Goal: Complete application form: Complete application form

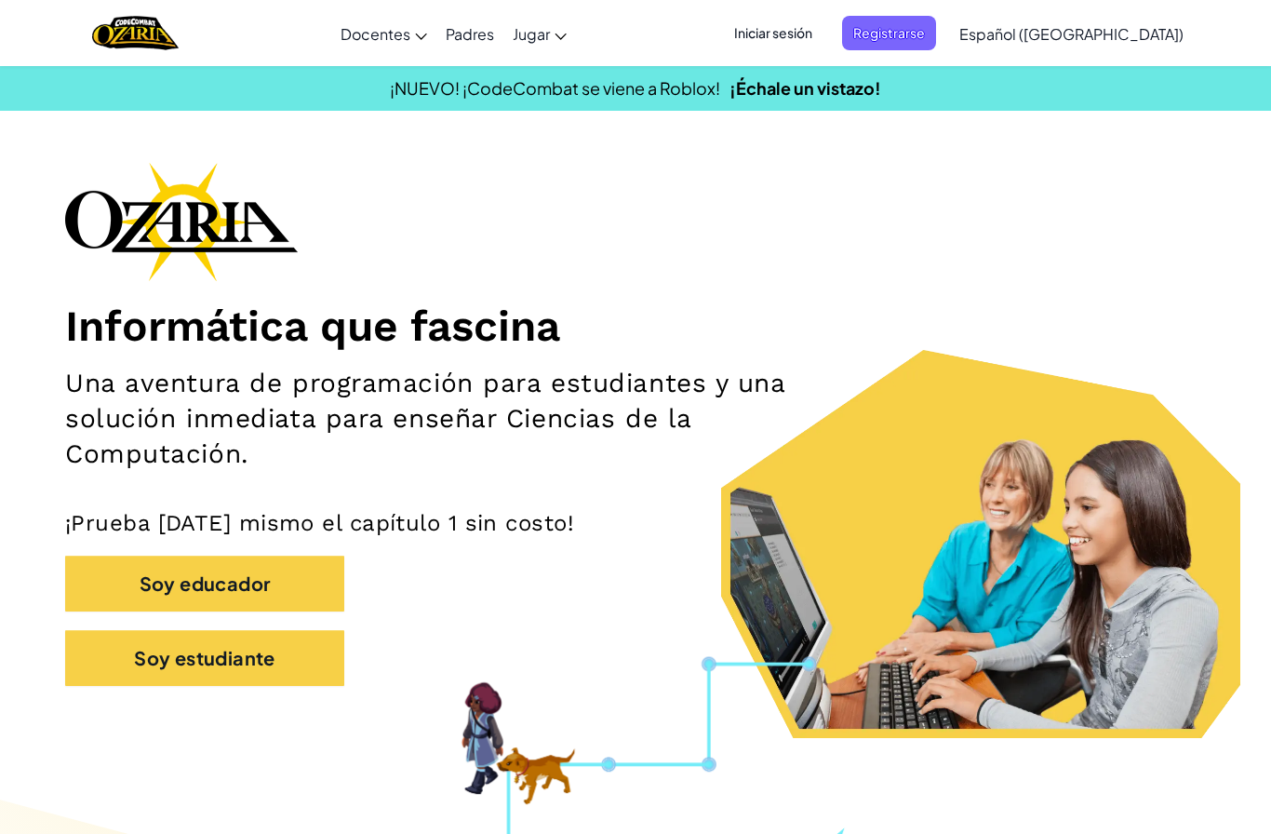
click at [819, 26] on span "Iniciar sesión" at bounding box center [773, 33] width 101 height 34
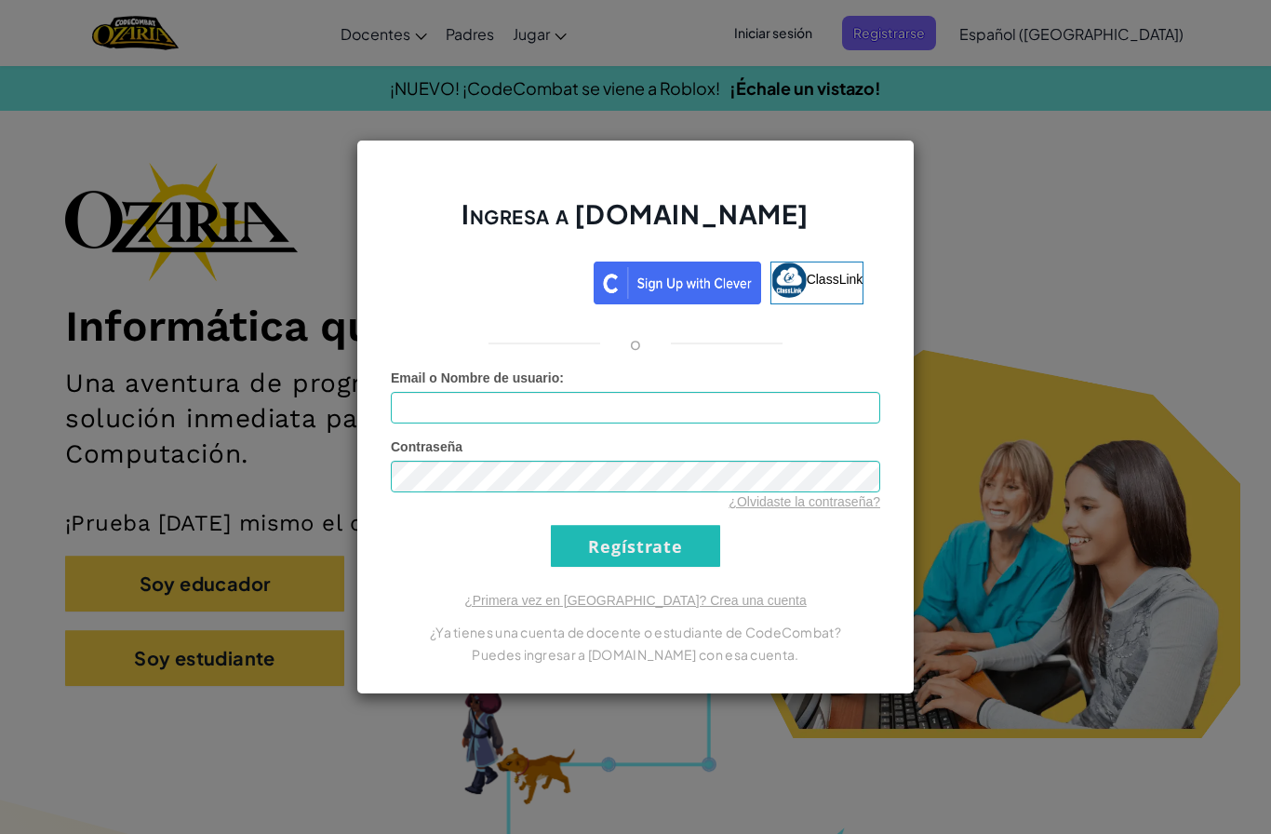
click at [612, 545] on input "Regístrate" at bounding box center [635, 546] width 169 height 42
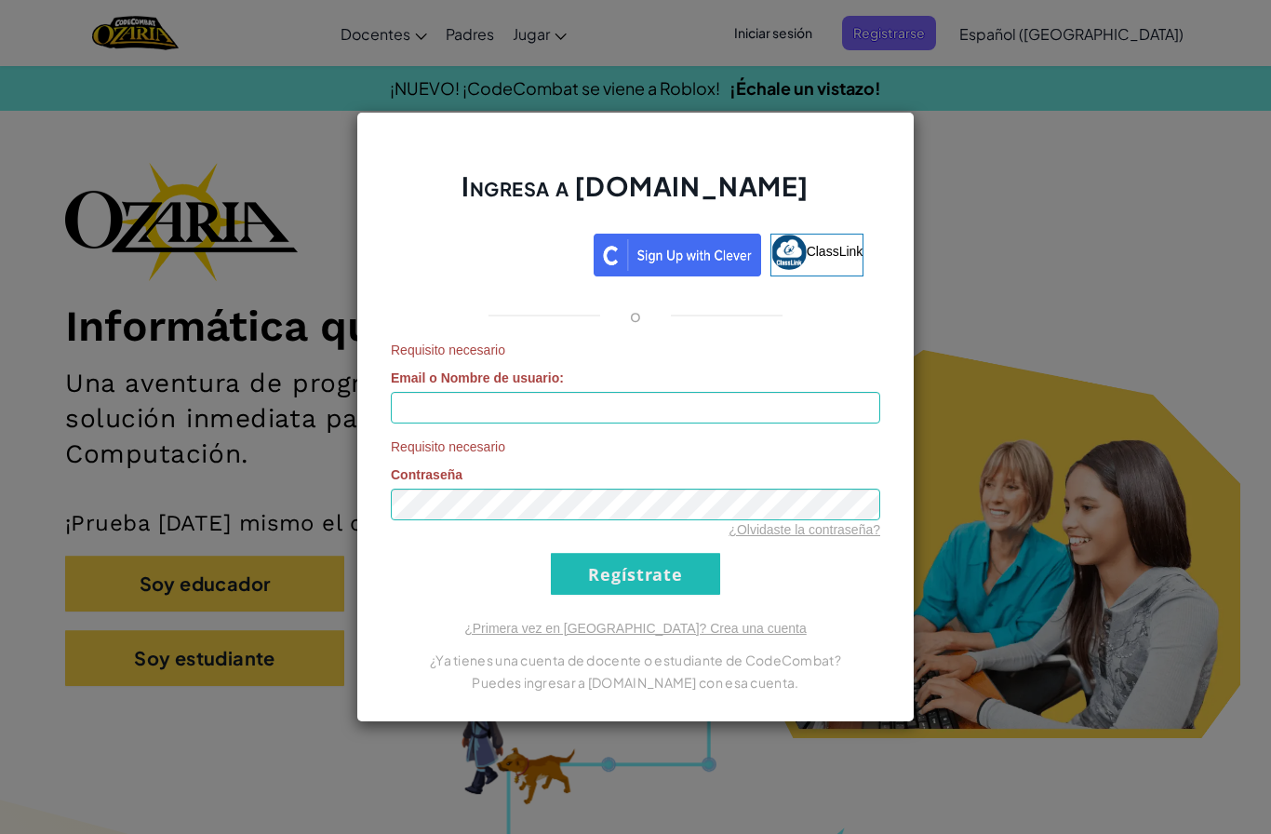
click at [227, 414] on div "Ingresa a [DOMAIN_NAME] ClassLink o Requisito necesario Email o Nombre de usuar…" at bounding box center [635, 417] width 1271 height 834
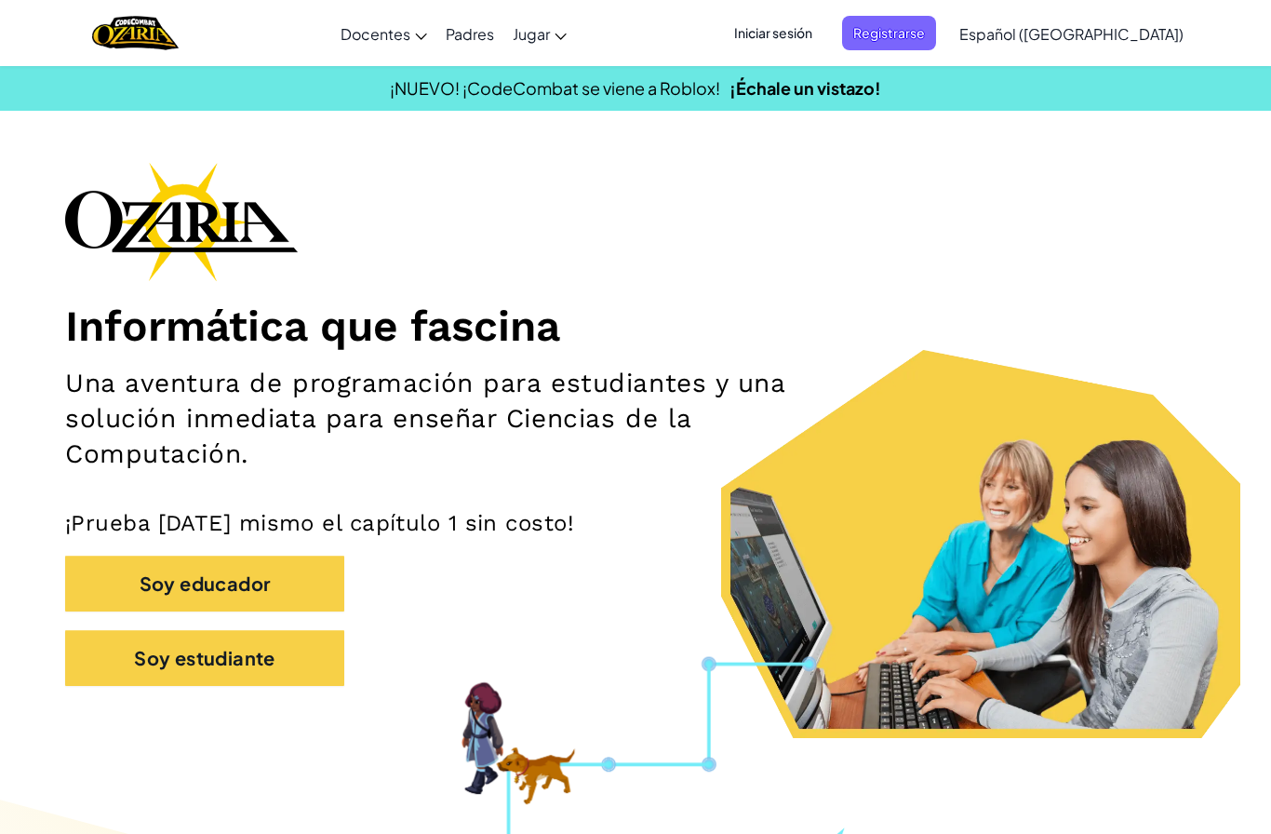
click at [936, 30] on span "Registrarse" at bounding box center [889, 33] width 94 height 34
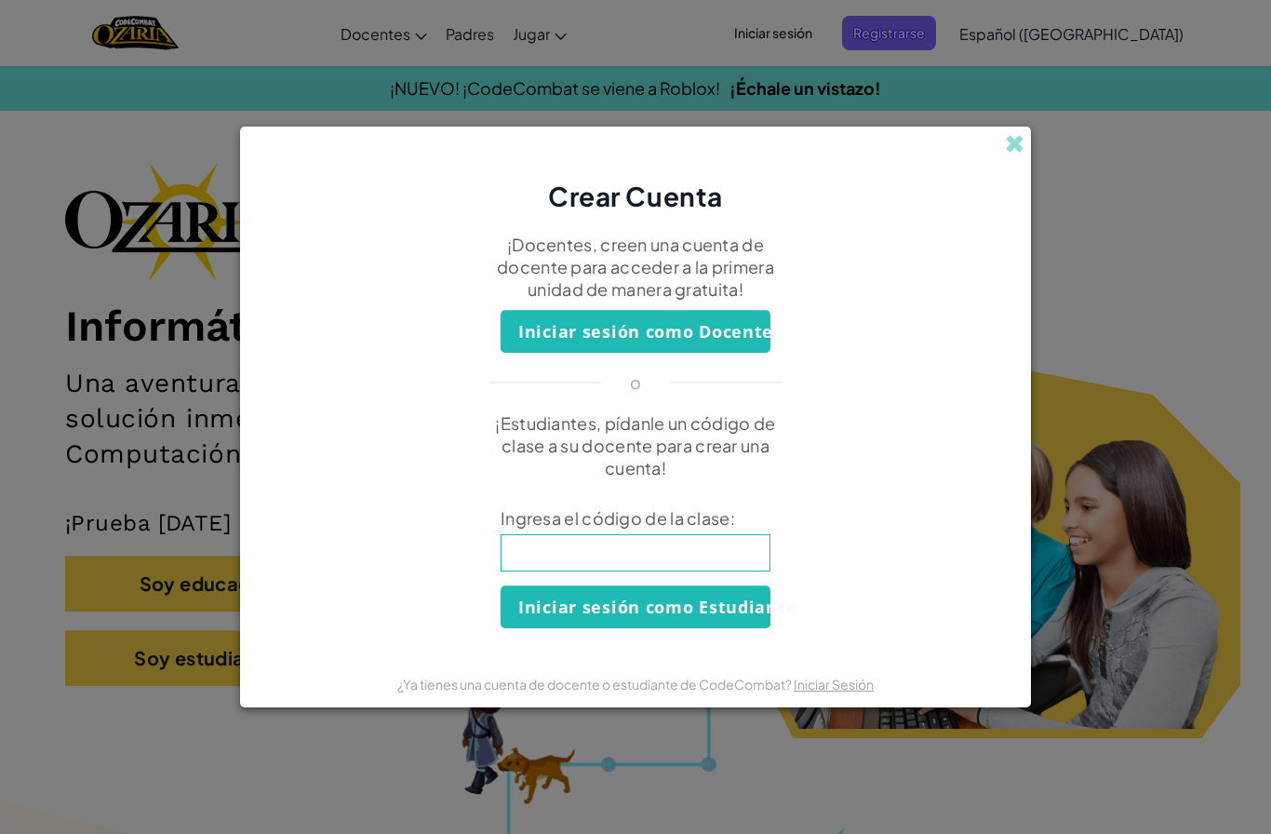
click at [591, 556] on input at bounding box center [636, 552] width 270 height 37
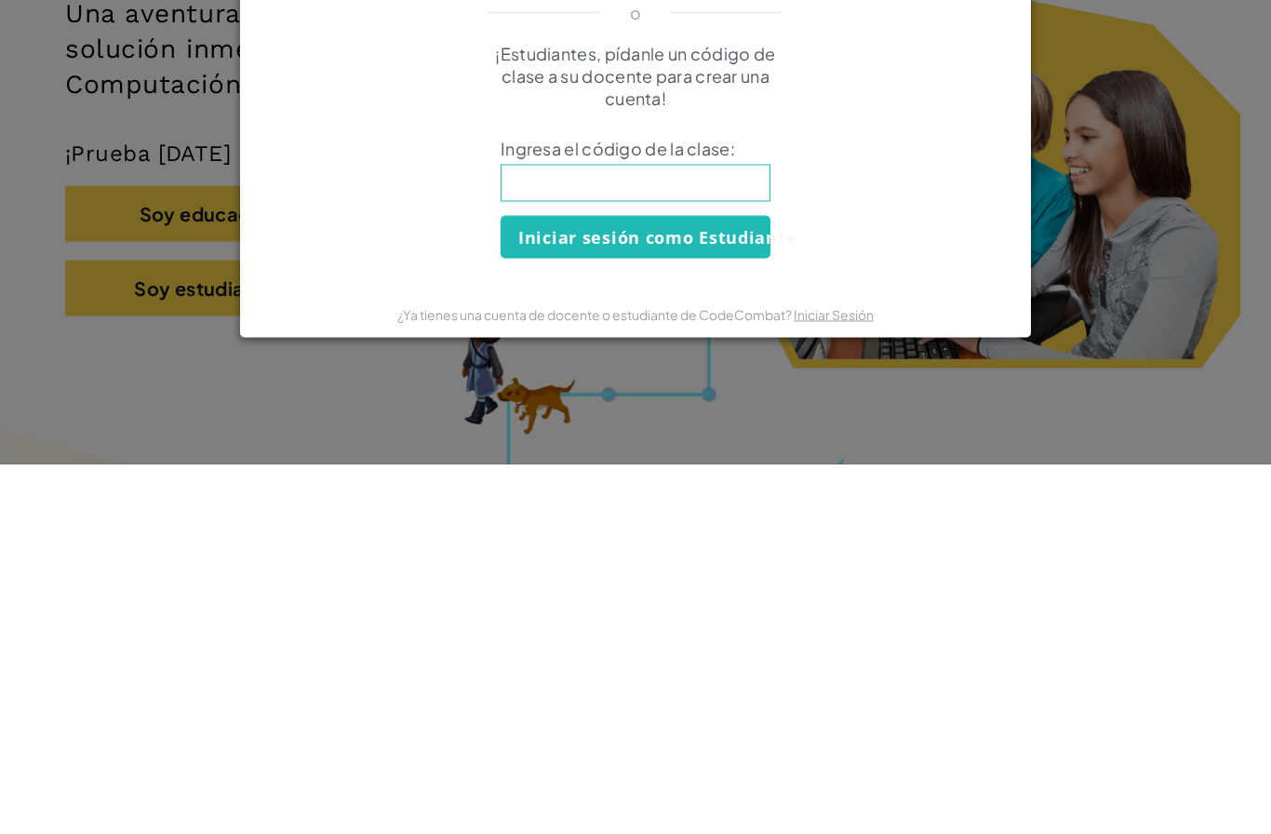
type input "s"
type input "SpellSoupFork"
click at [583, 585] on button "Iniciar sesión como Estudiante" at bounding box center [636, 606] width 270 height 43
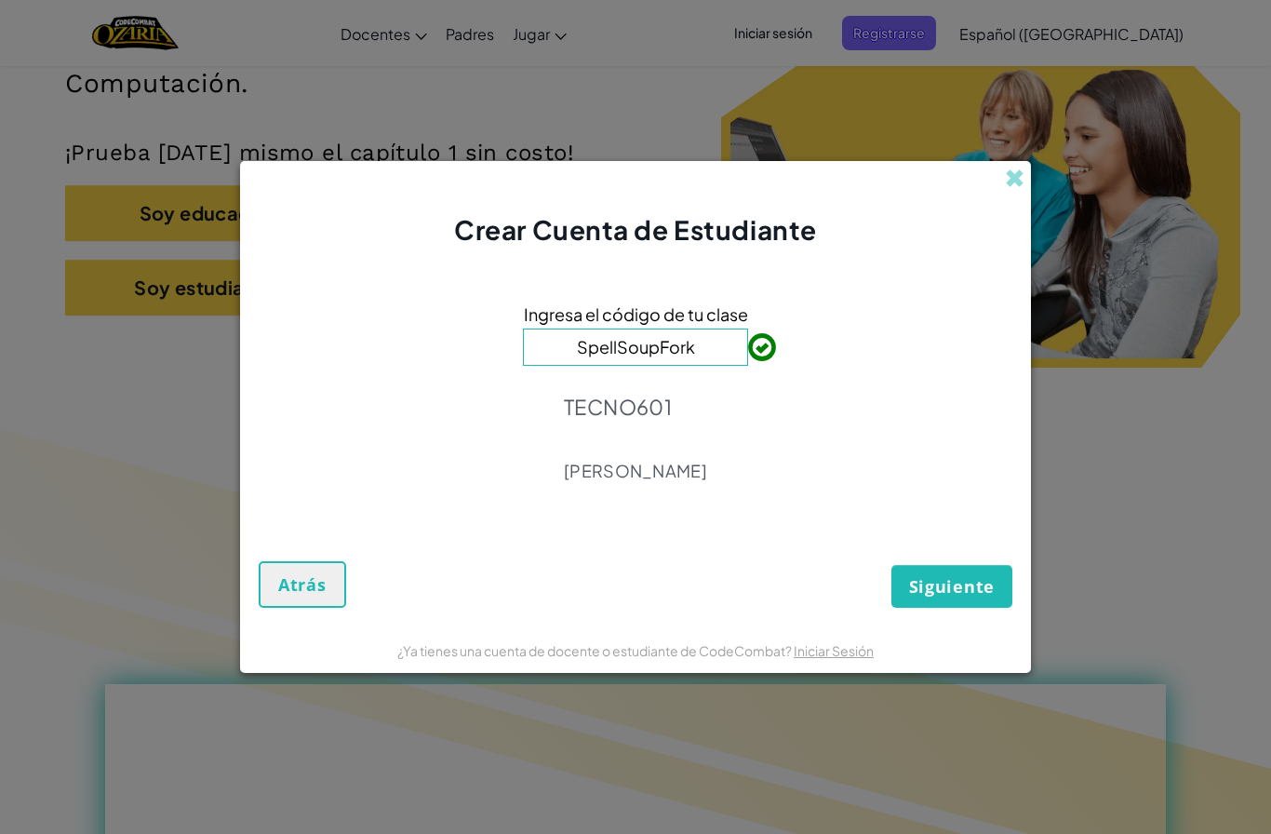
click at [944, 583] on span "Siguiente" at bounding box center [952, 586] width 86 height 22
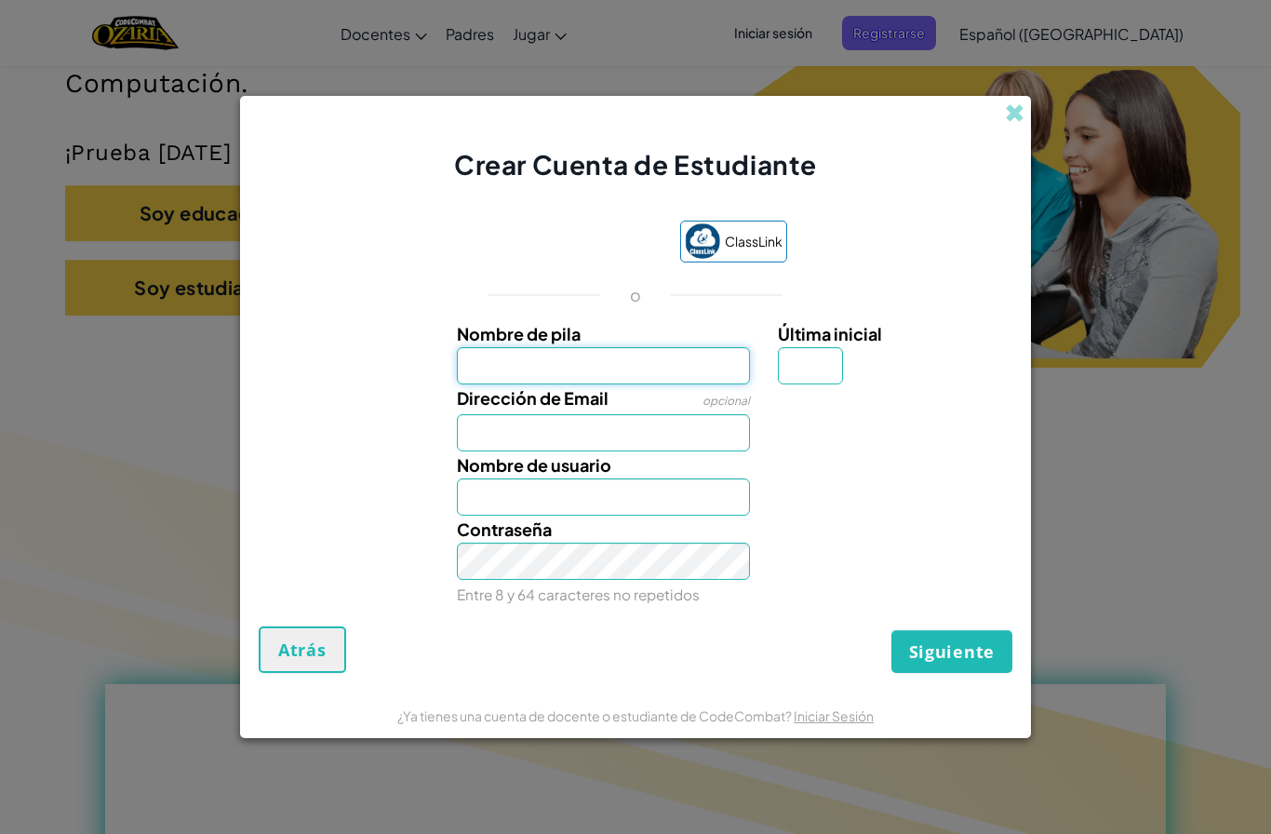
click at [645, 372] on input "Nombre de pila" at bounding box center [604, 365] width 294 height 37
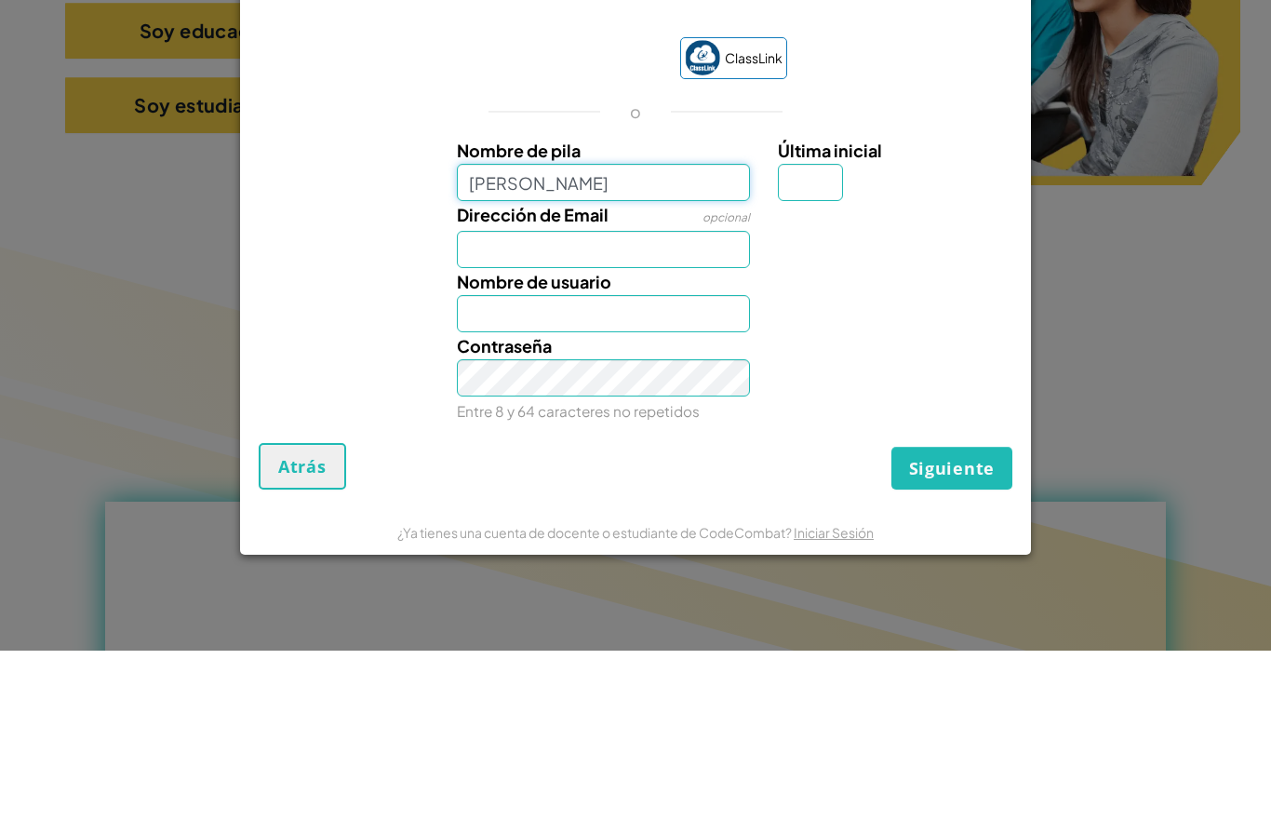
type input "[PERSON_NAME]"
click at [811, 347] on input "Última inicial" at bounding box center [810, 365] width 65 height 37
type input "[PERSON_NAME]"
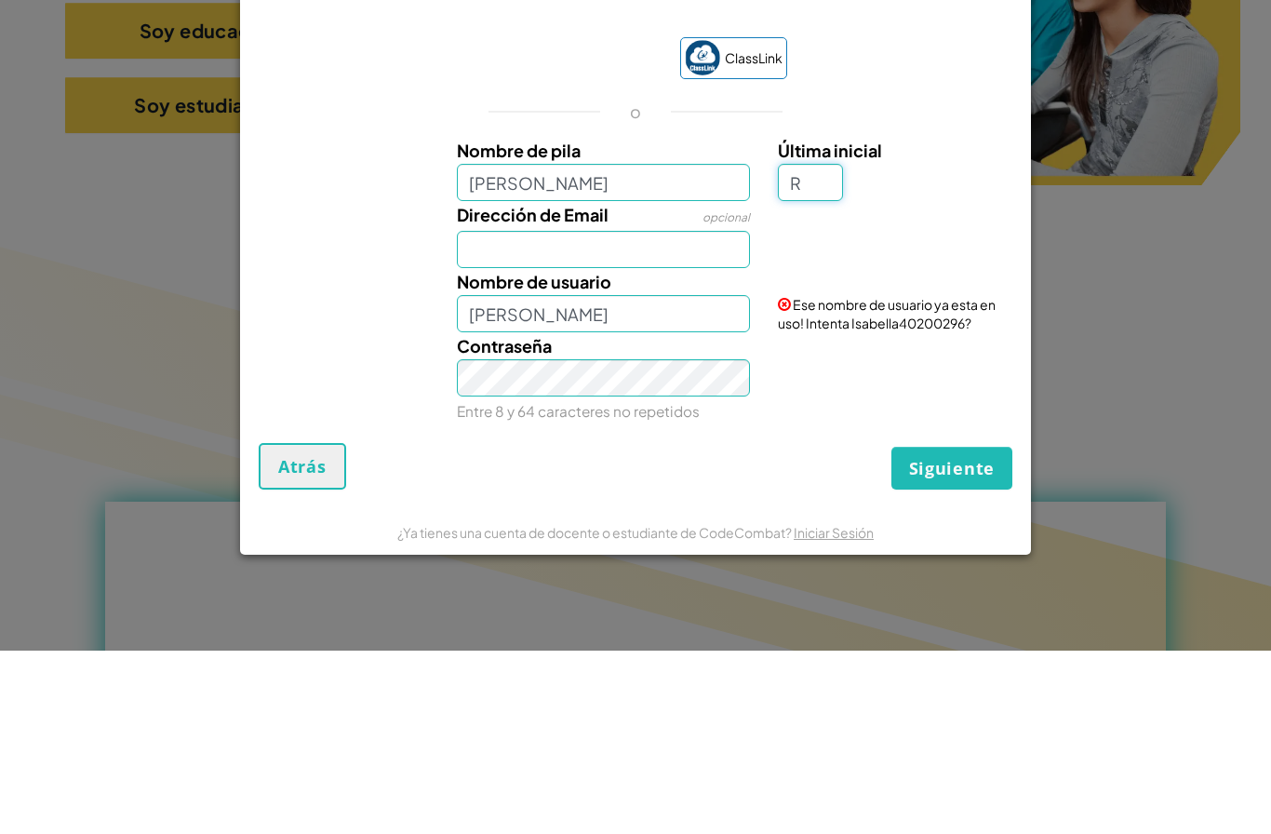
type input "R"
click at [657, 347] on input "[PERSON_NAME]" at bounding box center [604, 365] width 294 height 37
type input "[PERSON_NAME]"
type input "I"
type input "Bellapr"
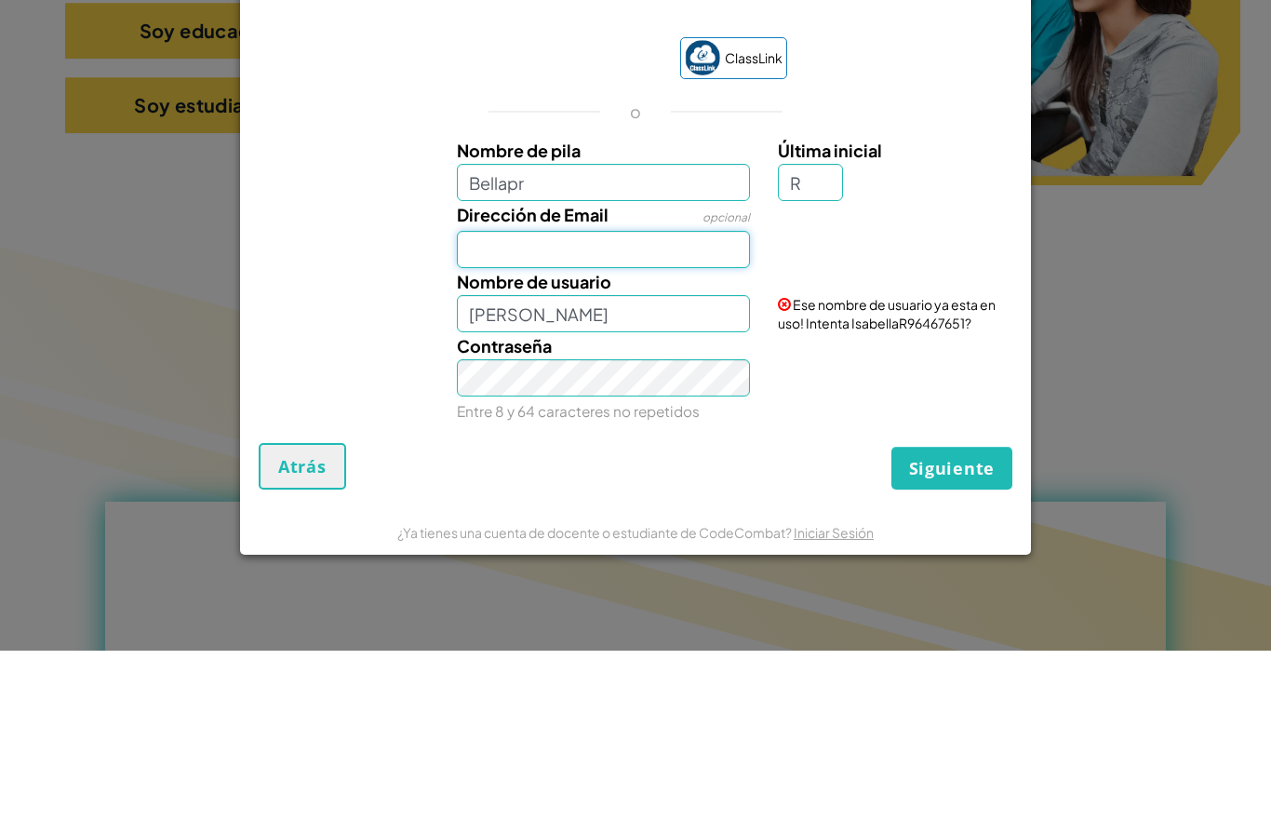
click at [709, 414] on input "Dirección de Email" at bounding box center [604, 432] width 294 height 37
type input "Bellapr R"
click at [543, 384] on label "Dirección de Email" at bounding box center [533, 397] width 152 height 27
click at [543, 414] on input "Dirección de Email" at bounding box center [604, 432] width 294 height 37
click at [551, 347] on input "Bellapr" at bounding box center [604, 365] width 294 height 37
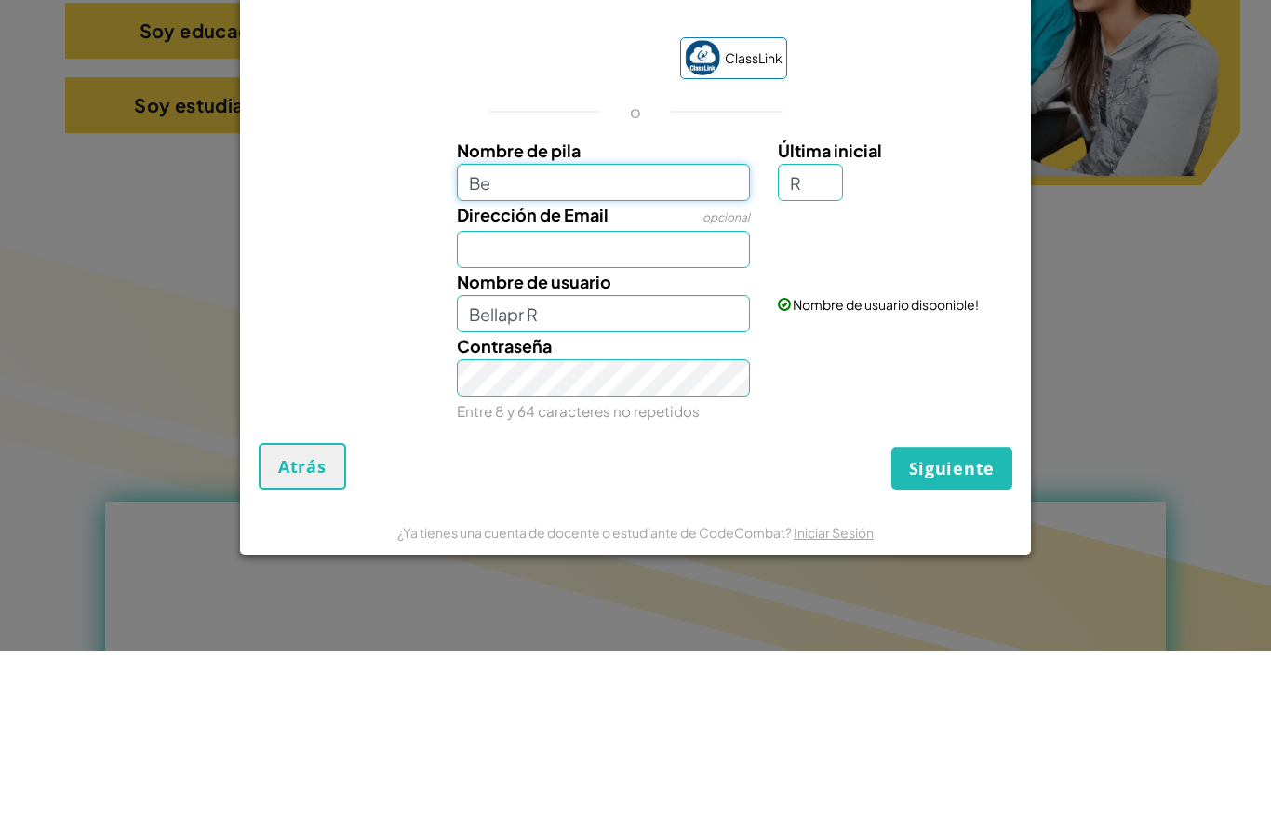
type input "B"
type input "[PERSON_NAME]"
click at [712, 414] on input "Dirección de Email" at bounding box center [604, 432] width 294 height 37
type input "[PERSON_NAME]"
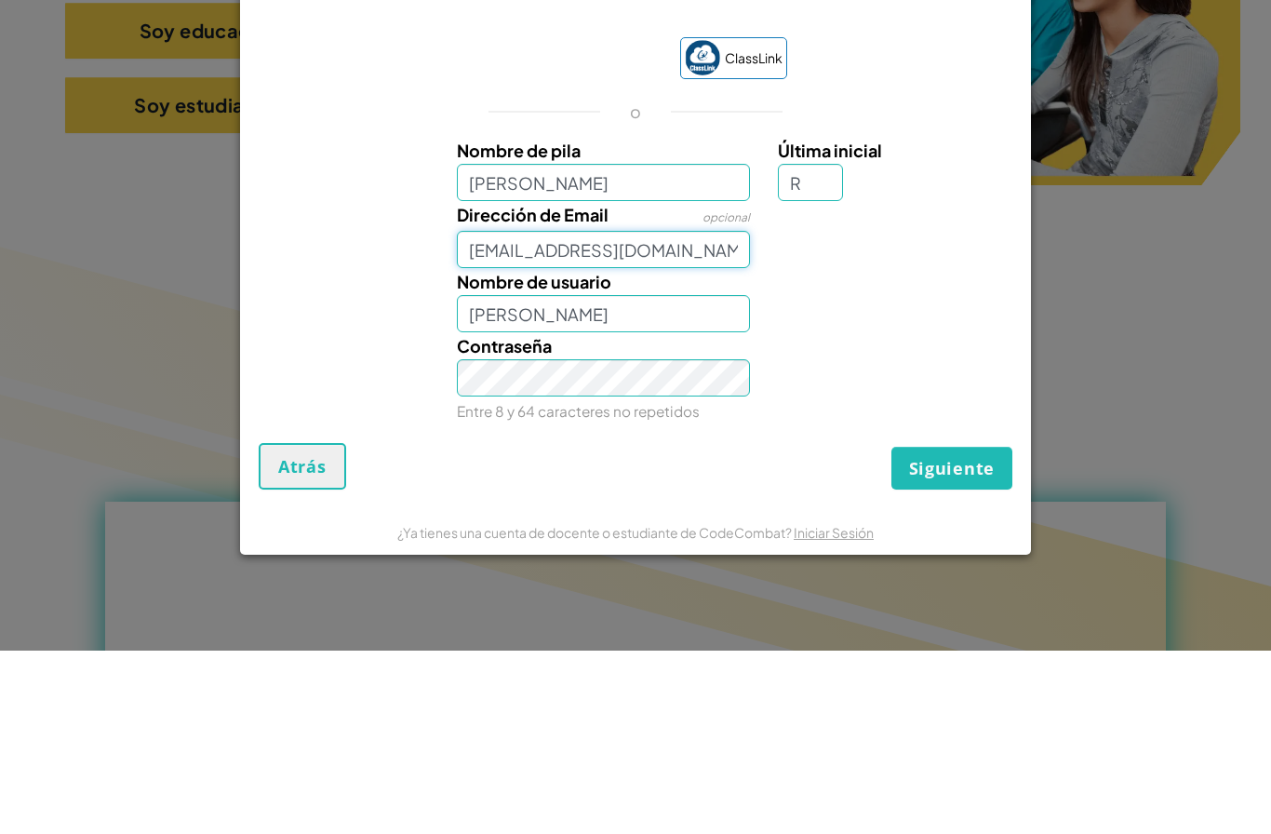
type input "[EMAIL_ADDRESS][DOMAIN_NAME]"
click at [625, 478] on input "[PERSON_NAME]" at bounding box center [604, 496] width 294 height 37
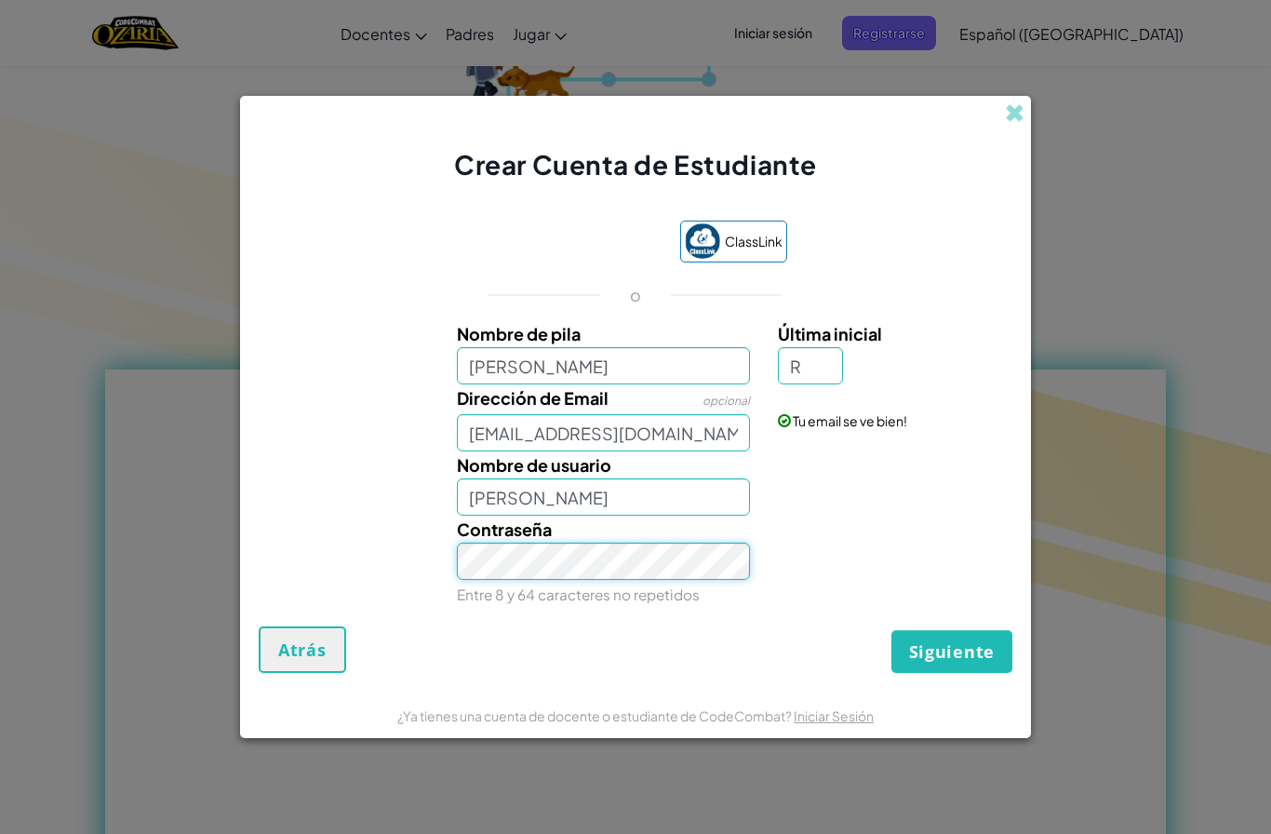
scroll to position [684, 0]
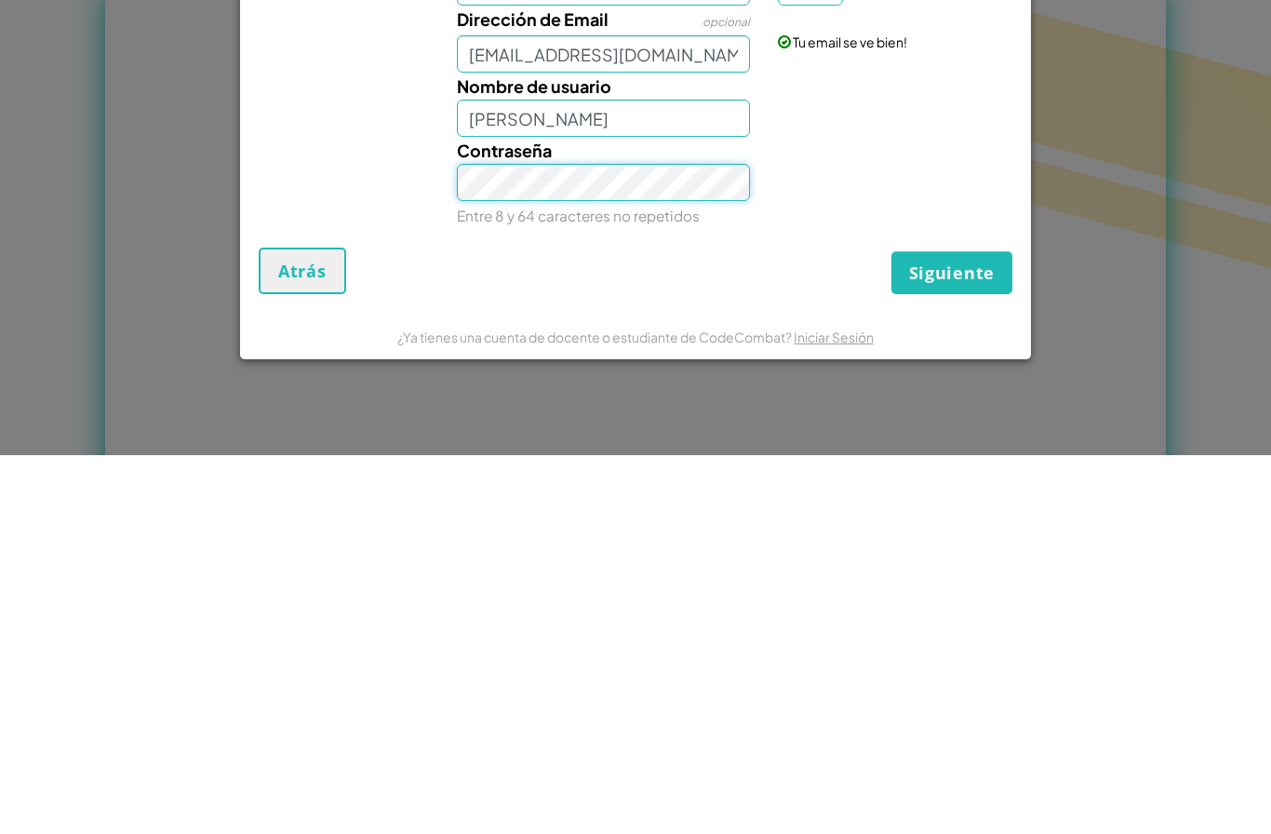
click at [973, 640] on span "Siguiente" at bounding box center [952, 651] width 86 height 22
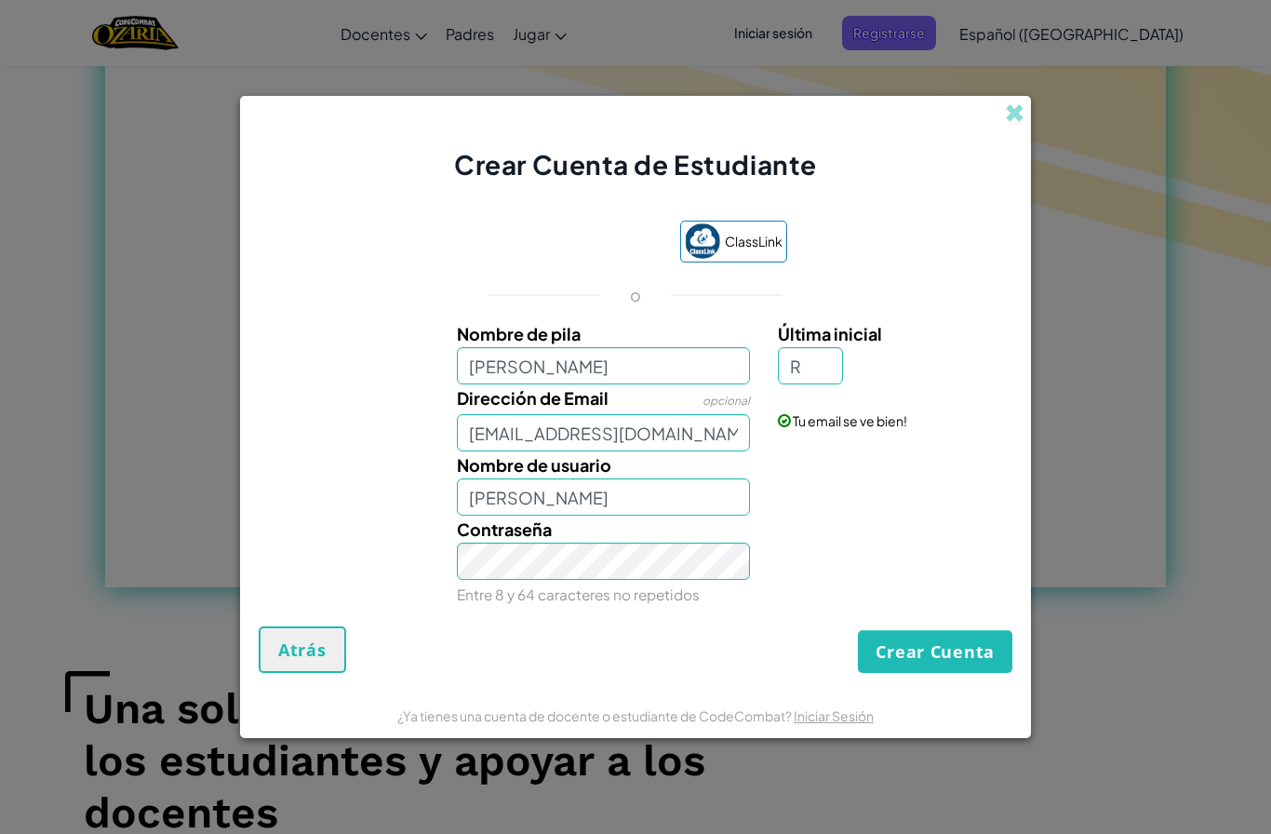
click at [969, 661] on button "Crear Cuenta" at bounding box center [935, 651] width 155 height 43
click at [973, 659] on button "Crear Cuenta" at bounding box center [935, 651] width 155 height 43
click at [970, 663] on button "Crear Cuenta" at bounding box center [935, 651] width 155 height 43
click at [903, 666] on button "Crear Cuenta" at bounding box center [935, 651] width 155 height 43
click at [978, 647] on button "Crear Cuenta" at bounding box center [935, 651] width 155 height 43
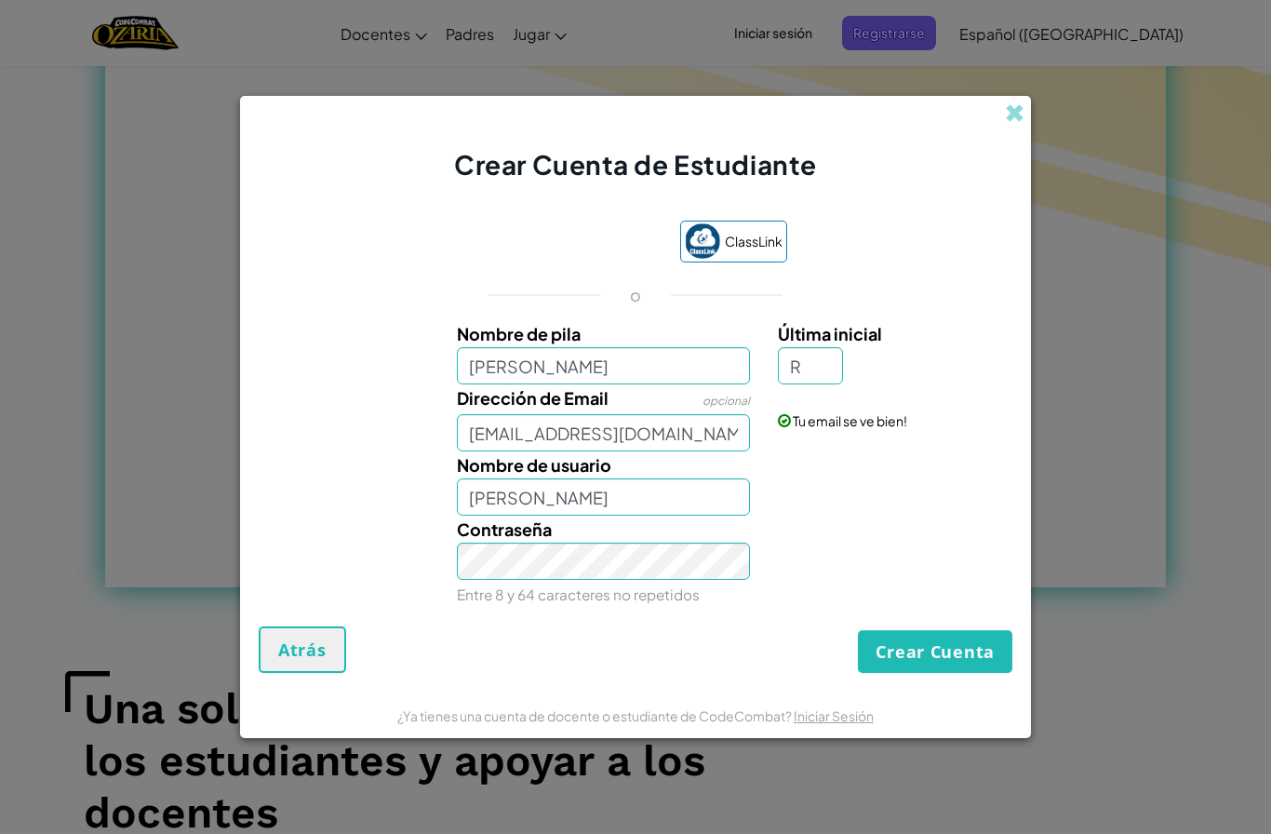
click at [966, 648] on button "Crear Cuenta" at bounding box center [935, 651] width 155 height 43
click at [916, 665] on button "Crear Cuenta" at bounding box center [935, 651] width 155 height 43
click at [908, 658] on button "Crear Cuenta" at bounding box center [935, 651] width 155 height 43
click at [911, 660] on button "Crear Cuenta" at bounding box center [935, 651] width 155 height 43
click at [905, 652] on button "Crear Cuenta" at bounding box center [935, 651] width 155 height 43
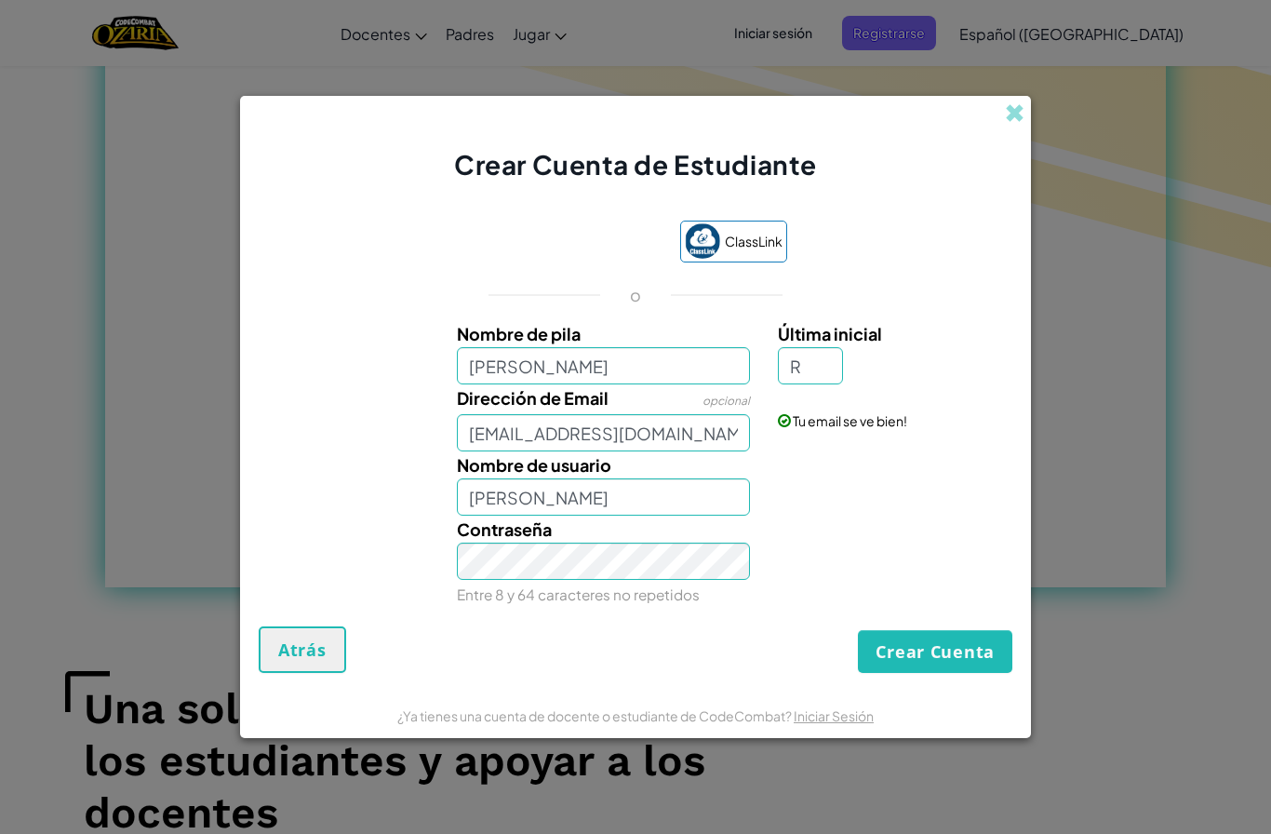
click at [904, 655] on button "Crear Cuenta" at bounding box center [935, 651] width 155 height 43
click at [905, 660] on button "Crear Cuenta" at bounding box center [935, 651] width 155 height 43
click at [895, 660] on button "Crear Cuenta" at bounding box center [935, 651] width 155 height 43
click at [893, 657] on button "Crear Cuenta" at bounding box center [935, 651] width 155 height 43
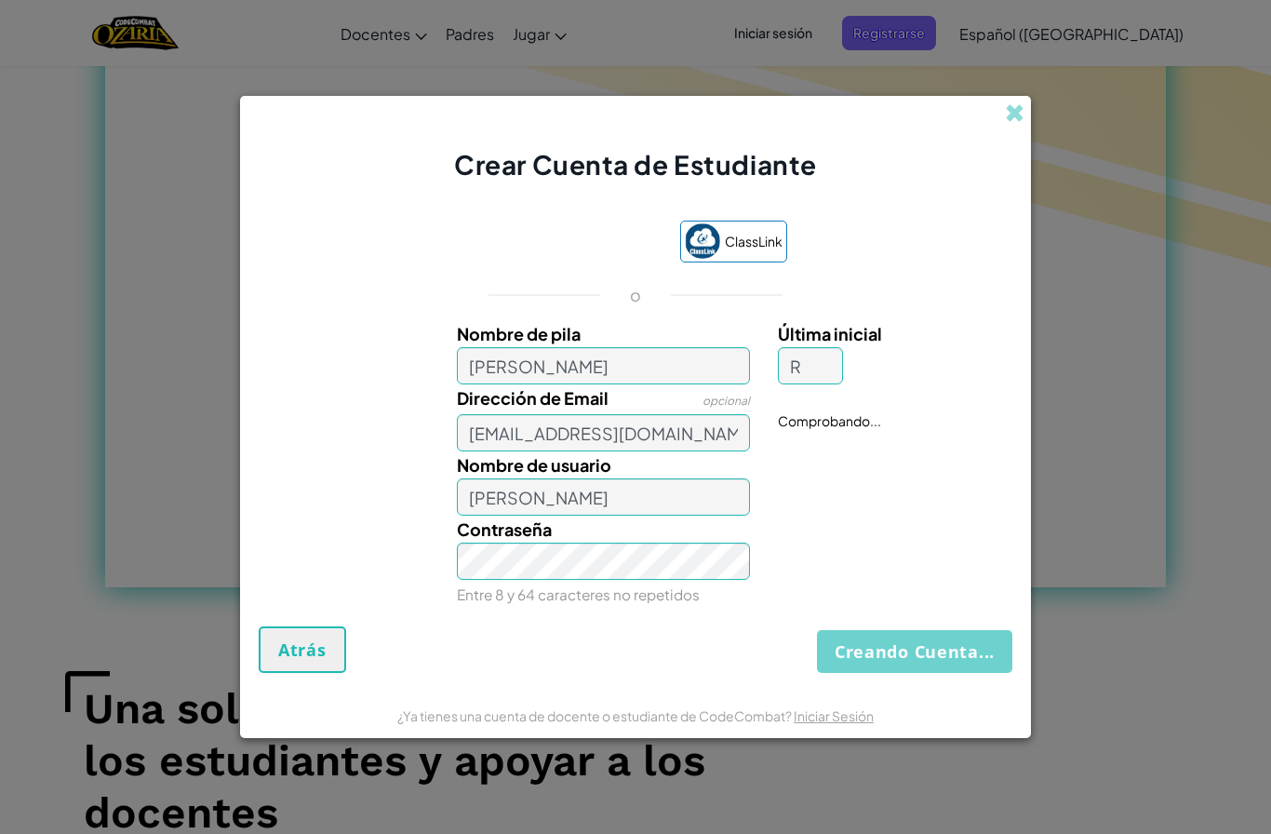
click at [898, 655] on button "Creando Cuenta..." at bounding box center [914, 651] width 195 height 43
click at [906, 657] on button "Creando Cuenta..." at bounding box center [914, 651] width 195 height 43
click at [905, 655] on button "Creando Cuenta..." at bounding box center [914, 651] width 195 height 43
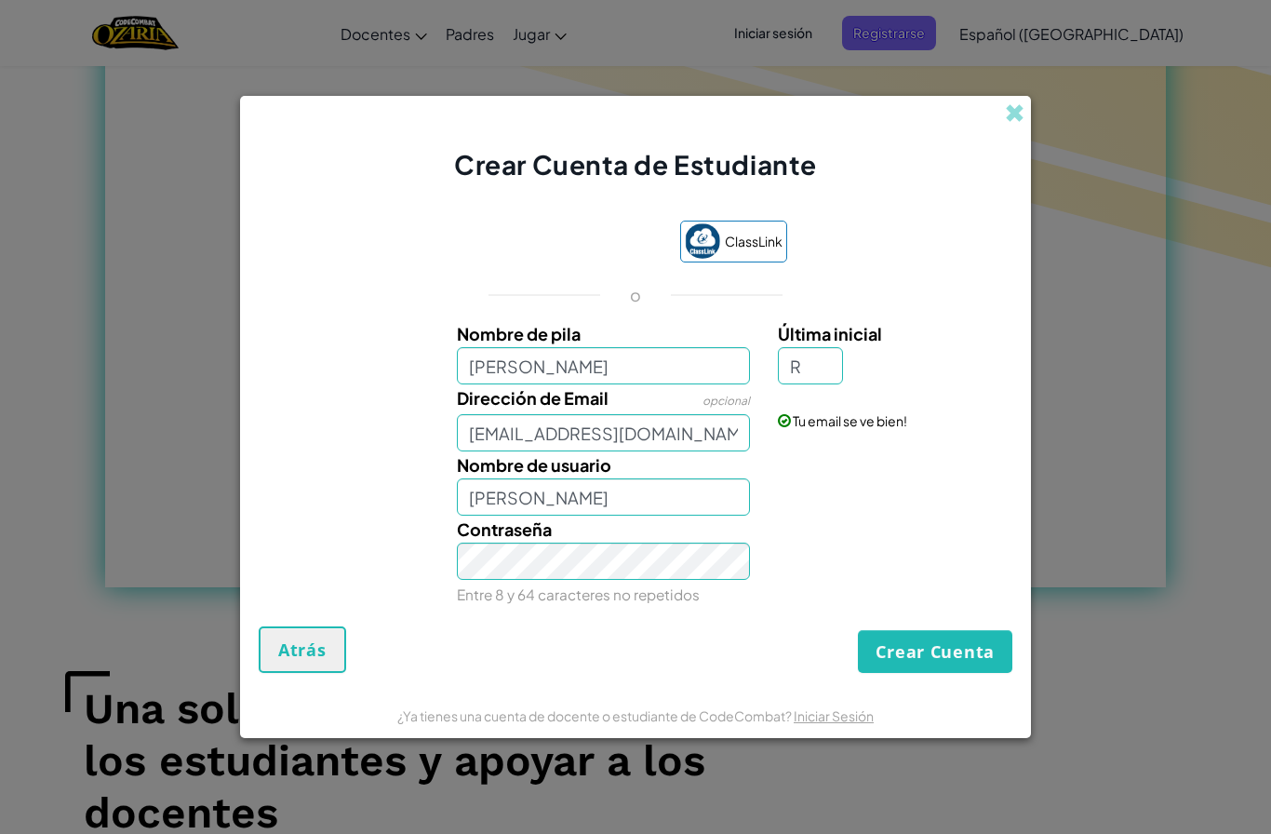
click at [916, 662] on button "Crear Cuenta" at bounding box center [935, 651] width 155 height 43
click at [908, 656] on button "Crear Cuenta" at bounding box center [935, 651] width 155 height 43
click at [970, 666] on button "Crear Cuenta" at bounding box center [935, 651] width 155 height 43
click at [935, 666] on button "Crear Cuenta" at bounding box center [935, 651] width 155 height 43
click at [929, 693] on form "ClassLink o Nombre de pila [PERSON_NAME] Última inicial R Dirección de Email op…" at bounding box center [635, 437] width 791 height 509
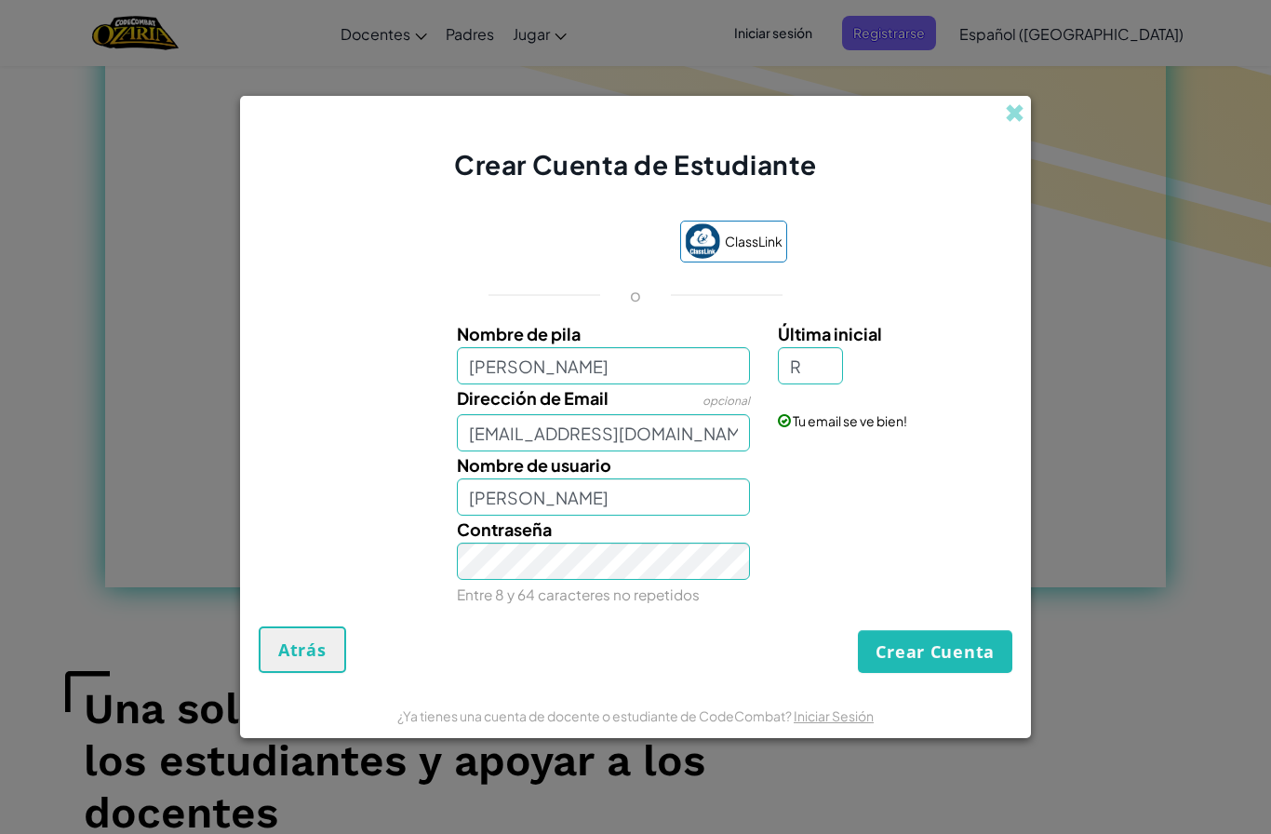
click at [988, 652] on button "Crear Cuenta" at bounding box center [935, 651] width 155 height 43
click at [973, 657] on button "Crear Cuenta" at bounding box center [935, 651] width 155 height 43
click at [967, 660] on button "Crear Cuenta" at bounding box center [935, 651] width 155 height 43
click at [968, 661] on button "Crear Cuenta" at bounding box center [935, 651] width 155 height 43
click at [925, 666] on button "Crear Cuenta" at bounding box center [935, 651] width 155 height 43
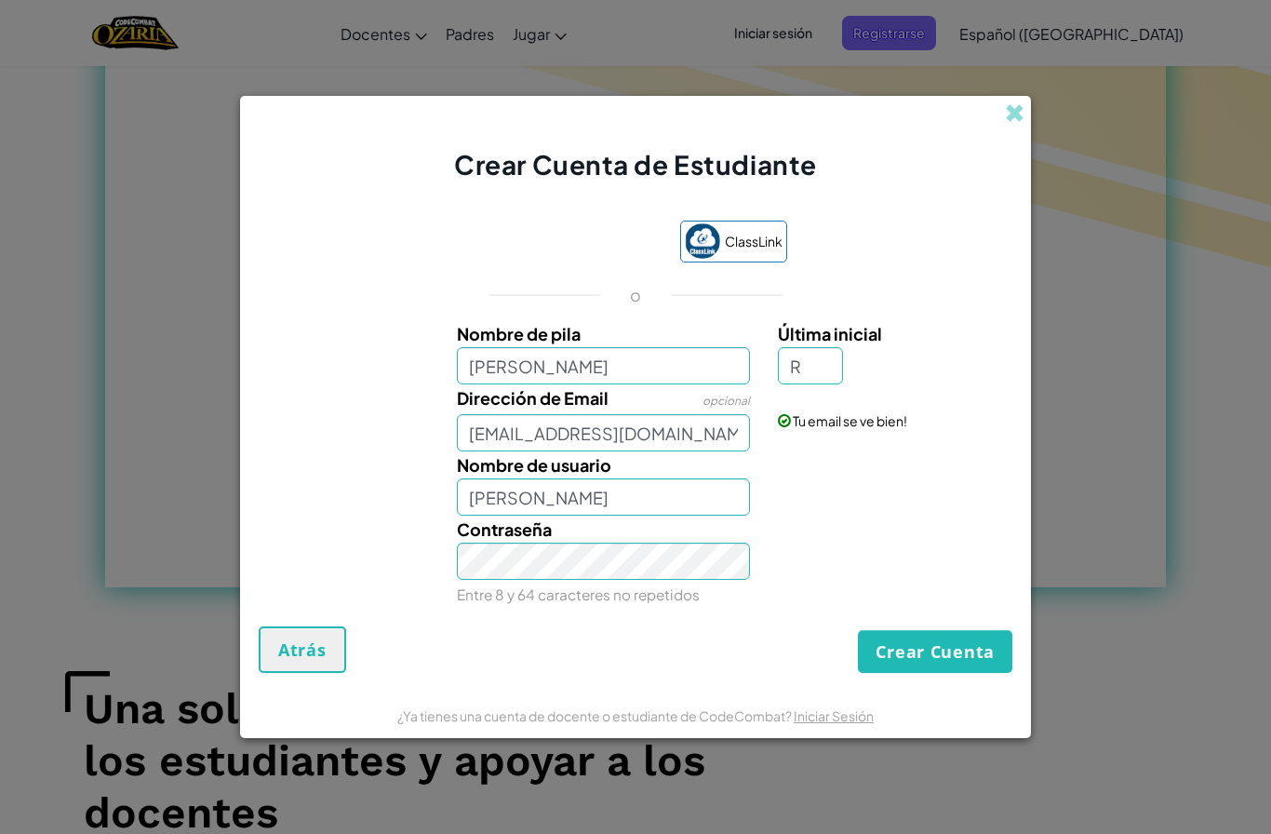
click at [911, 657] on button "Crear Cuenta" at bounding box center [935, 651] width 155 height 43
click at [901, 652] on button "Crear Cuenta" at bounding box center [935, 651] width 155 height 43
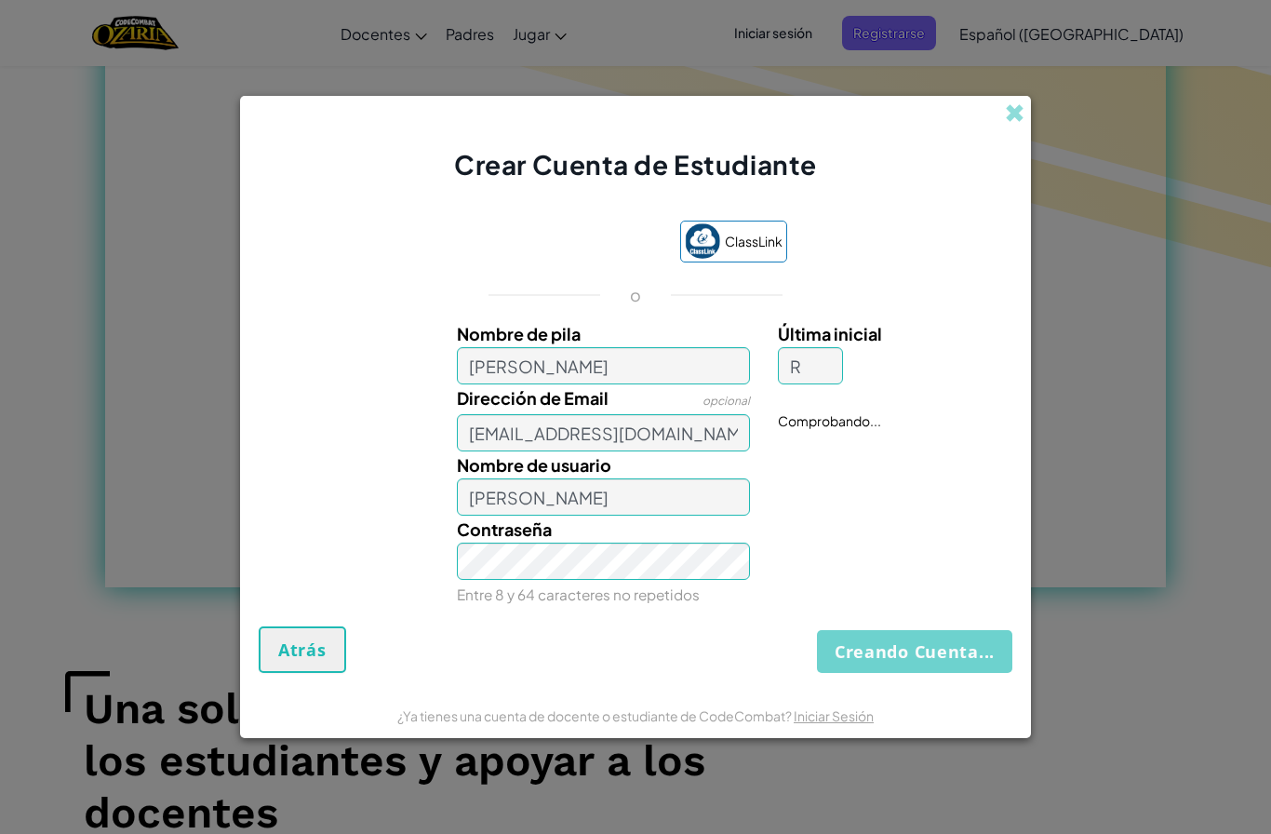
click at [905, 652] on button "Creando Cuenta..." at bounding box center [914, 651] width 195 height 43
click at [909, 652] on button "Creando Cuenta..." at bounding box center [914, 651] width 195 height 43
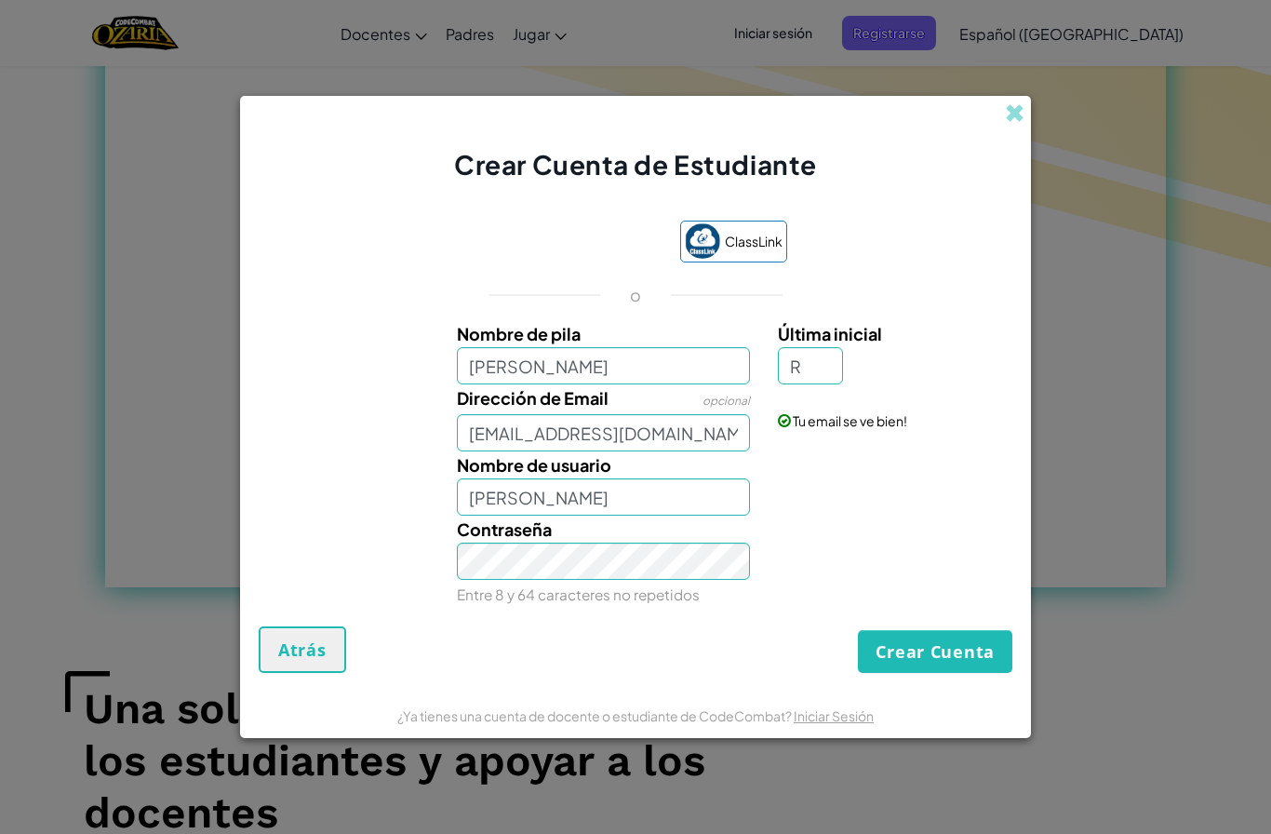
click at [909, 654] on button "Crear Cuenta" at bounding box center [935, 651] width 155 height 43
click at [910, 656] on button "Crear Cuenta" at bounding box center [935, 651] width 155 height 43
click at [935, 643] on button "Crear Cuenta" at bounding box center [935, 651] width 155 height 43
click at [916, 667] on button "Crear Cuenta" at bounding box center [935, 651] width 155 height 43
click at [918, 659] on button "Crear Cuenta" at bounding box center [935, 651] width 155 height 43
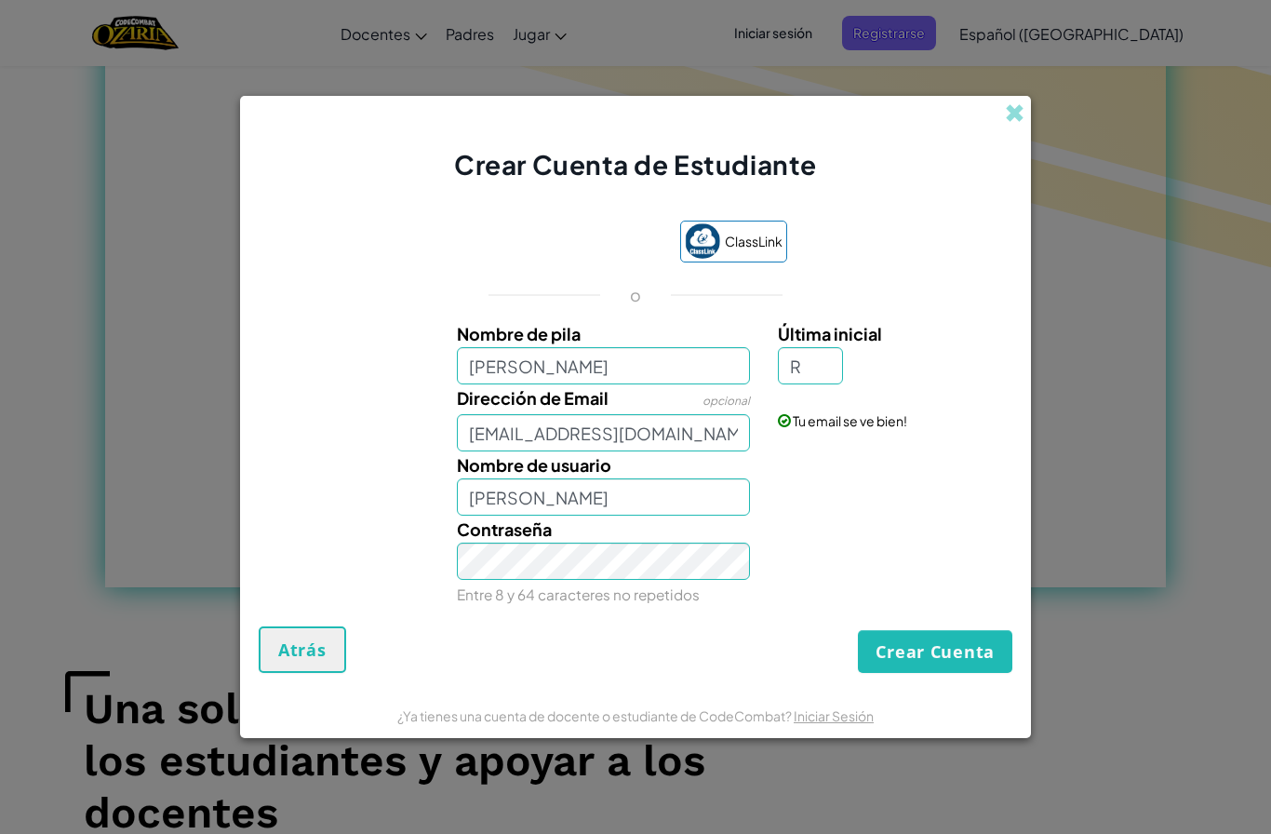
click at [930, 657] on button "Crear Cuenta" at bounding box center [935, 651] width 155 height 43
click at [977, 655] on button "Crear Cuenta" at bounding box center [935, 651] width 155 height 43
click at [924, 667] on button "Crear Cuenta" at bounding box center [935, 651] width 155 height 43
click at [929, 652] on button "Crear Cuenta" at bounding box center [935, 651] width 155 height 43
click at [934, 659] on button "Crear Cuenta" at bounding box center [935, 651] width 155 height 43
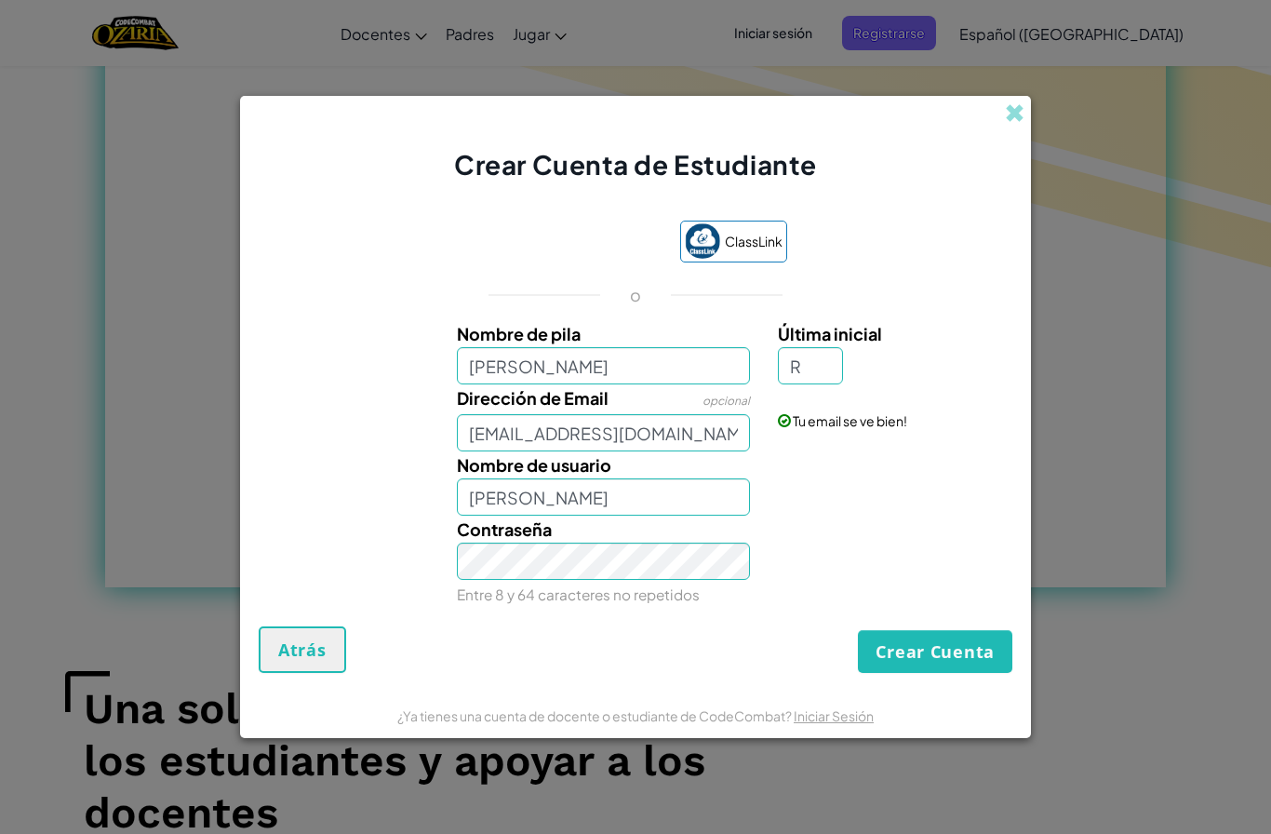
click at [933, 646] on button "Crear Cuenta" at bounding box center [935, 651] width 155 height 43
click at [941, 650] on button "Crear Cuenta" at bounding box center [935, 651] width 155 height 43
click at [940, 652] on button "Crear Cuenta" at bounding box center [935, 651] width 155 height 43
click at [950, 655] on button "Crear Cuenta" at bounding box center [935, 651] width 155 height 43
click at [949, 653] on button "Crear Cuenta" at bounding box center [935, 651] width 155 height 43
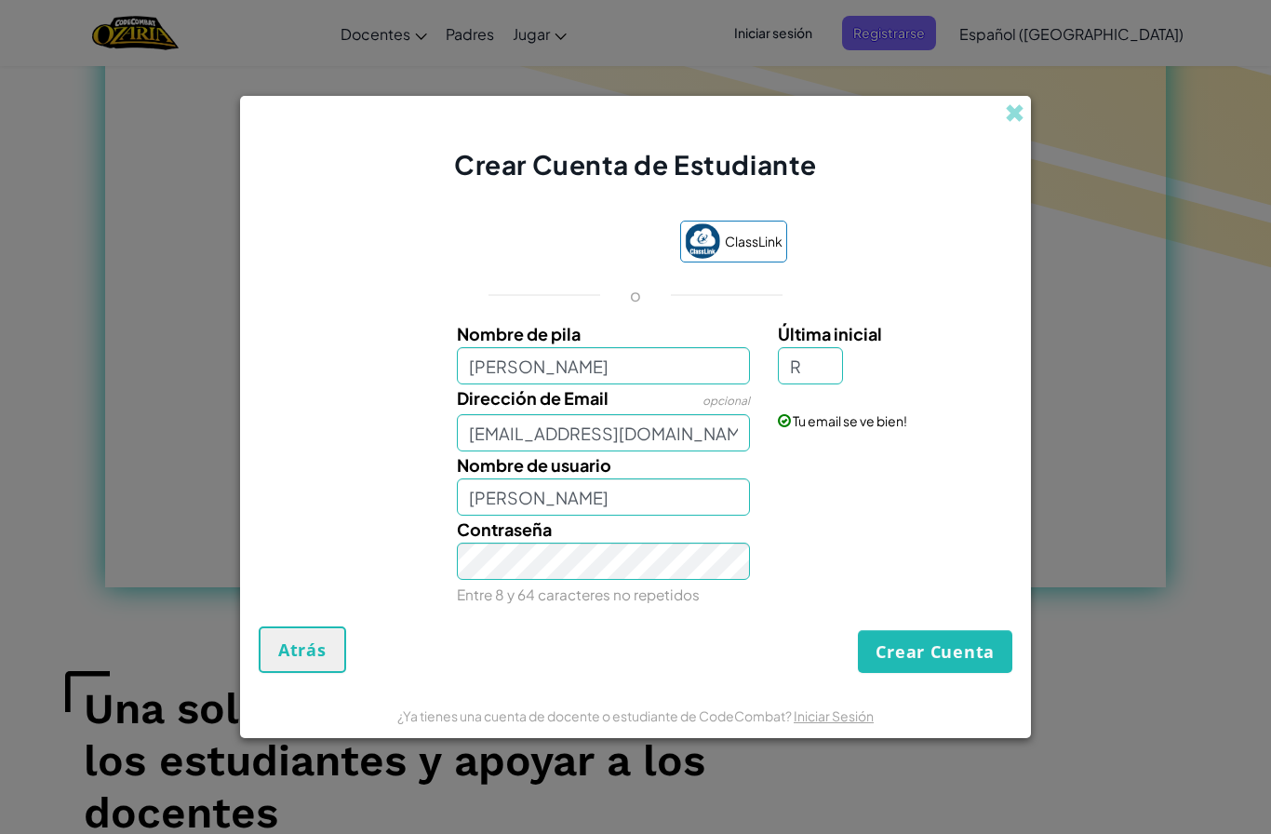
click at [948, 647] on button "Crear Cuenta" at bounding box center [935, 651] width 155 height 43
click at [945, 650] on button "Crear Cuenta" at bounding box center [935, 651] width 155 height 43
click at [943, 653] on button "Crear Cuenta" at bounding box center [935, 651] width 155 height 43
click at [978, 662] on button "Crear Cuenta" at bounding box center [935, 651] width 155 height 43
click at [919, 664] on button "Crear Cuenta" at bounding box center [935, 651] width 155 height 43
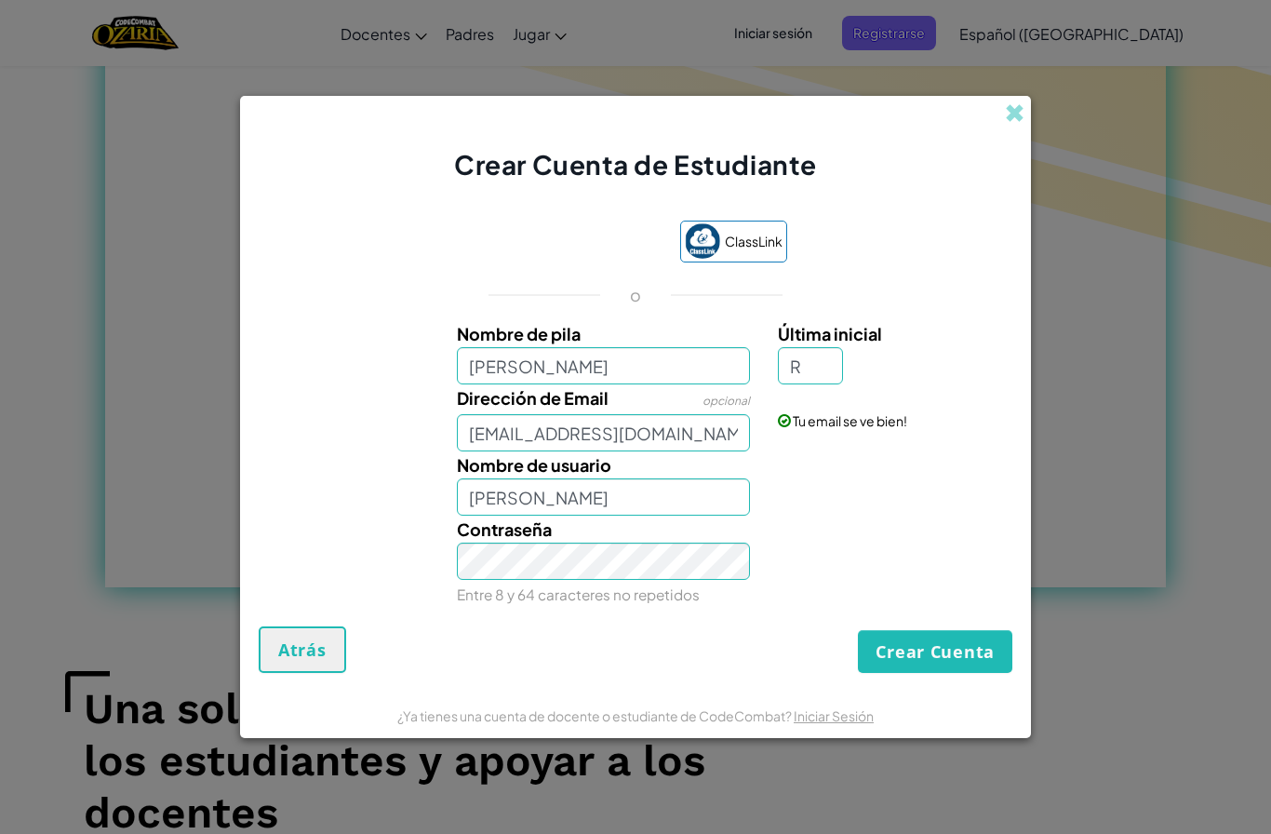
click at [913, 653] on button "Crear Cuenta" at bounding box center [935, 651] width 155 height 43
click at [911, 652] on button "Crear Cuenta" at bounding box center [935, 651] width 155 height 43
click at [911, 653] on button "Crear Cuenta" at bounding box center [935, 651] width 155 height 43
click at [918, 652] on button "Crear Cuenta" at bounding box center [935, 651] width 155 height 43
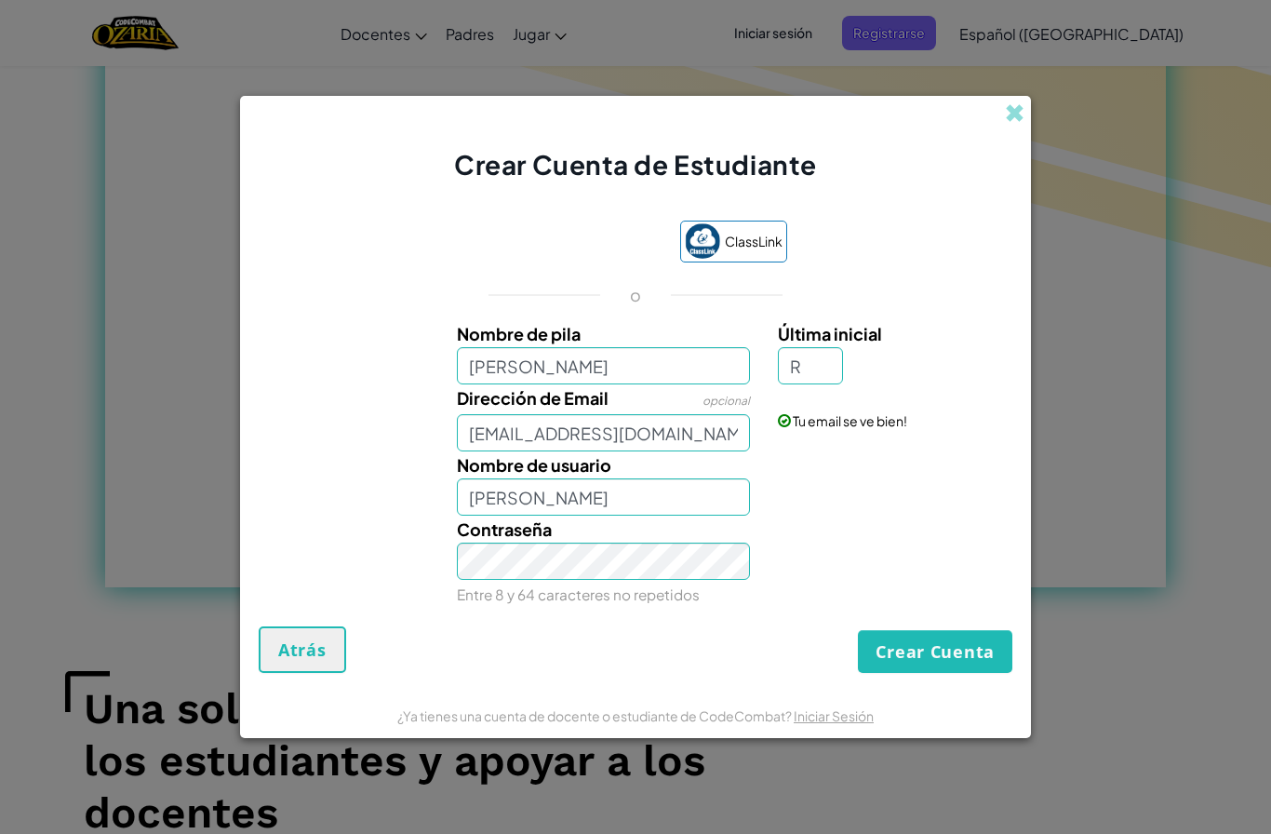
click at [920, 651] on button "Crear Cuenta" at bounding box center [935, 651] width 155 height 43
click at [920, 650] on button "Crear Cuenta" at bounding box center [935, 651] width 155 height 43
click at [881, 652] on button "Crear Cuenta" at bounding box center [935, 651] width 155 height 43
click at [889, 657] on button "Crear Cuenta" at bounding box center [935, 651] width 155 height 43
click at [894, 652] on button "Crear Cuenta" at bounding box center [935, 651] width 155 height 43
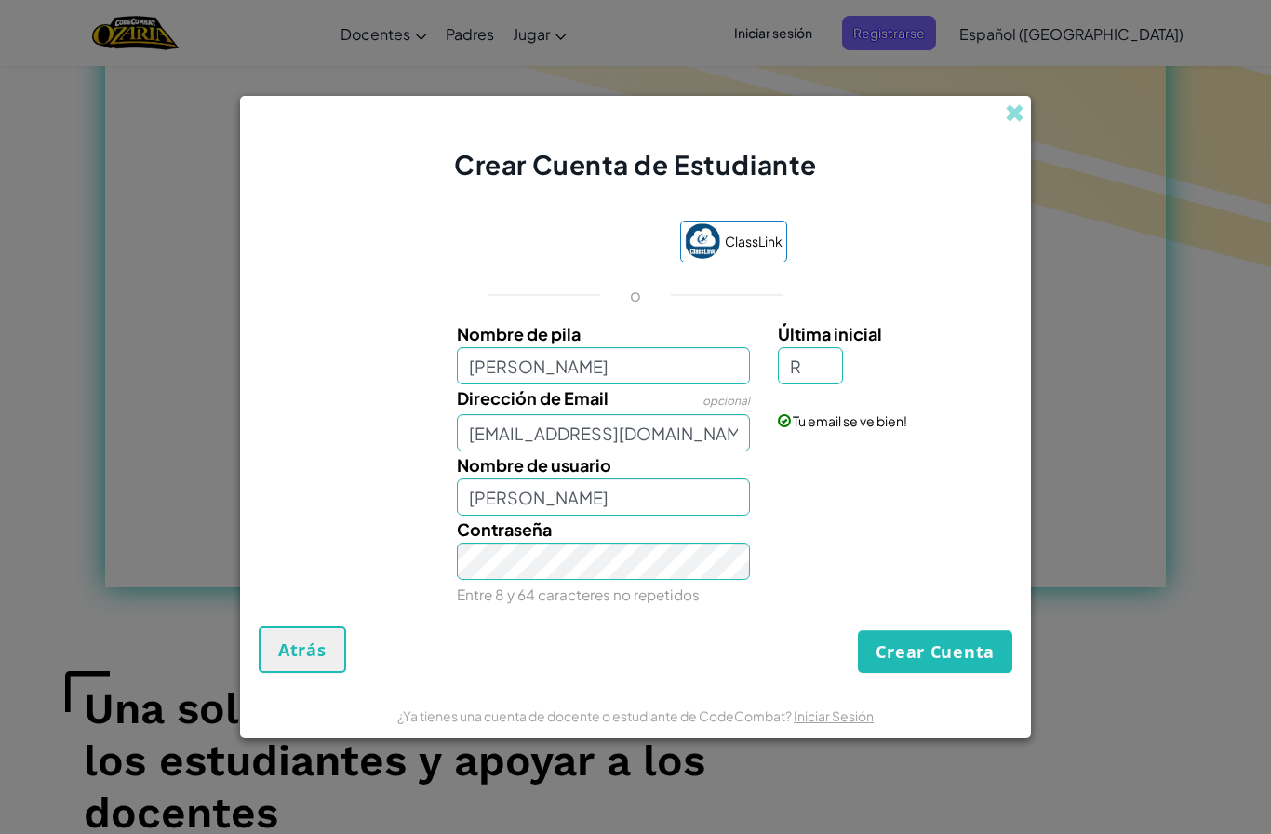
click at [892, 660] on button "Crear Cuenta" at bounding box center [935, 651] width 155 height 43
click at [881, 666] on button "Crear Cuenta" at bounding box center [935, 651] width 155 height 43
click at [882, 658] on button "Crear Cuenta" at bounding box center [935, 651] width 155 height 43
click at [883, 658] on button "Crear Cuenta" at bounding box center [935, 651] width 155 height 43
click at [891, 661] on button "Crear Cuenta" at bounding box center [935, 651] width 155 height 43
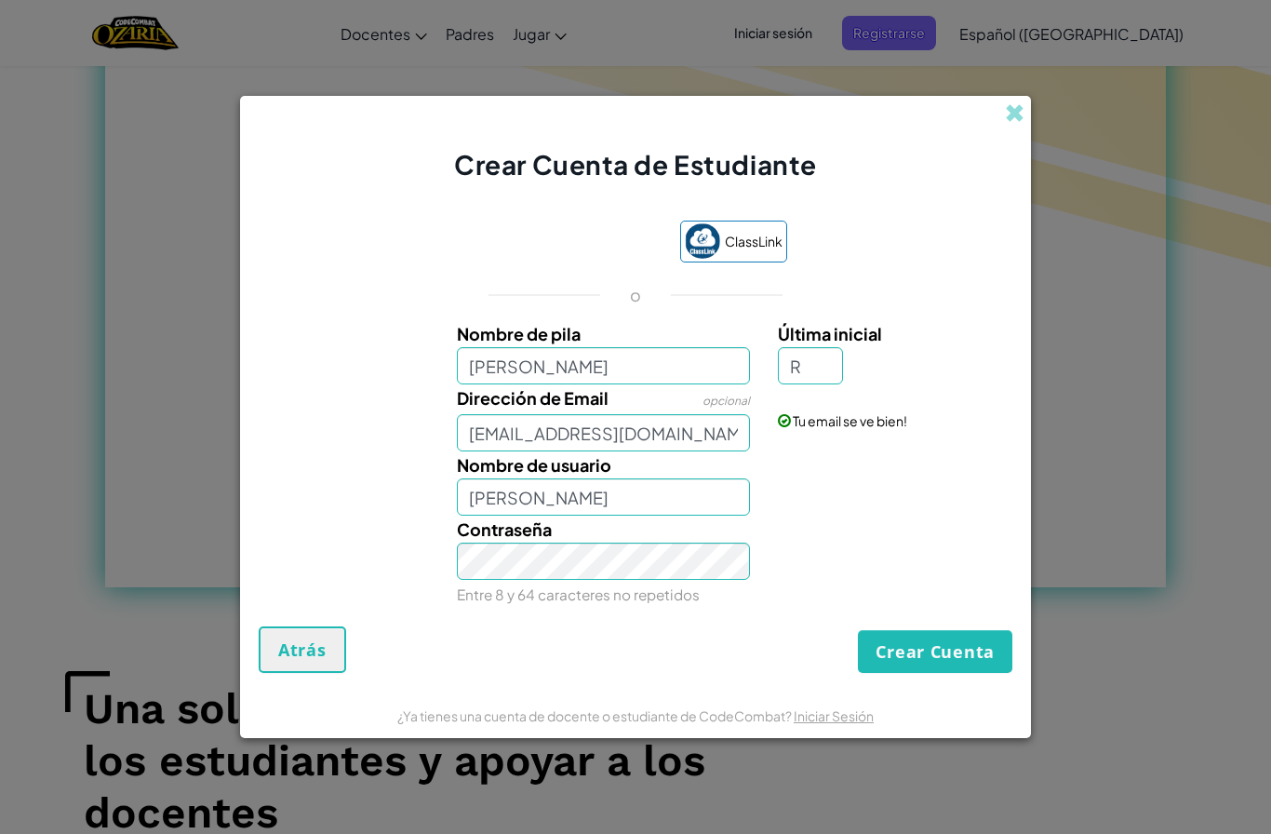
click at [895, 657] on button "Crear Cuenta" at bounding box center [935, 651] width 155 height 43
click at [979, 638] on button "Crear Cuenta" at bounding box center [935, 651] width 155 height 43
click at [919, 659] on button "Crear Cuenta" at bounding box center [935, 651] width 155 height 43
click at [913, 651] on button "Crear Cuenta" at bounding box center [935, 651] width 155 height 43
click at [914, 648] on button "Crear Cuenta" at bounding box center [935, 651] width 155 height 43
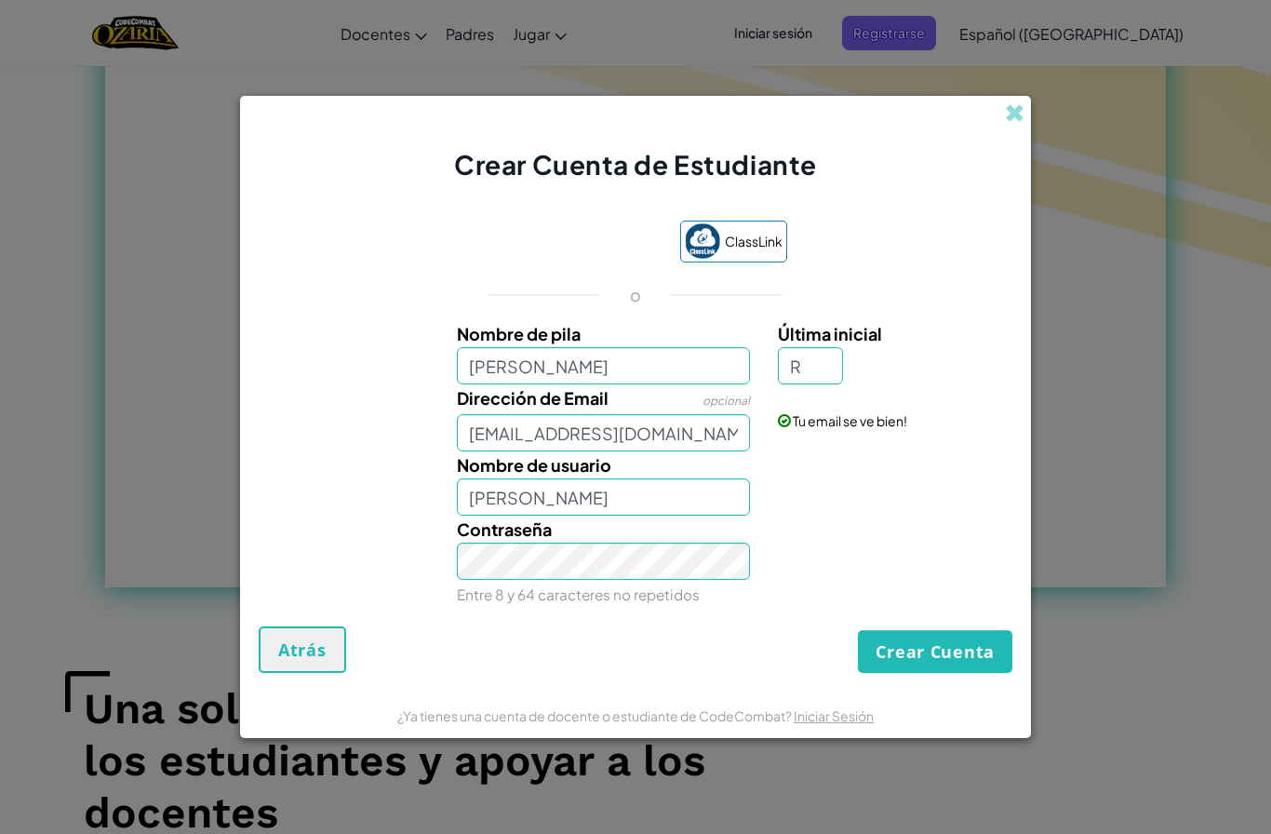
click at [917, 652] on button "Crear Cuenta" at bounding box center [935, 651] width 155 height 43
click at [918, 649] on button "Crear Cuenta" at bounding box center [935, 651] width 155 height 43
click at [916, 656] on button "Crear Cuenta" at bounding box center [935, 651] width 155 height 43
click at [914, 650] on button "Crear Cuenta" at bounding box center [935, 651] width 155 height 43
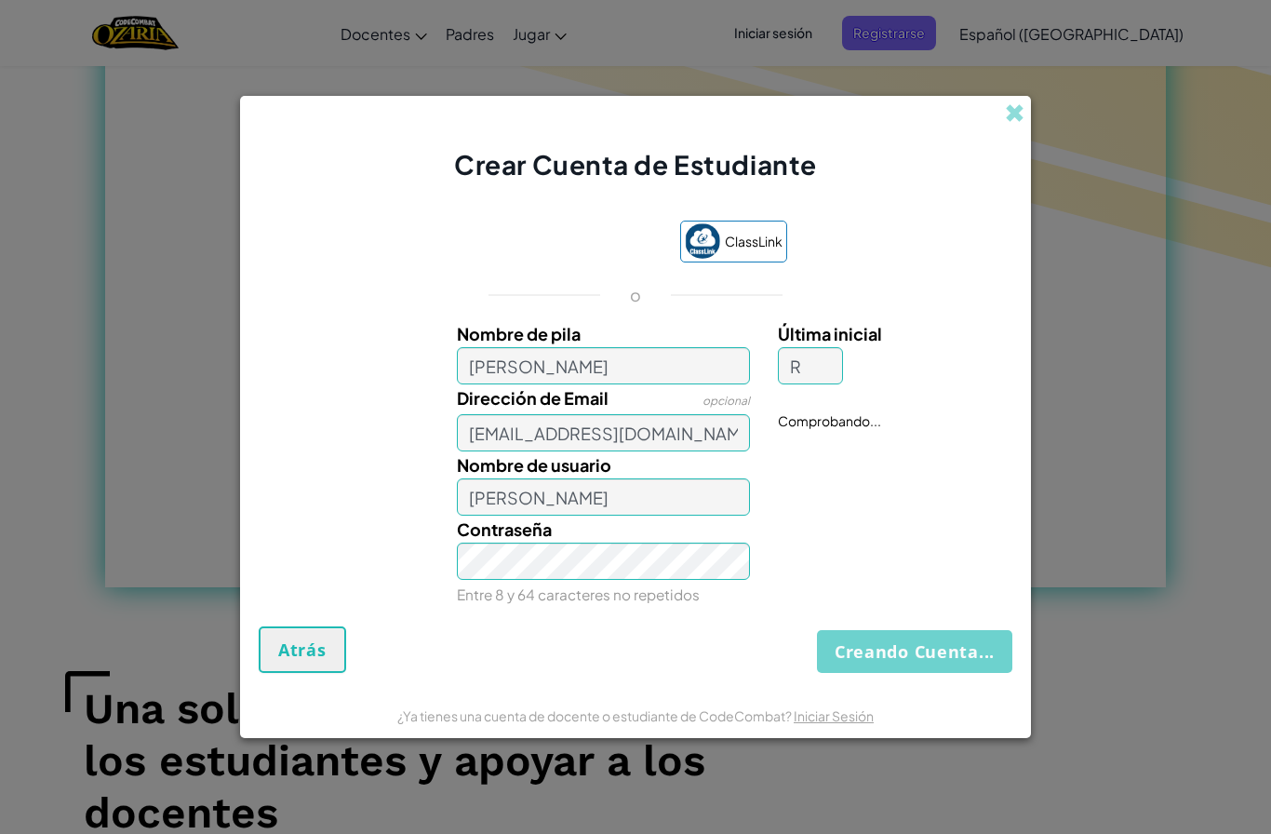
click at [912, 660] on button "Creando Cuenta..." at bounding box center [914, 651] width 195 height 43
click at [910, 663] on button "Creando Cuenta..." at bounding box center [914, 651] width 195 height 43
click at [907, 653] on button "Creando Cuenta..." at bounding box center [914, 651] width 195 height 43
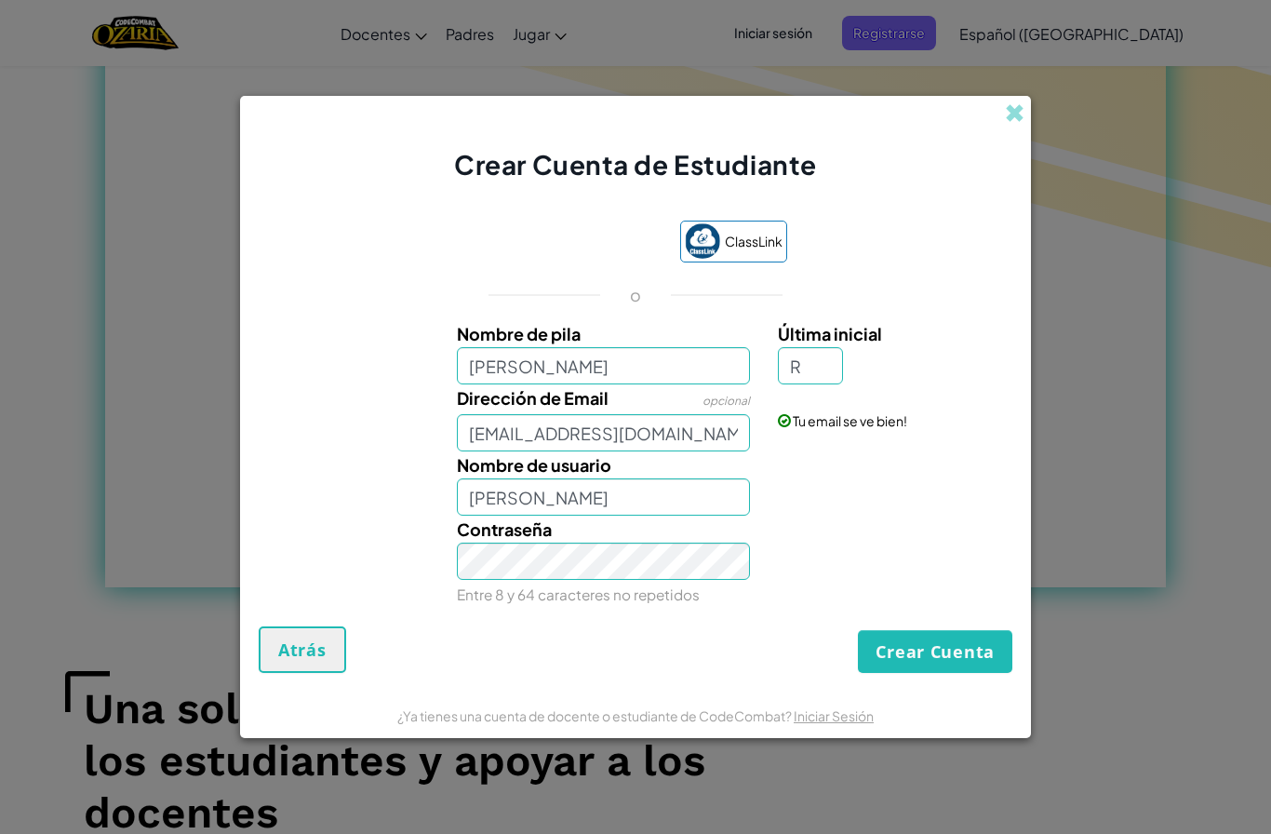
click at [906, 655] on button "Crear Cuenta" at bounding box center [935, 651] width 155 height 43
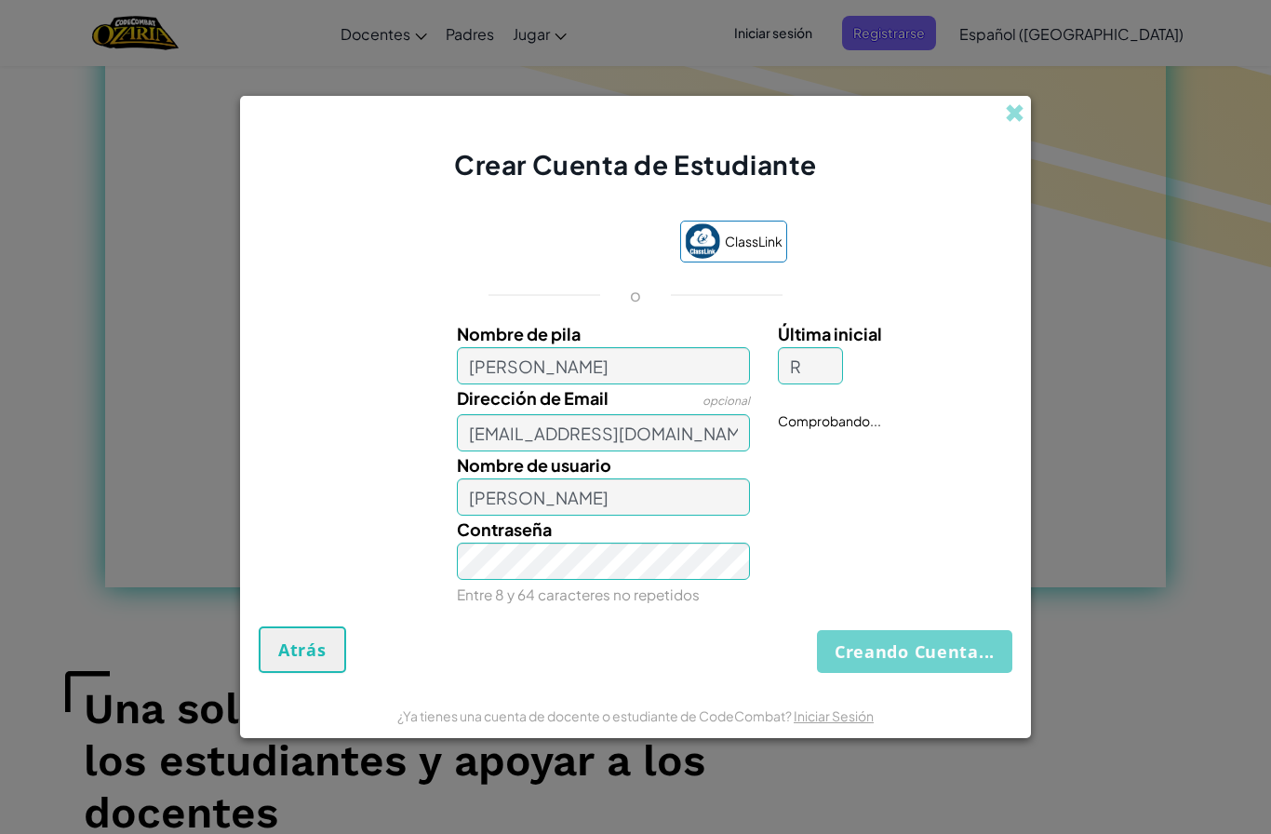
click at [904, 652] on button "Creando Cuenta..." at bounding box center [914, 651] width 195 height 43
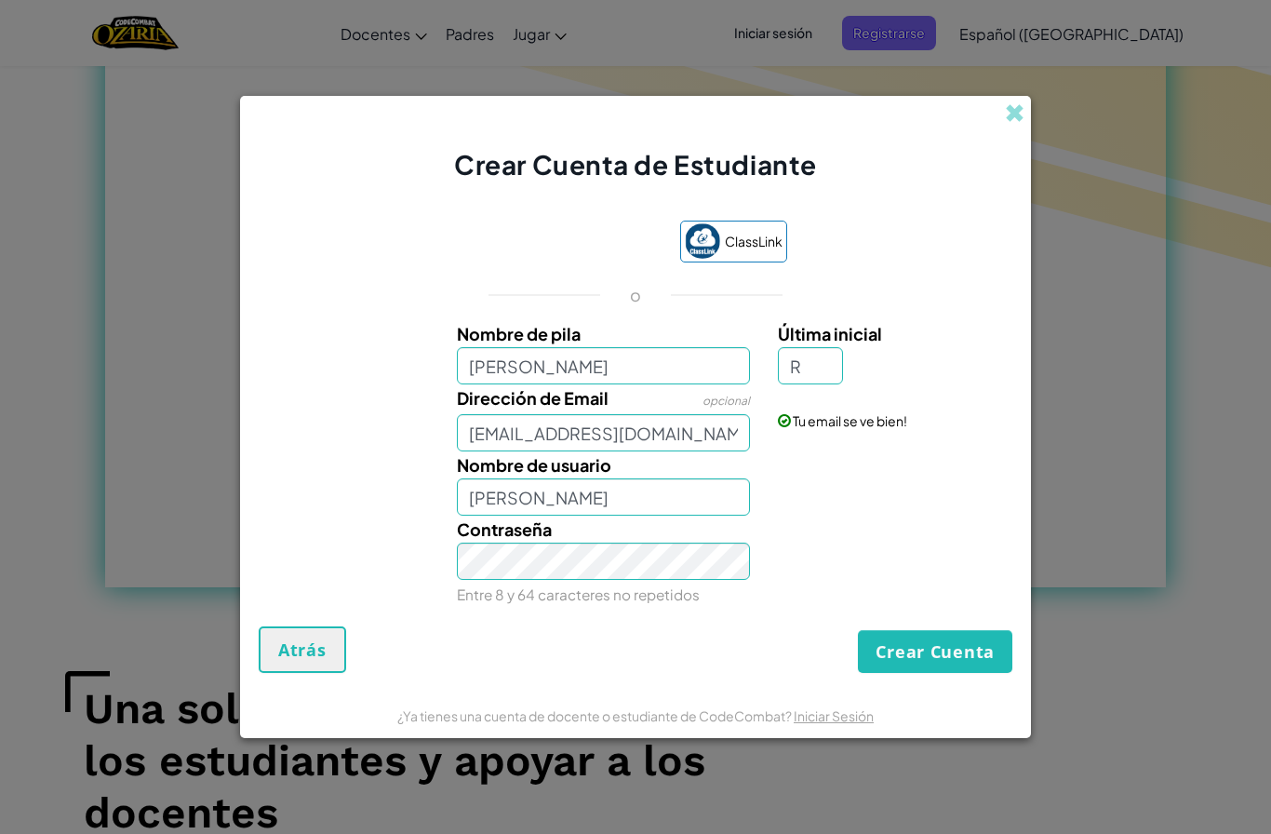
click at [909, 651] on button "Crear Cuenta" at bounding box center [935, 651] width 155 height 43
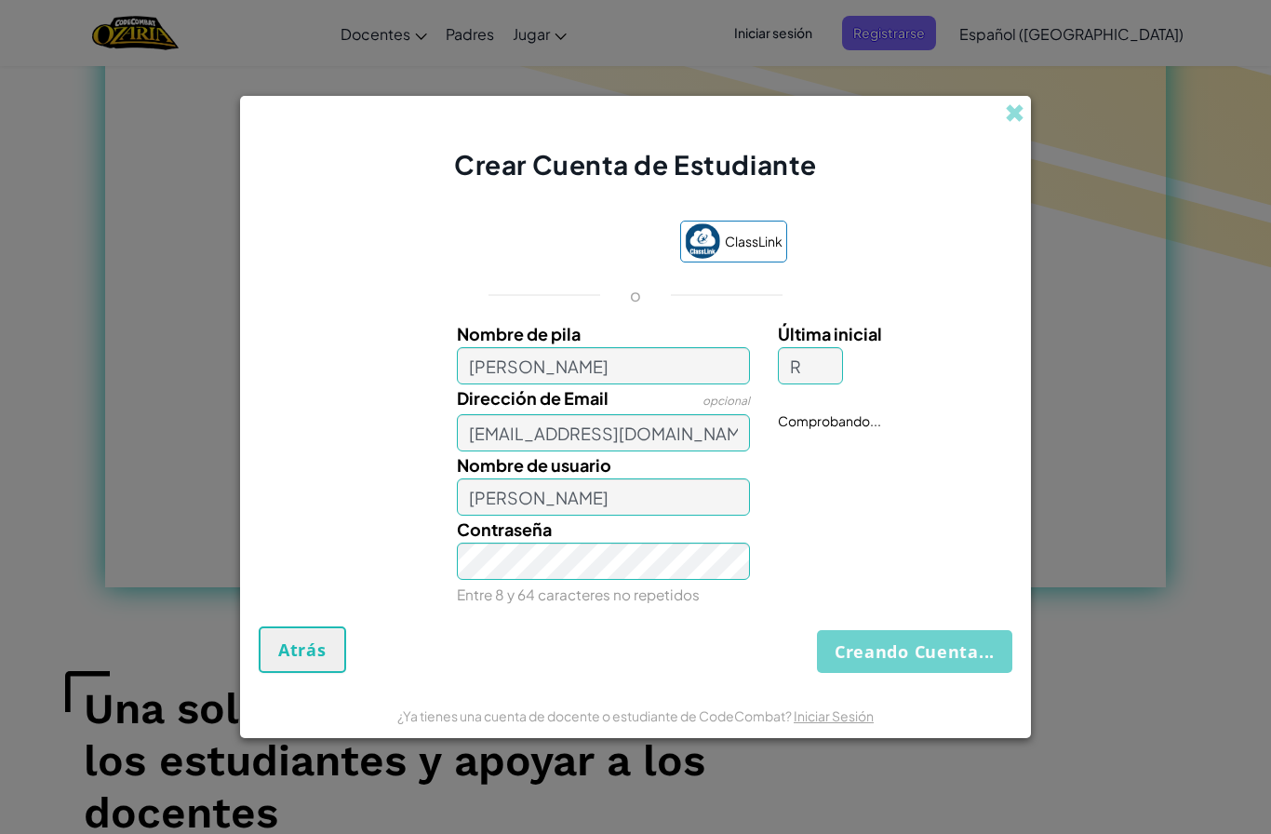
click at [908, 652] on button "Creando Cuenta..." at bounding box center [914, 651] width 195 height 43
click at [908, 651] on button "Creando Cuenta..." at bounding box center [914, 651] width 195 height 43
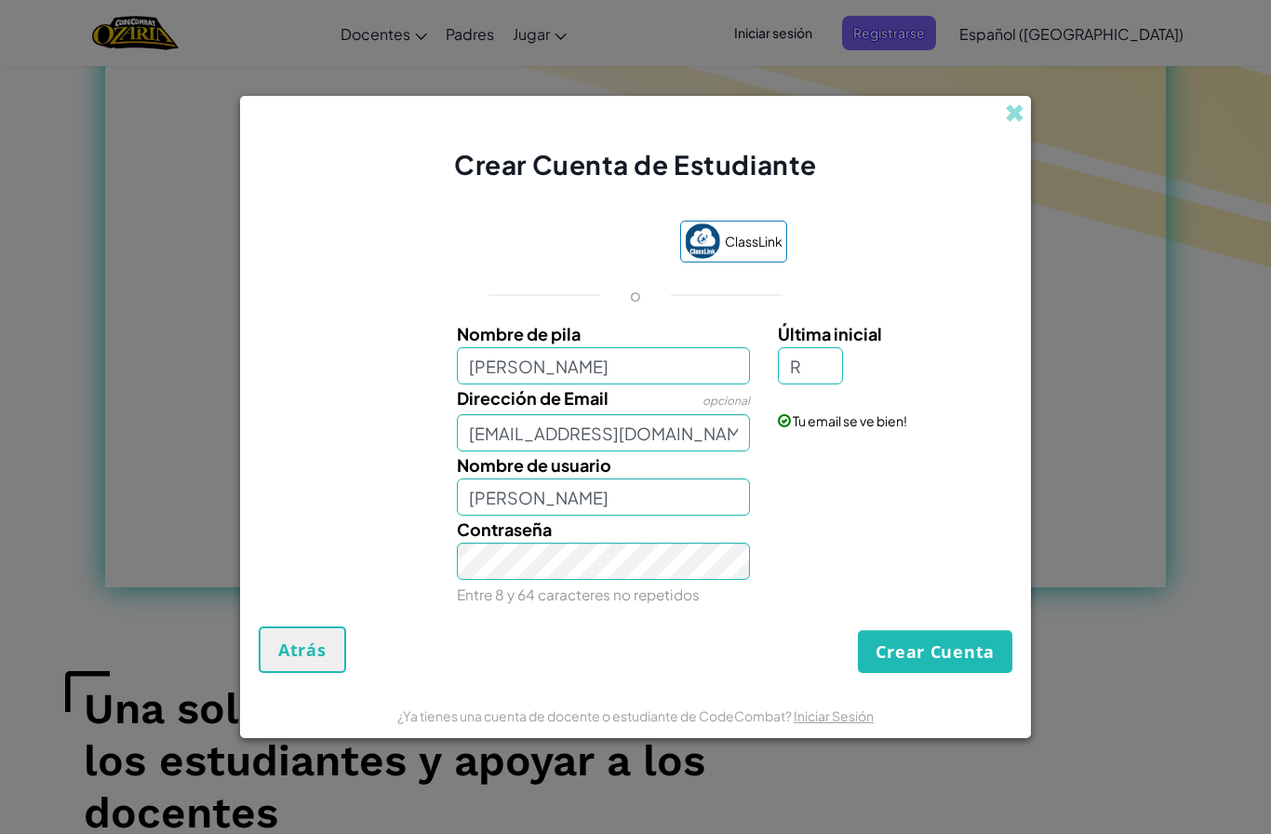
click at [907, 651] on button "Crear Cuenta" at bounding box center [935, 651] width 155 height 43
click at [904, 653] on button "Crear Cuenta" at bounding box center [935, 651] width 155 height 43
click at [926, 647] on button "Crear Cuenta" at bounding box center [935, 651] width 155 height 43
click at [914, 654] on button "Crear Cuenta" at bounding box center [935, 651] width 155 height 43
click at [917, 654] on button "Crear Cuenta" at bounding box center [935, 651] width 155 height 43
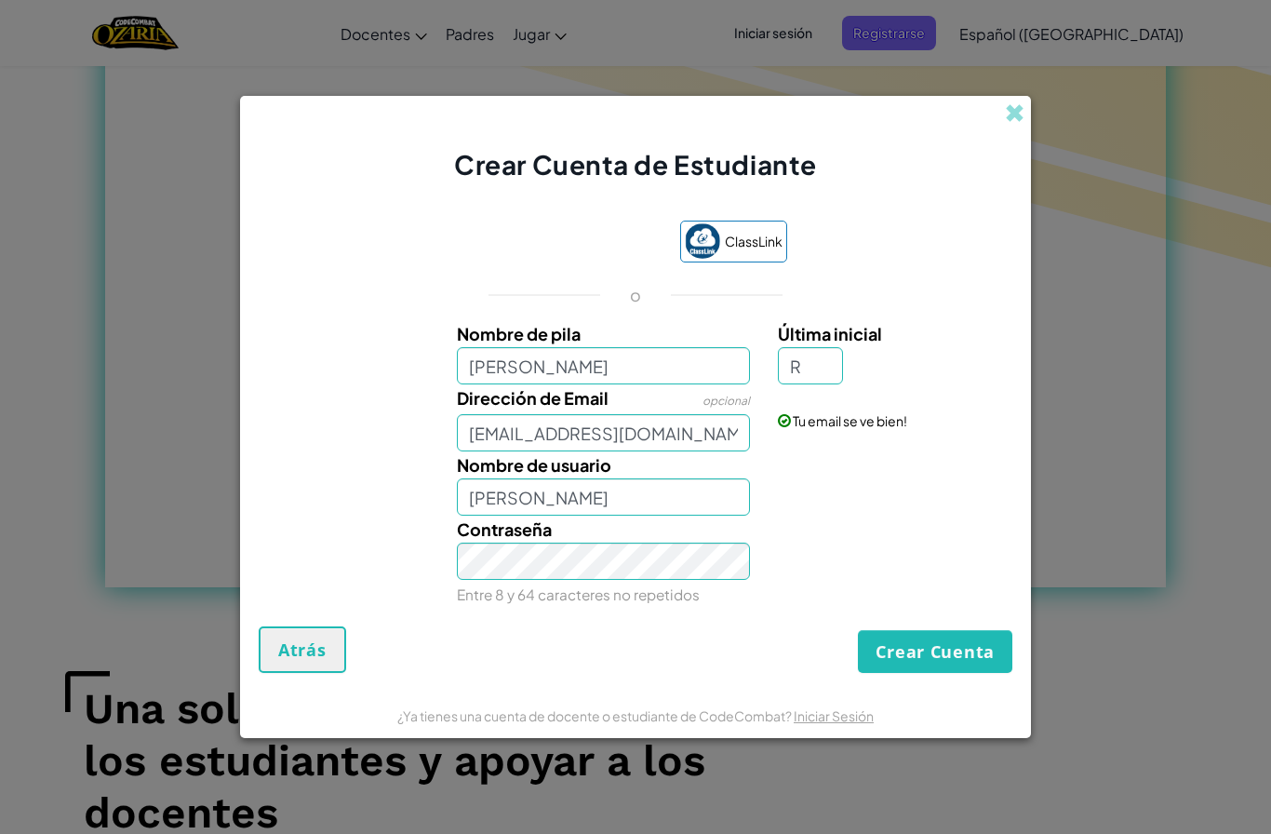
click at [921, 656] on button "Crear Cuenta" at bounding box center [935, 651] width 155 height 43
click at [912, 640] on button "Crear Cuenta" at bounding box center [935, 651] width 155 height 43
click at [912, 639] on button "Crear Cuenta" at bounding box center [935, 651] width 155 height 43
click at [915, 638] on button "Crear Cuenta" at bounding box center [935, 651] width 155 height 43
click at [914, 634] on button "Crear Cuenta" at bounding box center [935, 651] width 155 height 43
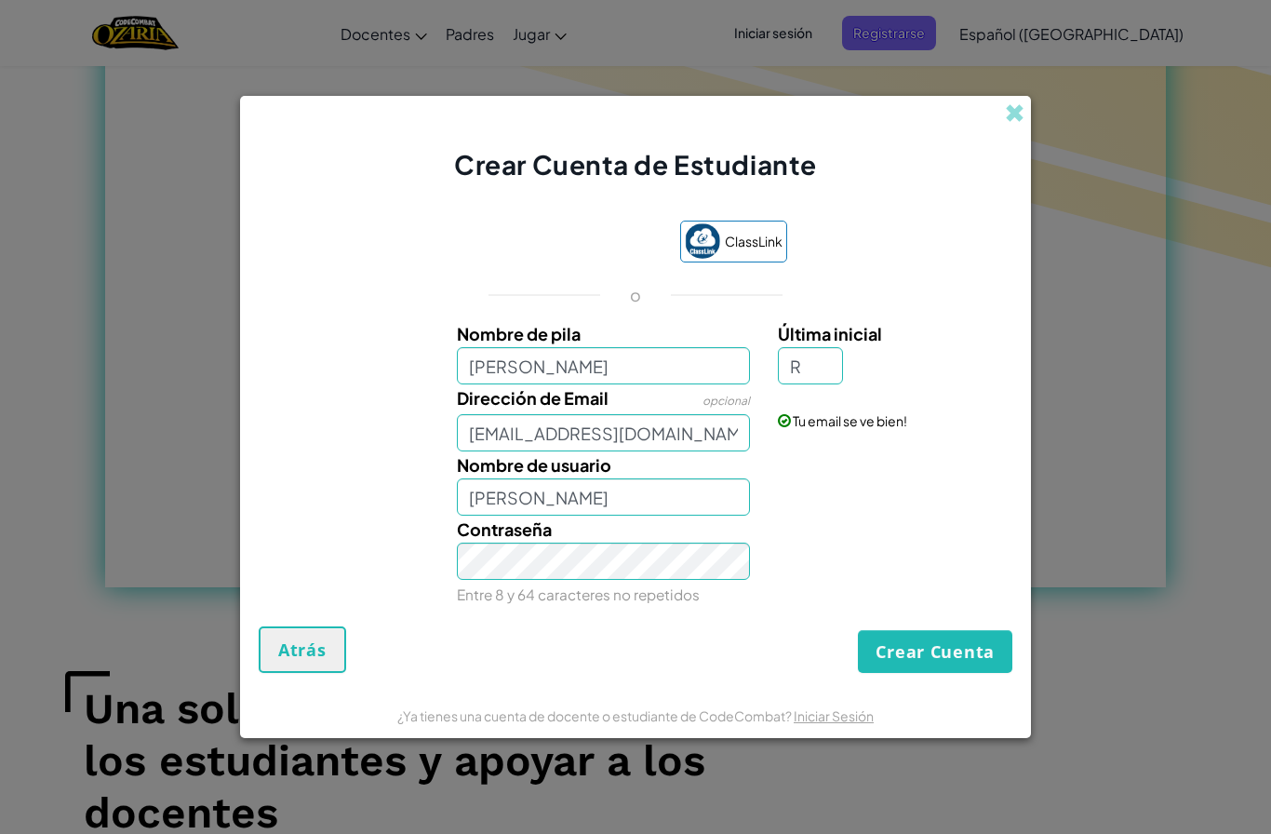
click at [921, 648] on button "Crear Cuenta" at bounding box center [935, 651] width 155 height 43
click at [921, 645] on button "Crear Cuenta" at bounding box center [935, 651] width 155 height 43
click at [917, 641] on button "Crear Cuenta" at bounding box center [935, 651] width 155 height 43
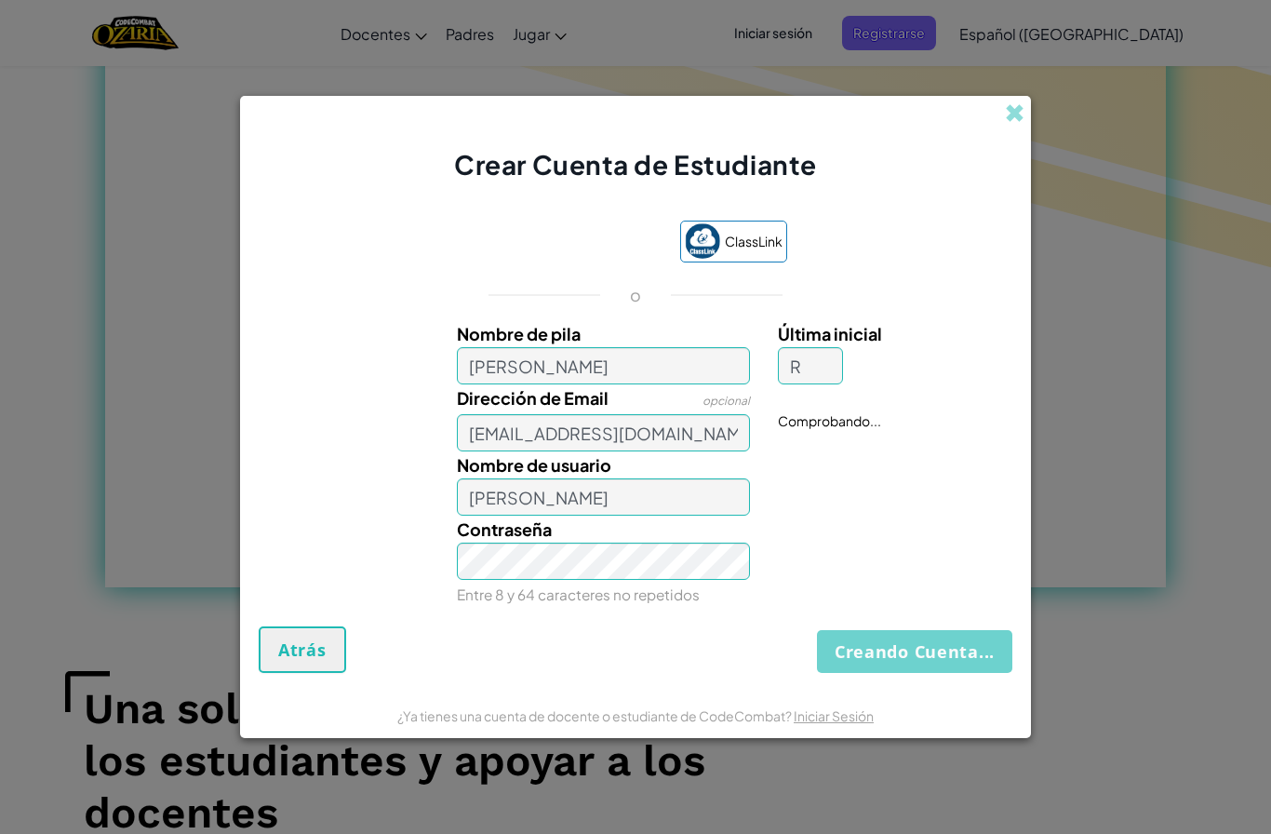
click at [915, 641] on button "Creando Cuenta..." at bounding box center [914, 651] width 195 height 43
click at [913, 639] on button "Creando Cuenta..." at bounding box center [914, 651] width 195 height 43
click at [917, 646] on button "Creando Cuenta..." at bounding box center [914, 651] width 195 height 43
click at [916, 642] on button "Creando Cuenta..." at bounding box center [914, 651] width 195 height 43
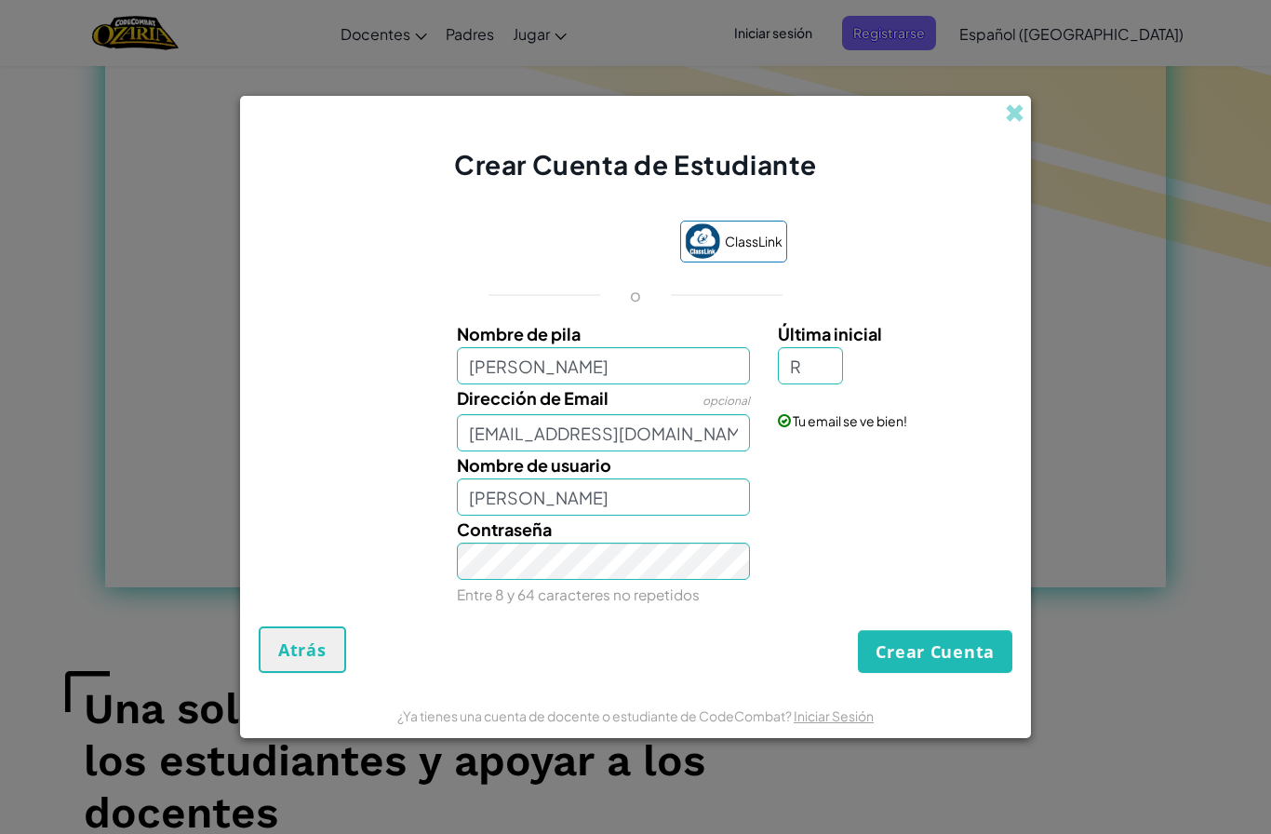
click at [920, 650] on button "Crear Cuenta" at bounding box center [935, 651] width 155 height 43
click at [922, 652] on button "Crear Cuenta" at bounding box center [935, 651] width 155 height 43
click at [916, 639] on button "Crear Cuenta" at bounding box center [935, 651] width 155 height 43
click at [917, 639] on button "Crear Cuenta" at bounding box center [935, 651] width 155 height 43
click at [921, 645] on button "Crear Cuenta" at bounding box center [935, 651] width 155 height 43
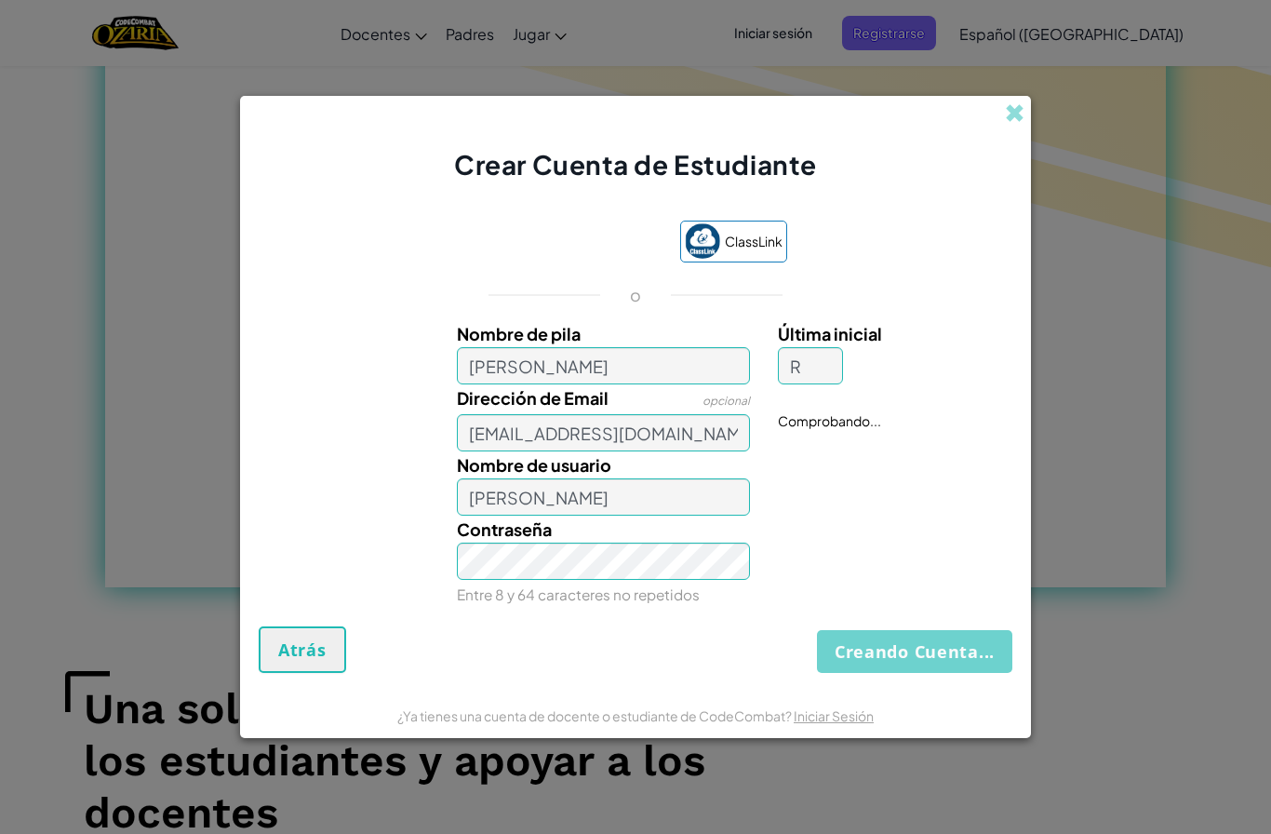
click at [919, 643] on button "Creando Cuenta..." at bounding box center [914, 651] width 195 height 43
click at [920, 646] on button "Creando Cuenta..." at bounding box center [914, 651] width 195 height 43
click at [919, 642] on button "Creando Cuenta..." at bounding box center [914, 651] width 195 height 43
click at [918, 643] on button "Creando Cuenta..." at bounding box center [914, 651] width 195 height 43
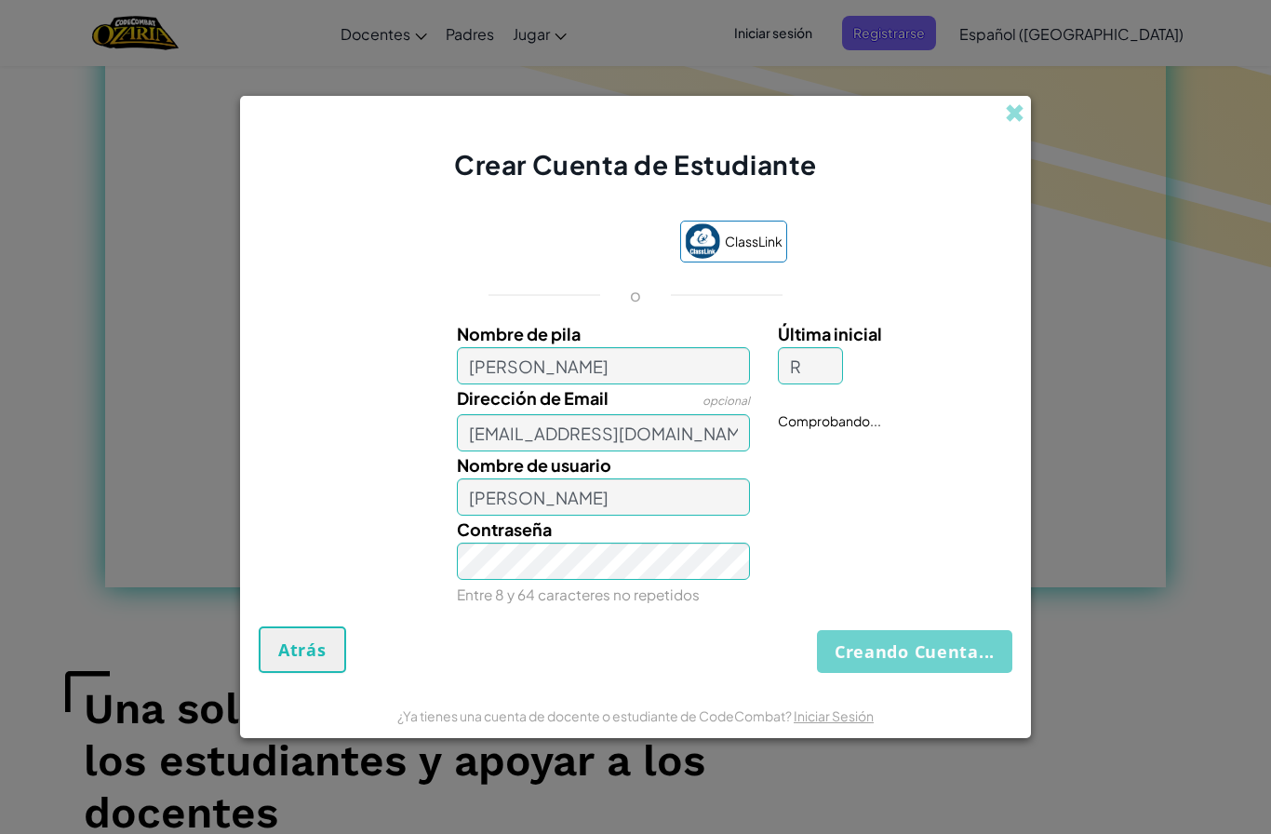
click at [916, 641] on button "Creando Cuenta..." at bounding box center [914, 651] width 195 height 43
click at [918, 644] on button "Creando Cuenta..." at bounding box center [914, 651] width 195 height 43
click at [918, 645] on button "Creando Cuenta..." at bounding box center [914, 651] width 195 height 43
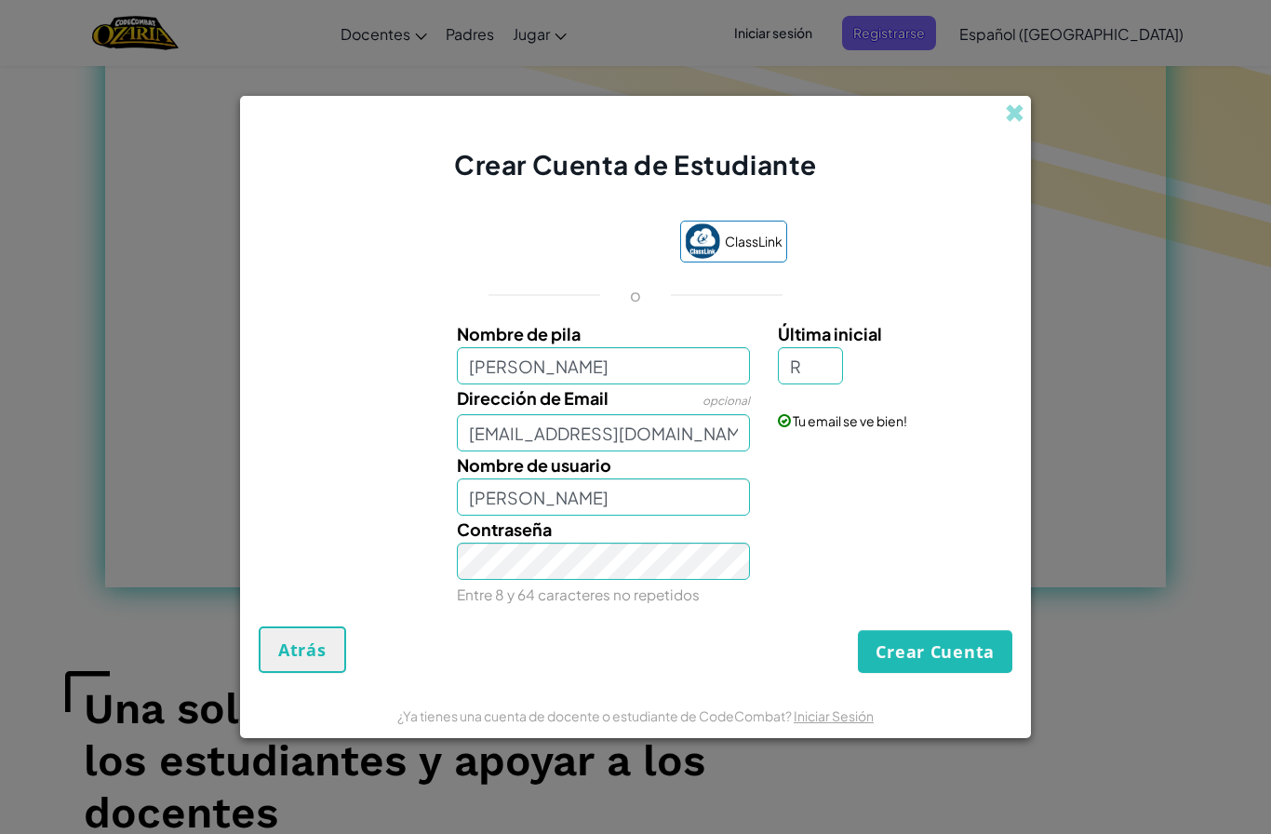
click at [946, 651] on button "Crear Cuenta" at bounding box center [935, 651] width 155 height 43
click at [956, 660] on button "Crear Cuenta" at bounding box center [935, 651] width 155 height 43
click at [945, 659] on button "Crear Cuenta" at bounding box center [935, 651] width 155 height 43
click at [914, 656] on button "Crear Cuenta" at bounding box center [935, 651] width 155 height 43
click at [907, 661] on button "Crear Cuenta" at bounding box center [935, 651] width 155 height 43
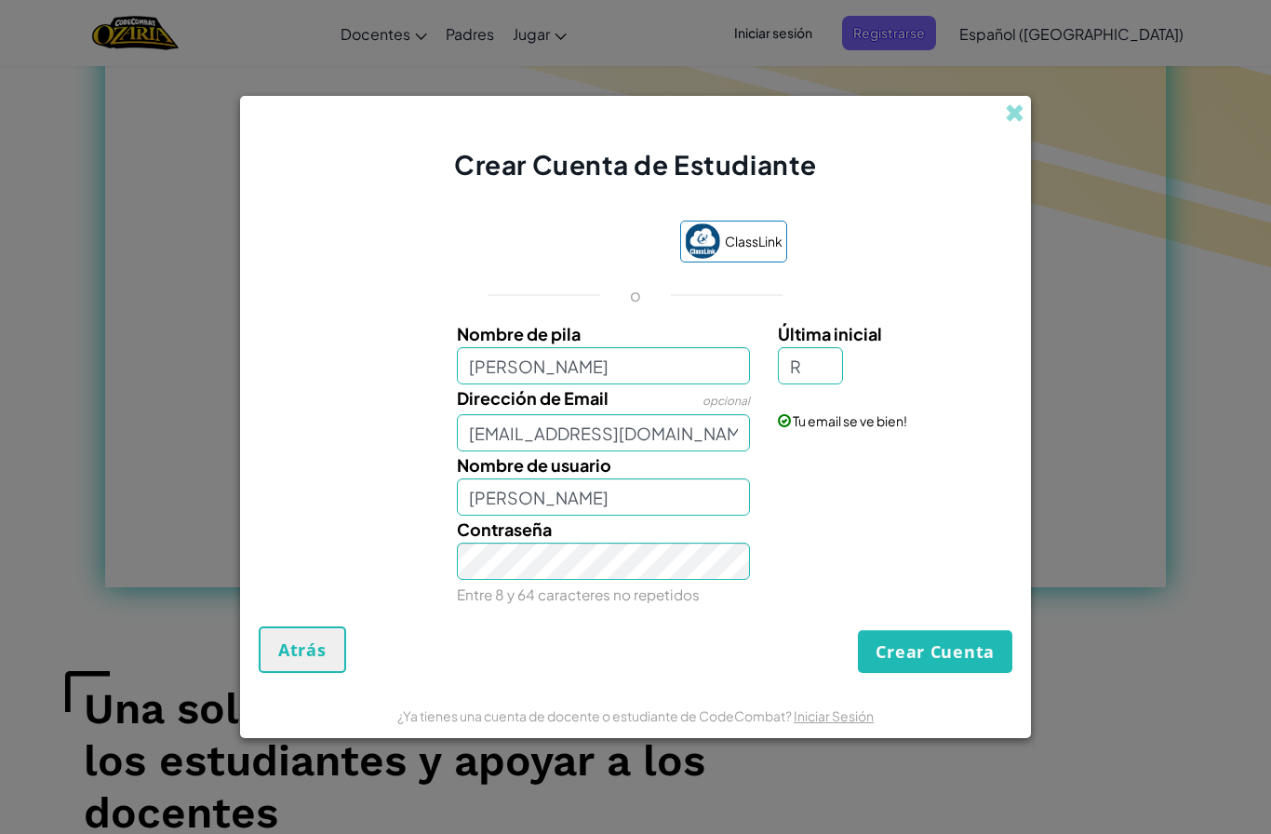
click at [902, 660] on button "Crear Cuenta" at bounding box center [935, 651] width 155 height 43
click at [895, 655] on button "Crear Cuenta" at bounding box center [935, 651] width 155 height 43
click at [884, 656] on button "Crear Cuenta" at bounding box center [935, 651] width 155 height 43
click at [894, 661] on button "Crear Cuenta" at bounding box center [935, 651] width 155 height 43
click at [921, 661] on button "Crear Cuenta" at bounding box center [935, 651] width 155 height 43
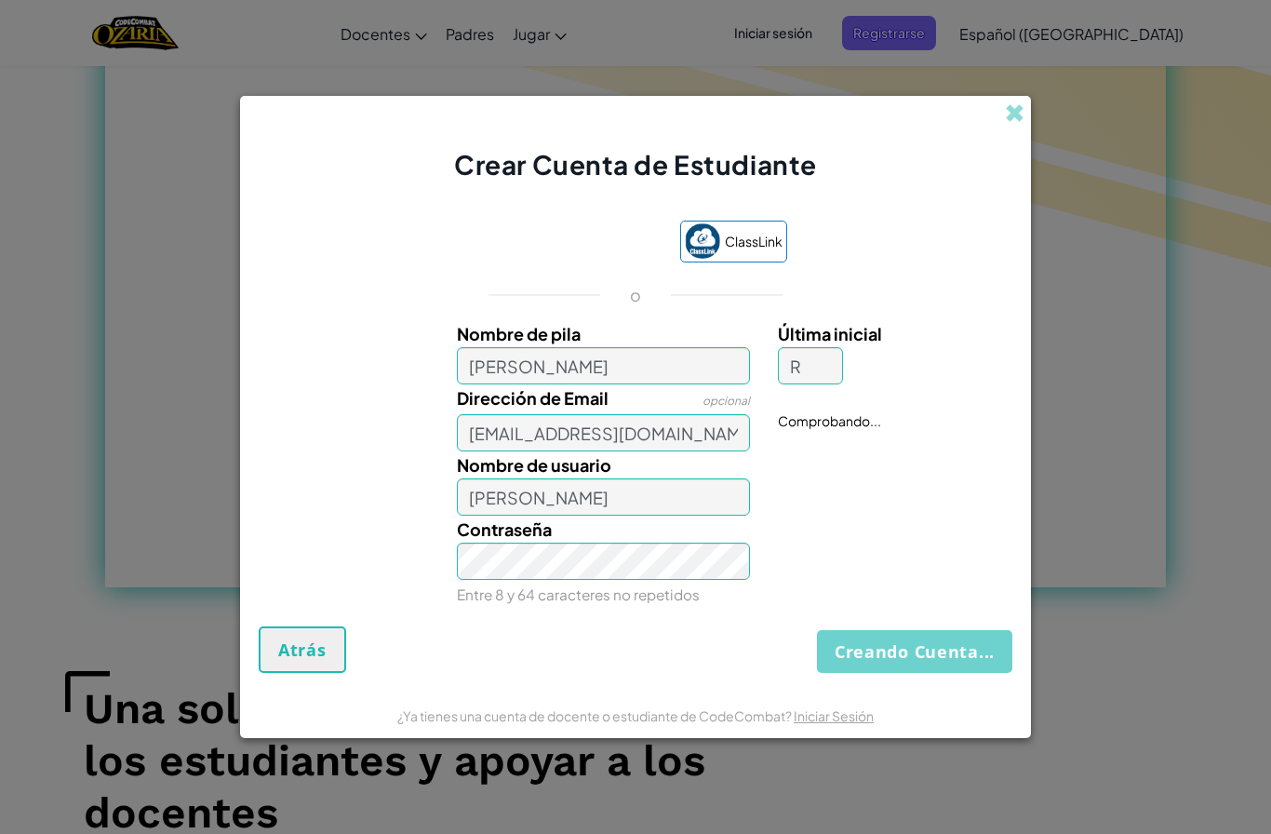
click at [912, 652] on button "Creando Cuenta..." at bounding box center [914, 651] width 195 height 43
click at [910, 651] on button "Creando Cuenta..." at bounding box center [914, 651] width 195 height 43
click at [912, 657] on button "Creando Cuenta..." at bounding box center [914, 651] width 195 height 43
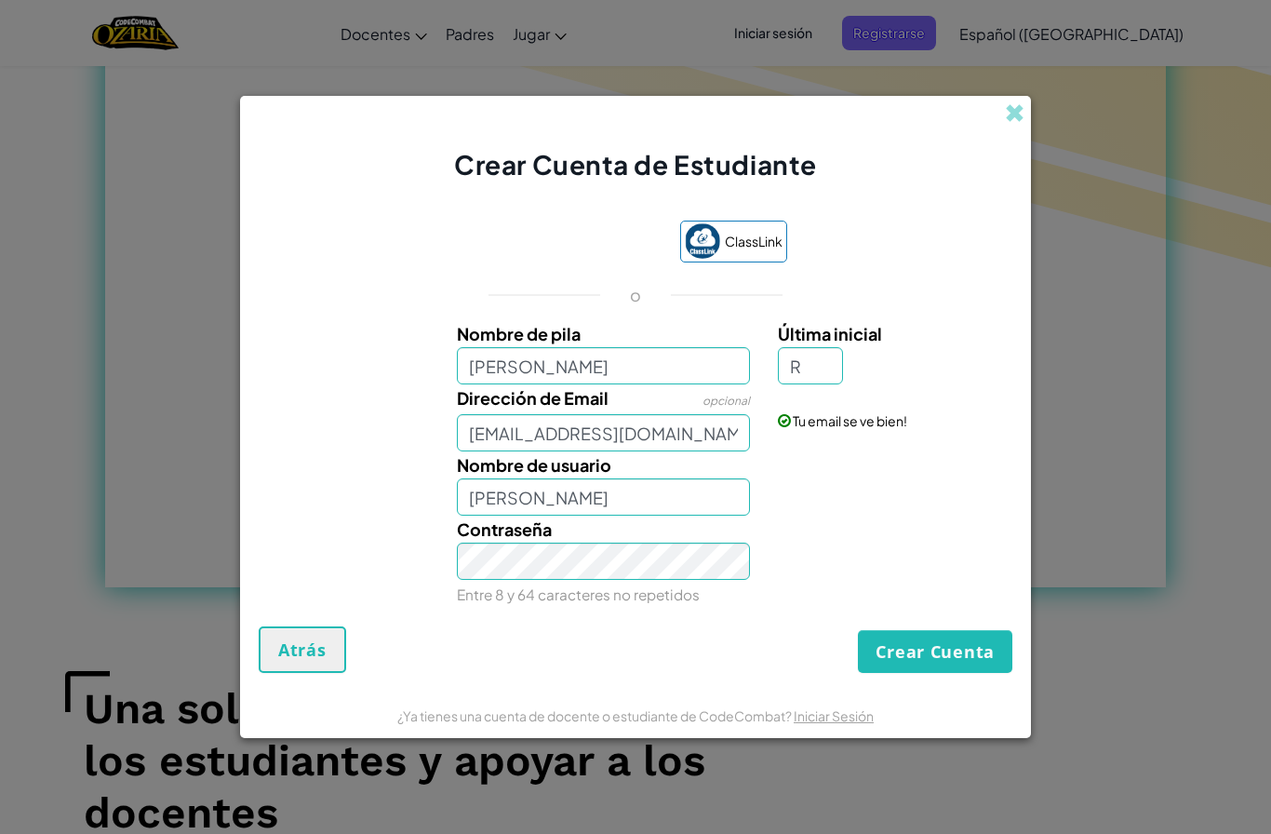
click at [907, 647] on button "Crear Cuenta" at bounding box center [935, 651] width 155 height 43
click at [922, 656] on button "Crear Cuenta" at bounding box center [935, 651] width 155 height 43
click at [930, 659] on button "Crear Cuenta" at bounding box center [935, 651] width 155 height 43
click at [938, 649] on button "Crear Cuenta" at bounding box center [935, 651] width 155 height 43
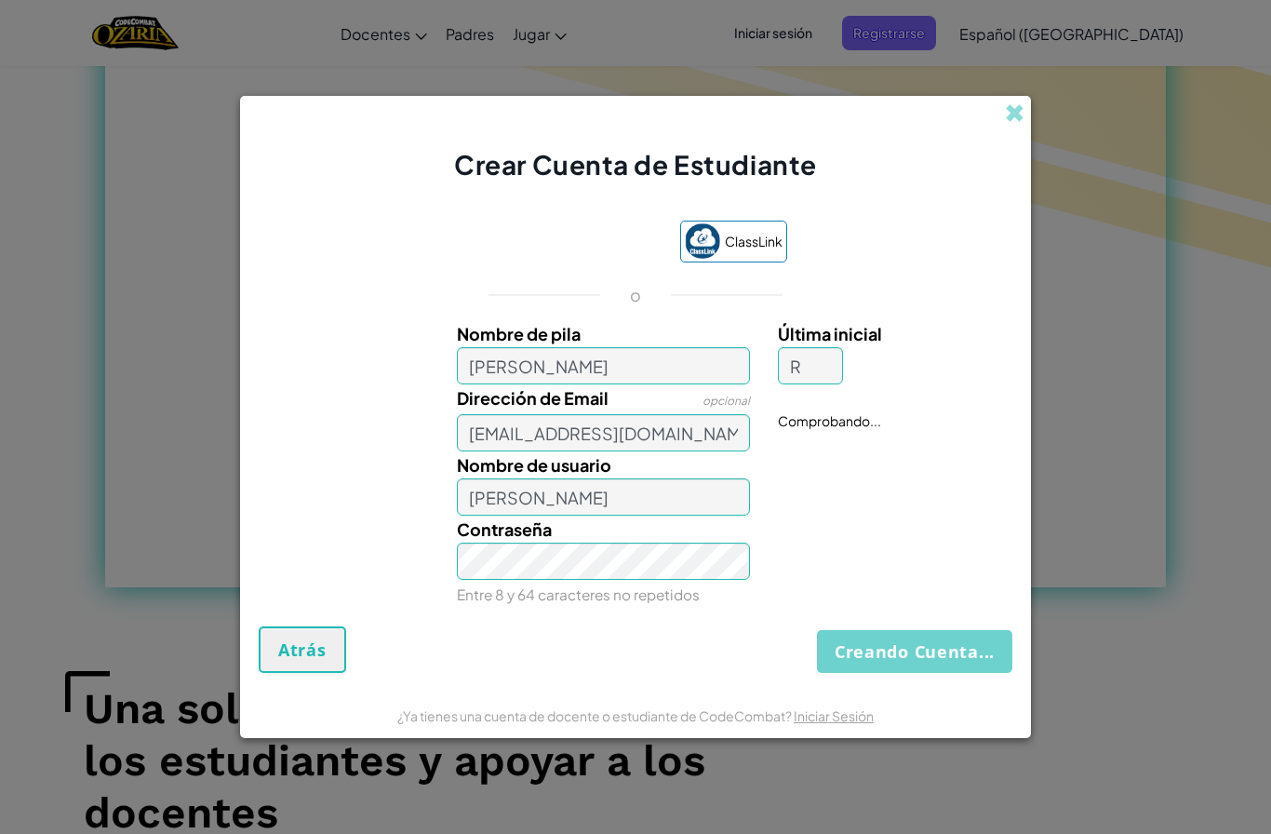
click at [935, 652] on button "Creando Cuenta..." at bounding box center [914, 651] width 195 height 43
click at [934, 652] on button "Creando Cuenta..." at bounding box center [914, 651] width 195 height 43
click at [934, 651] on button "Creando Cuenta..." at bounding box center [914, 651] width 195 height 43
click at [933, 651] on button "Creando Cuenta..." at bounding box center [914, 651] width 195 height 43
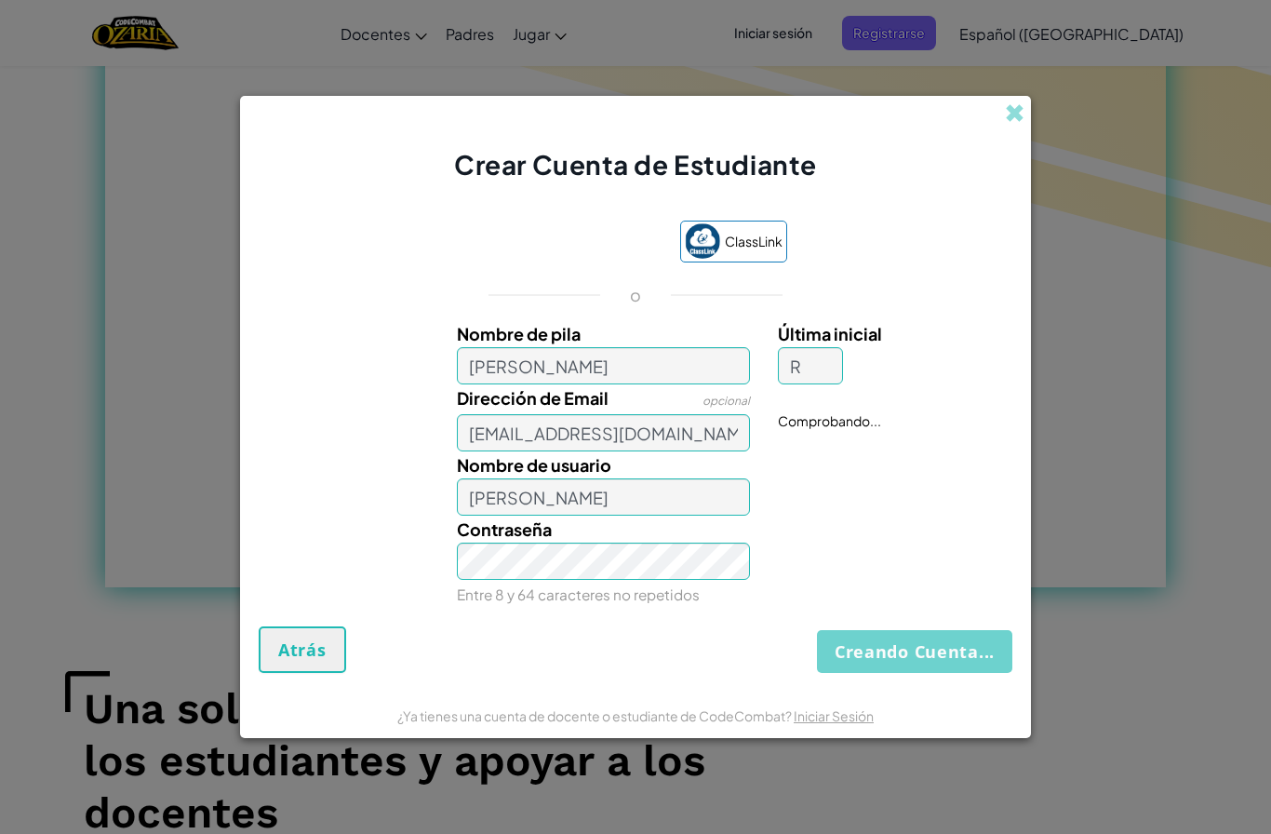
click at [933, 651] on button "Creando Cuenta..." at bounding box center [914, 651] width 195 height 43
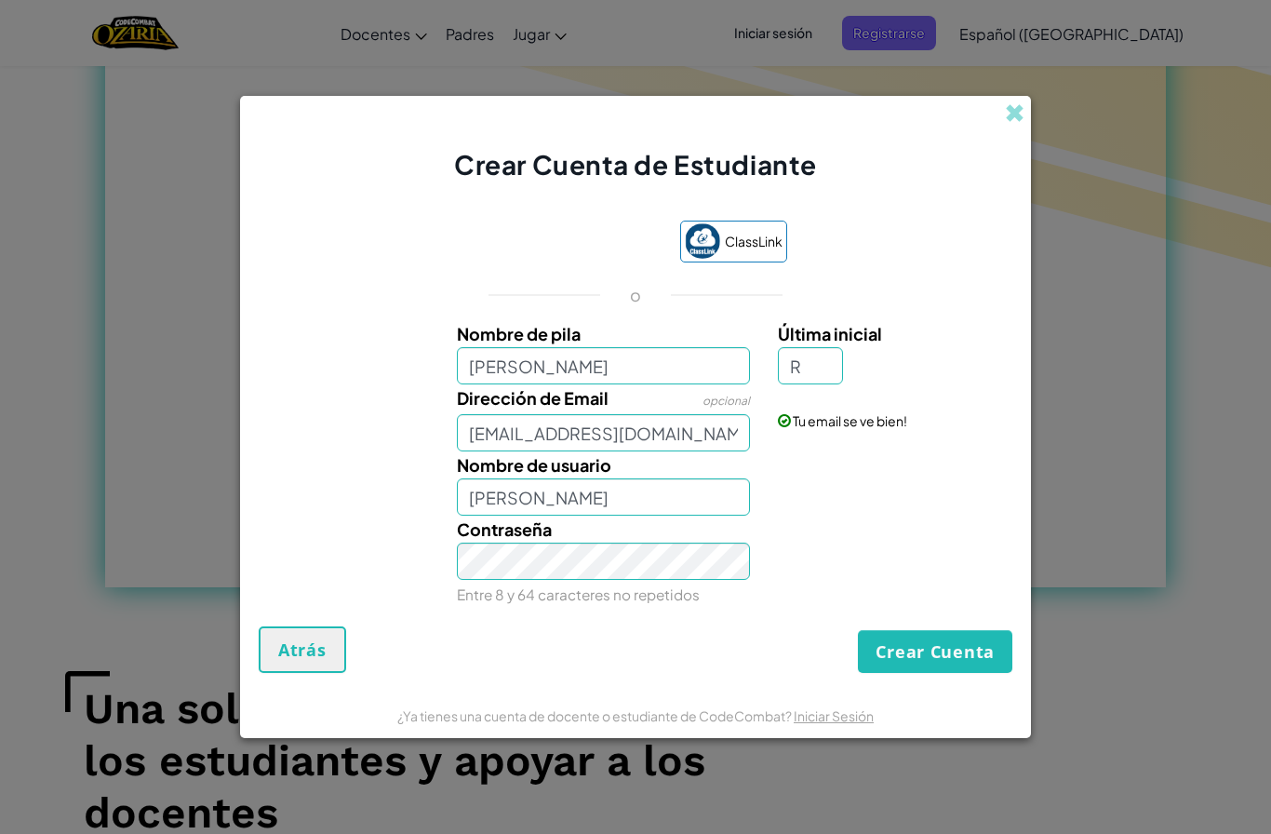
click at [932, 652] on button "Crear Cuenta" at bounding box center [935, 651] width 155 height 43
click at [921, 651] on button "Crear Cuenta" at bounding box center [935, 651] width 155 height 43
click at [916, 648] on button "Crear Cuenta" at bounding box center [935, 651] width 155 height 43
click at [919, 656] on button "Crear Cuenta" at bounding box center [935, 651] width 155 height 43
click at [918, 653] on button "Crear Cuenta" at bounding box center [935, 651] width 155 height 43
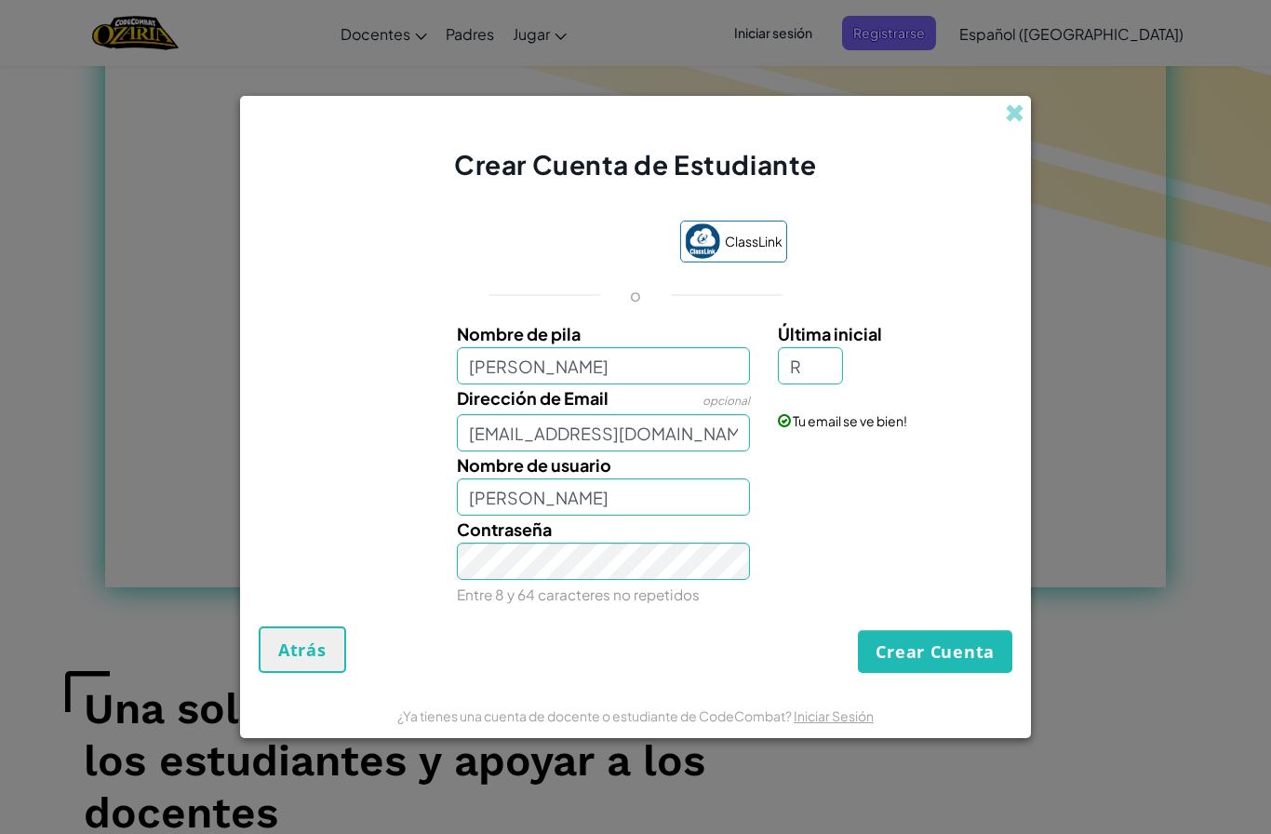
click at [912, 637] on button "Crear Cuenta" at bounding box center [935, 651] width 155 height 43
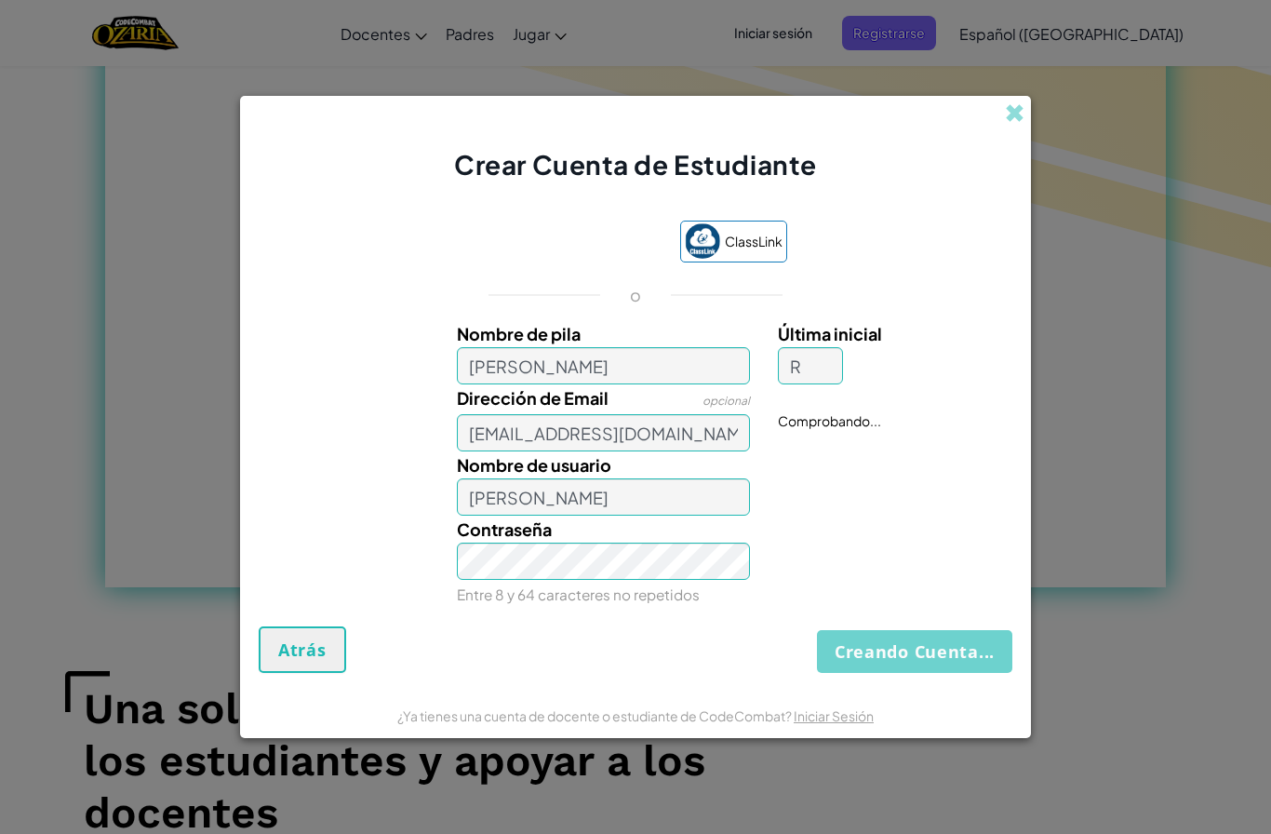
click at [911, 638] on button "Creando Cuenta..." at bounding box center [914, 651] width 195 height 43
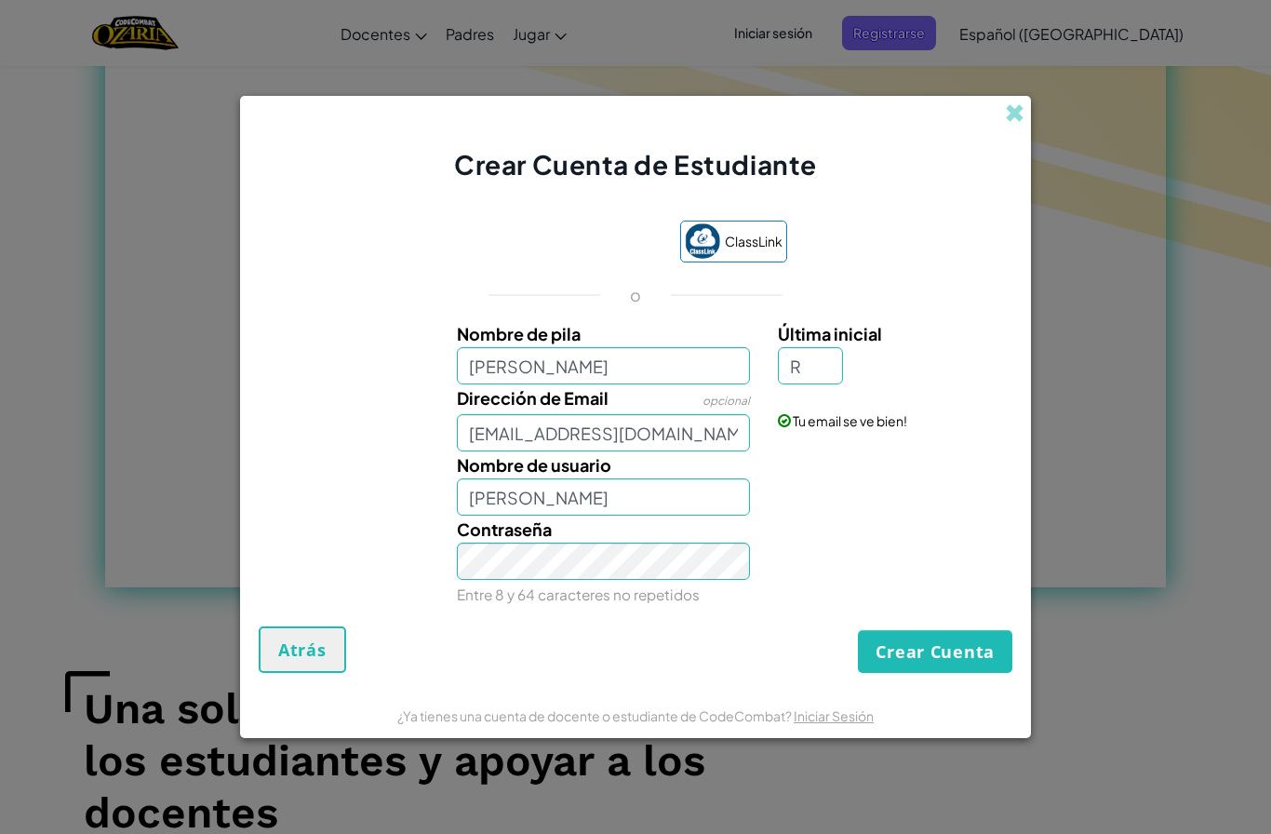
click at [909, 629] on div "Crear Cuenta Atrás" at bounding box center [636, 649] width 754 height 47
click at [888, 662] on button "Crear Cuenta" at bounding box center [935, 651] width 155 height 43
click at [909, 664] on button "Crear Cuenta" at bounding box center [935, 651] width 155 height 43
click at [894, 659] on button "Crear Cuenta" at bounding box center [935, 651] width 155 height 43
click at [891, 657] on button "Crear Cuenta" at bounding box center [935, 651] width 155 height 43
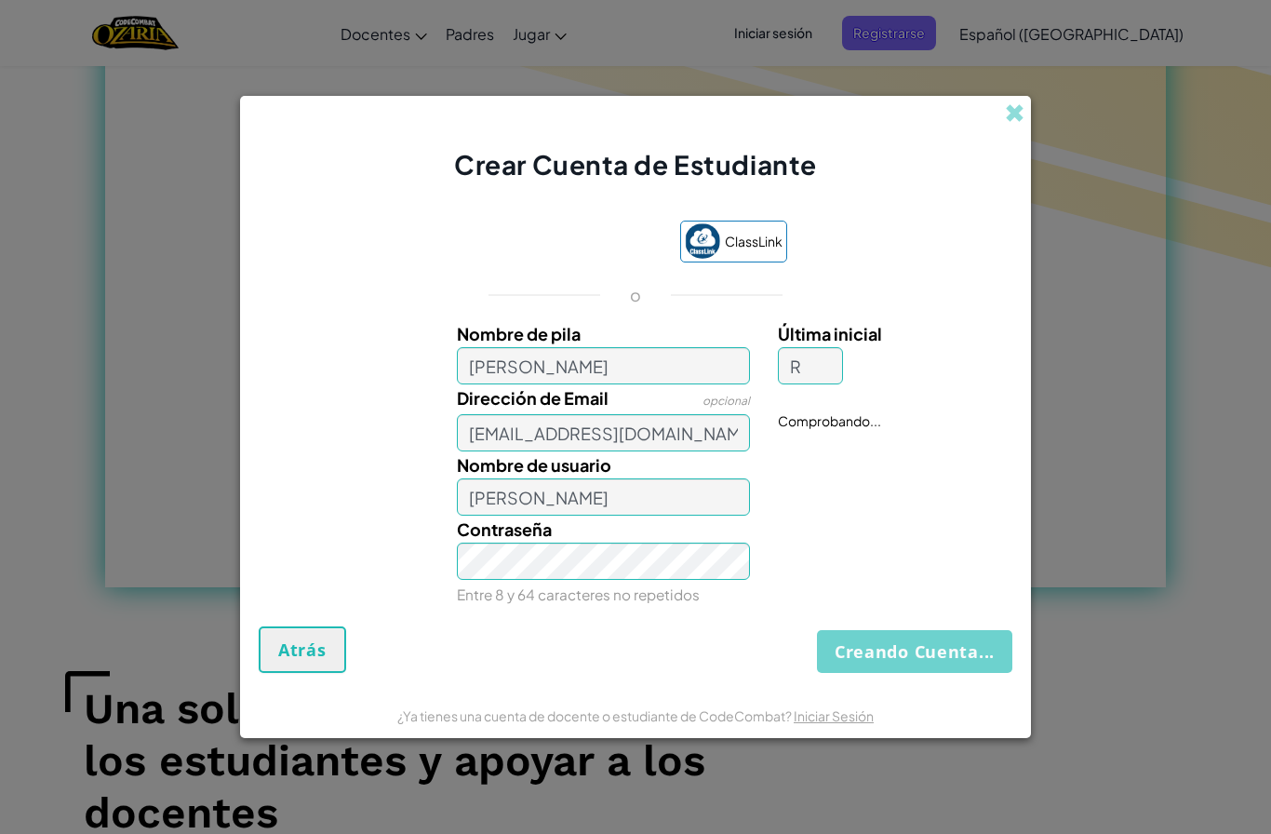
click at [894, 657] on button "Creando Cuenta..." at bounding box center [914, 651] width 195 height 43
click at [895, 656] on button "Creando Cuenta..." at bounding box center [914, 651] width 195 height 43
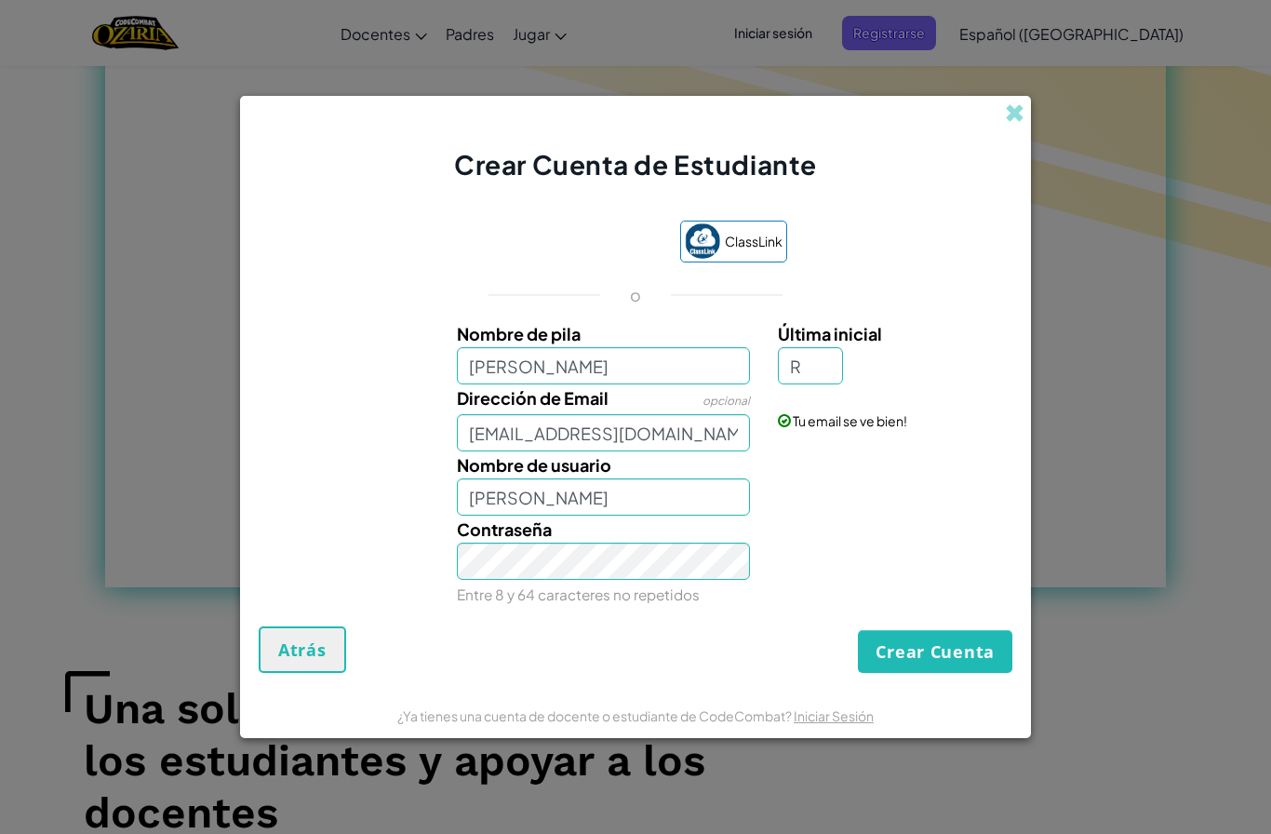
click at [880, 653] on button "Crear Cuenta" at bounding box center [935, 651] width 155 height 43
click at [877, 651] on button "Crear Cuenta" at bounding box center [935, 651] width 155 height 43
click at [873, 652] on button "Crear Cuenta" at bounding box center [935, 651] width 155 height 43
click at [878, 643] on button "Crear Cuenta" at bounding box center [935, 651] width 155 height 43
click at [869, 643] on button "Crear Cuenta" at bounding box center [935, 651] width 155 height 43
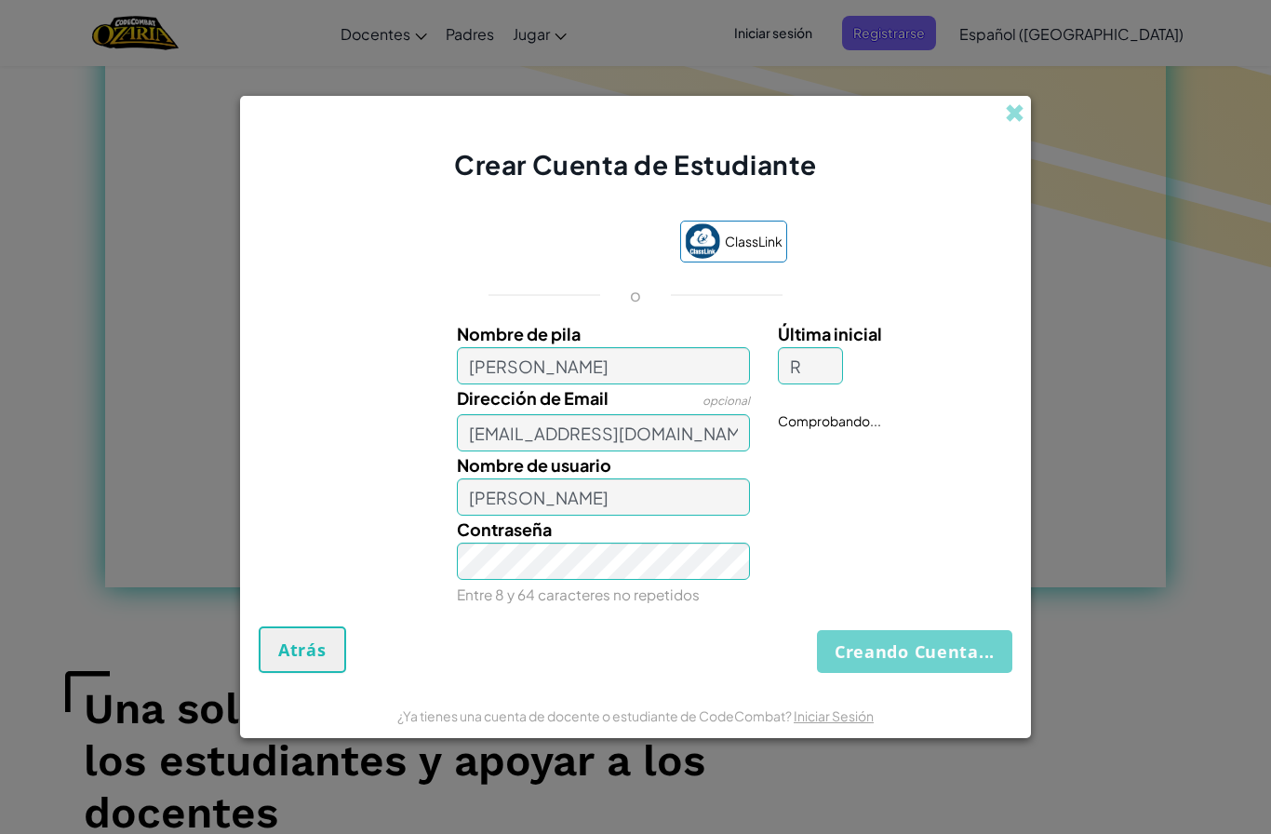
click at [880, 639] on button "Creando Cuenta..." at bounding box center [914, 651] width 195 height 43
click at [883, 642] on button "Creando Cuenta..." at bounding box center [914, 651] width 195 height 43
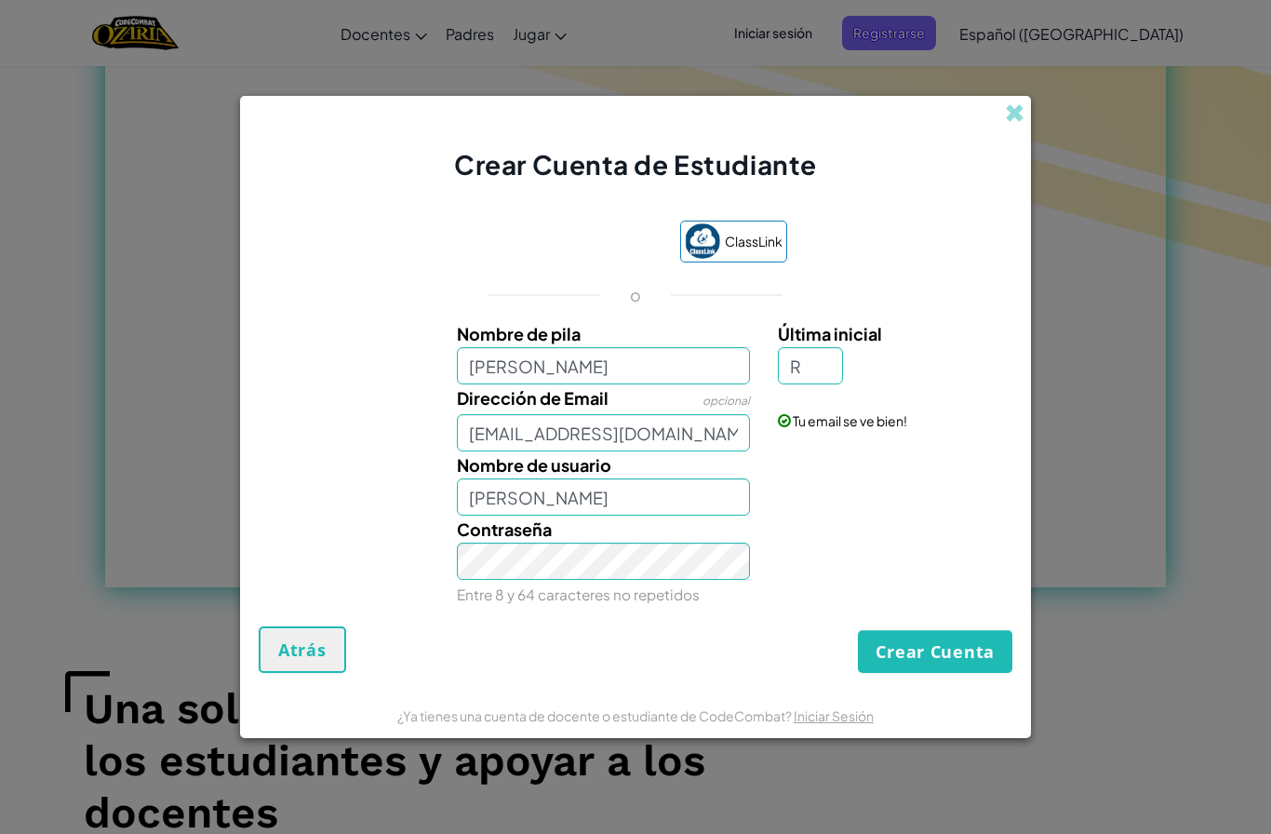
click at [887, 643] on button "Crear Cuenta" at bounding box center [935, 651] width 155 height 43
click at [888, 646] on button "Crear Cuenta" at bounding box center [935, 651] width 155 height 43
click at [887, 656] on button "Crear Cuenta" at bounding box center [935, 651] width 155 height 43
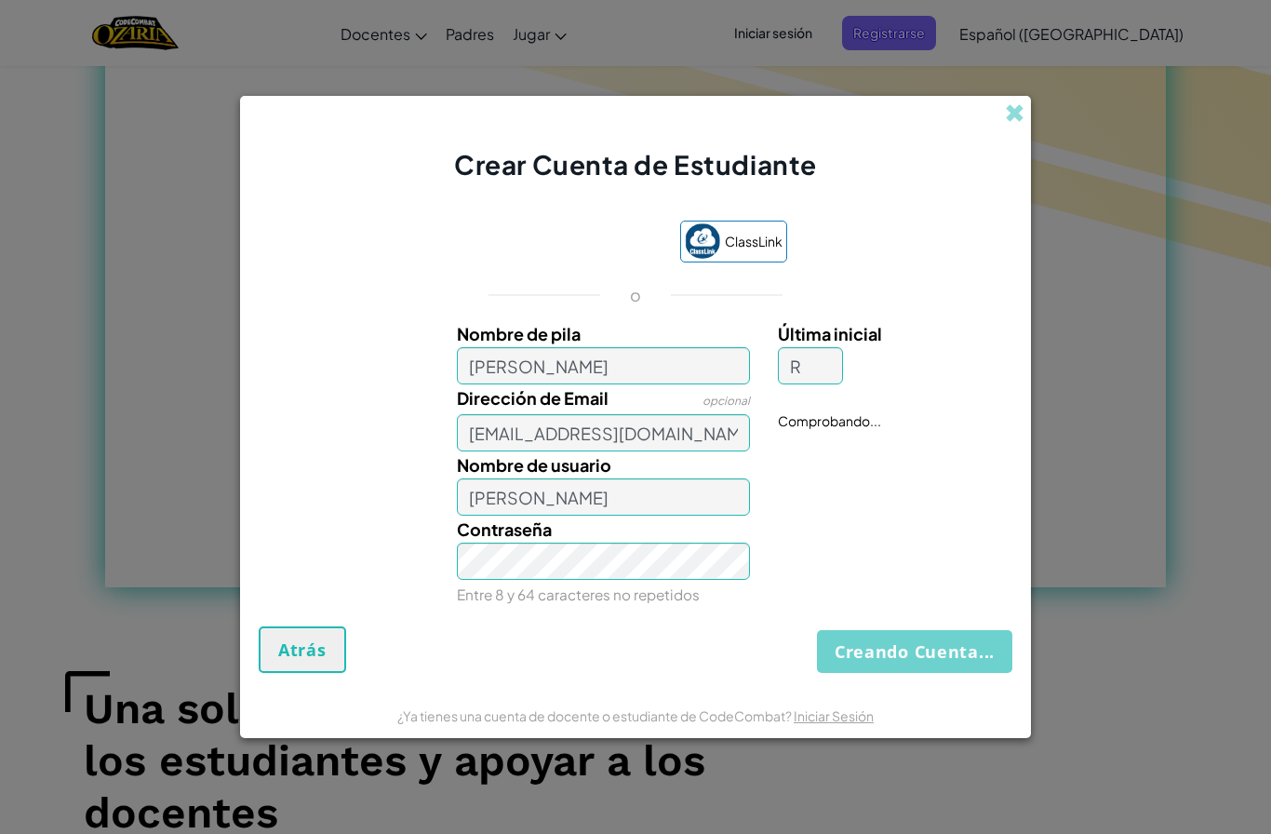
click at [891, 652] on button "Creando Cuenta..." at bounding box center [914, 651] width 195 height 43
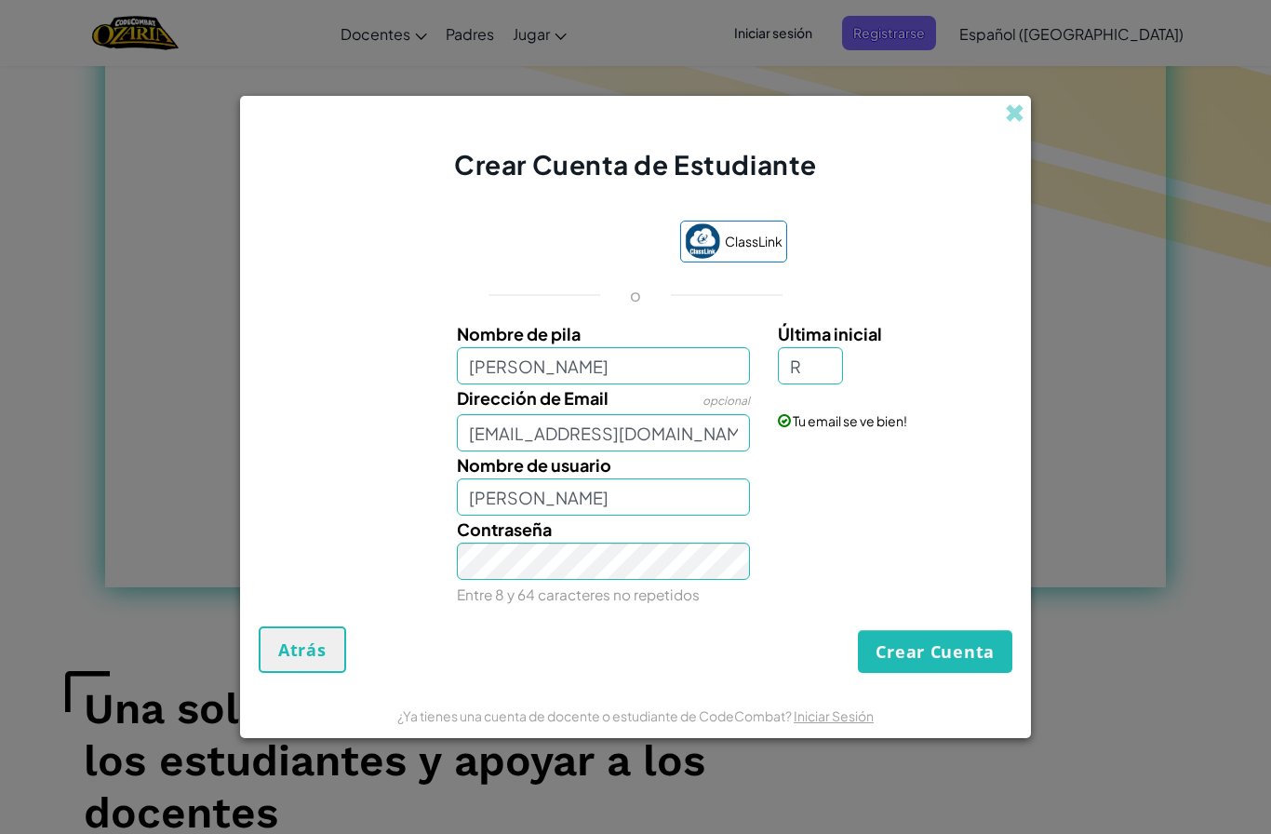
click at [889, 653] on button "Crear Cuenta" at bounding box center [935, 651] width 155 height 43
click at [887, 652] on button "Crear Cuenta" at bounding box center [935, 651] width 155 height 43
click at [886, 651] on button "Crear Cuenta" at bounding box center [935, 651] width 155 height 43
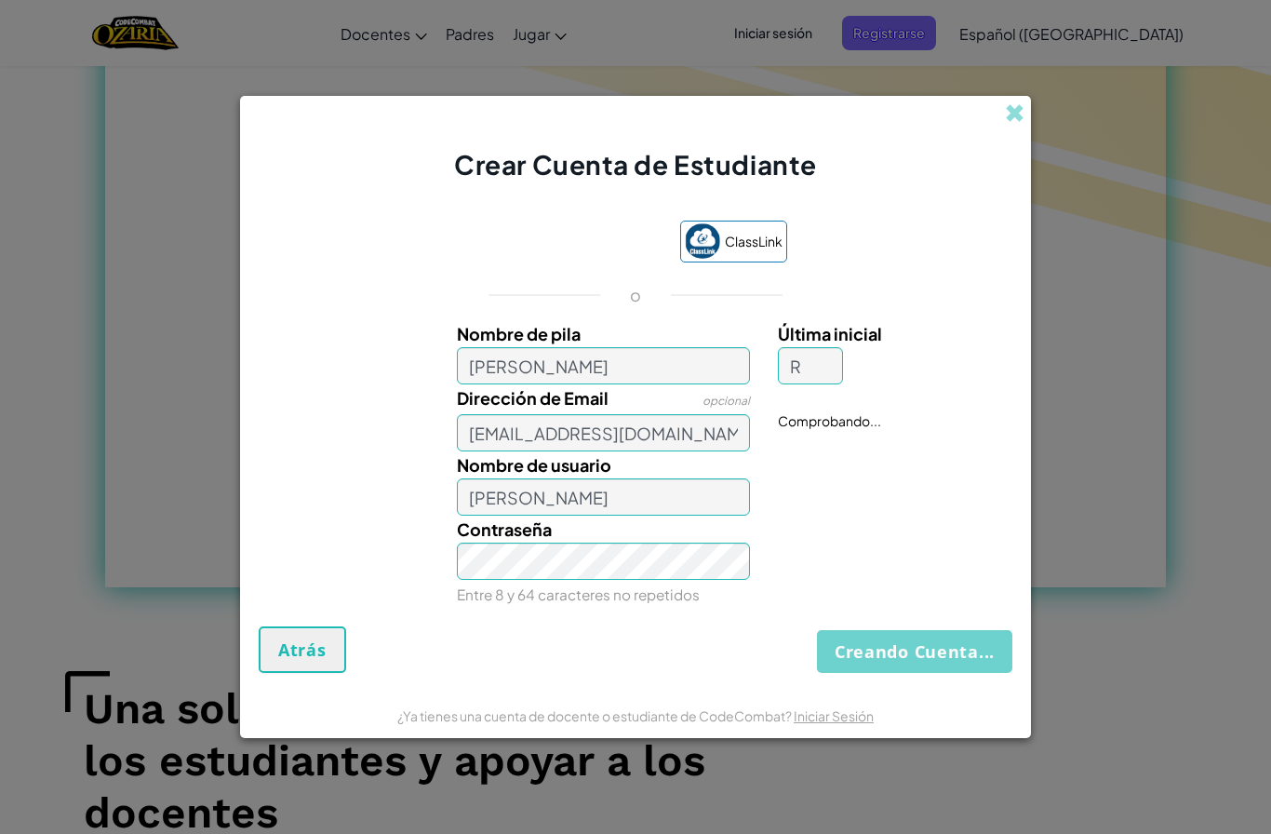
click at [881, 657] on button "Creando Cuenta..." at bounding box center [914, 651] width 195 height 43
click at [882, 658] on button "Creando Cuenta..." at bounding box center [914, 651] width 195 height 43
click at [881, 656] on button "Creando Cuenta..." at bounding box center [914, 651] width 195 height 43
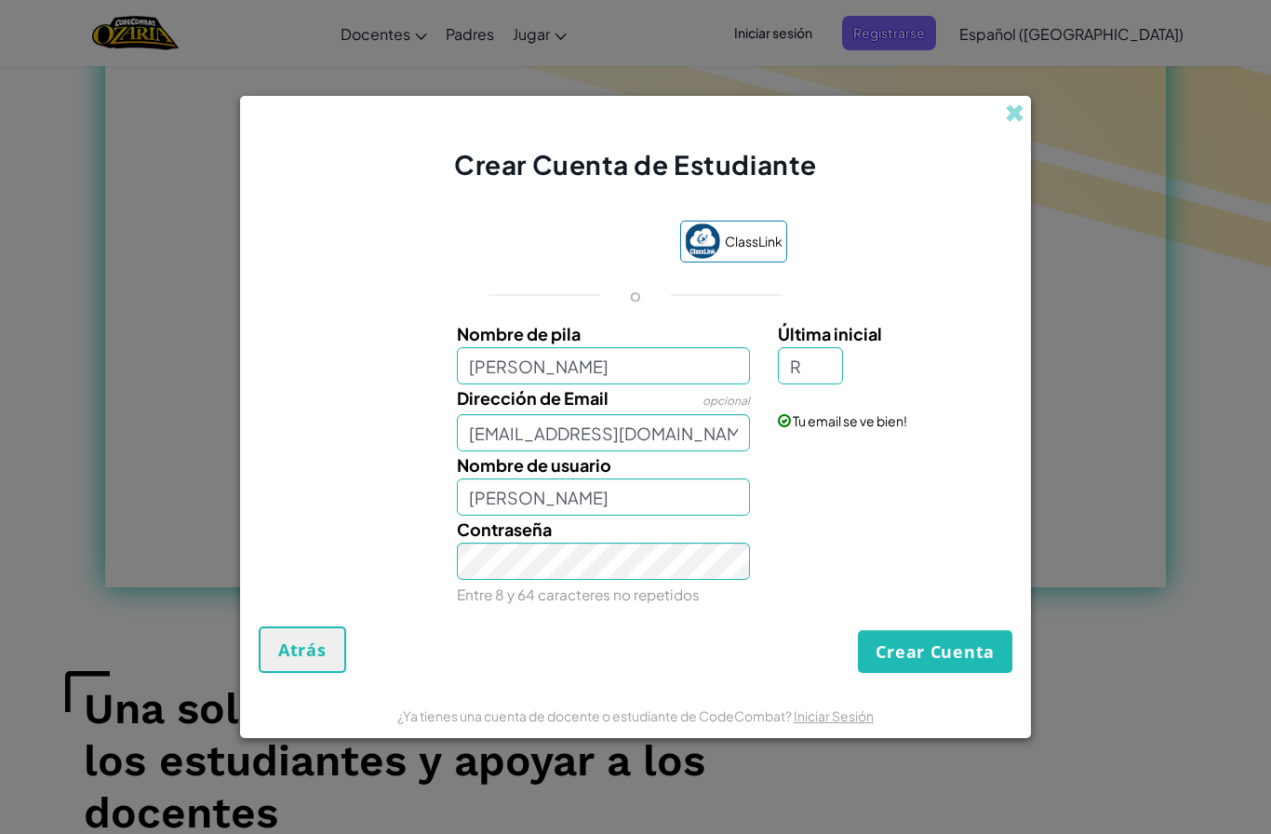
click at [880, 653] on button "Crear Cuenta" at bounding box center [935, 651] width 155 height 43
click at [875, 651] on button "Crear Cuenta" at bounding box center [935, 651] width 155 height 43
click at [875, 654] on button "Crear Cuenta" at bounding box center [935, 651] width 155 height 43
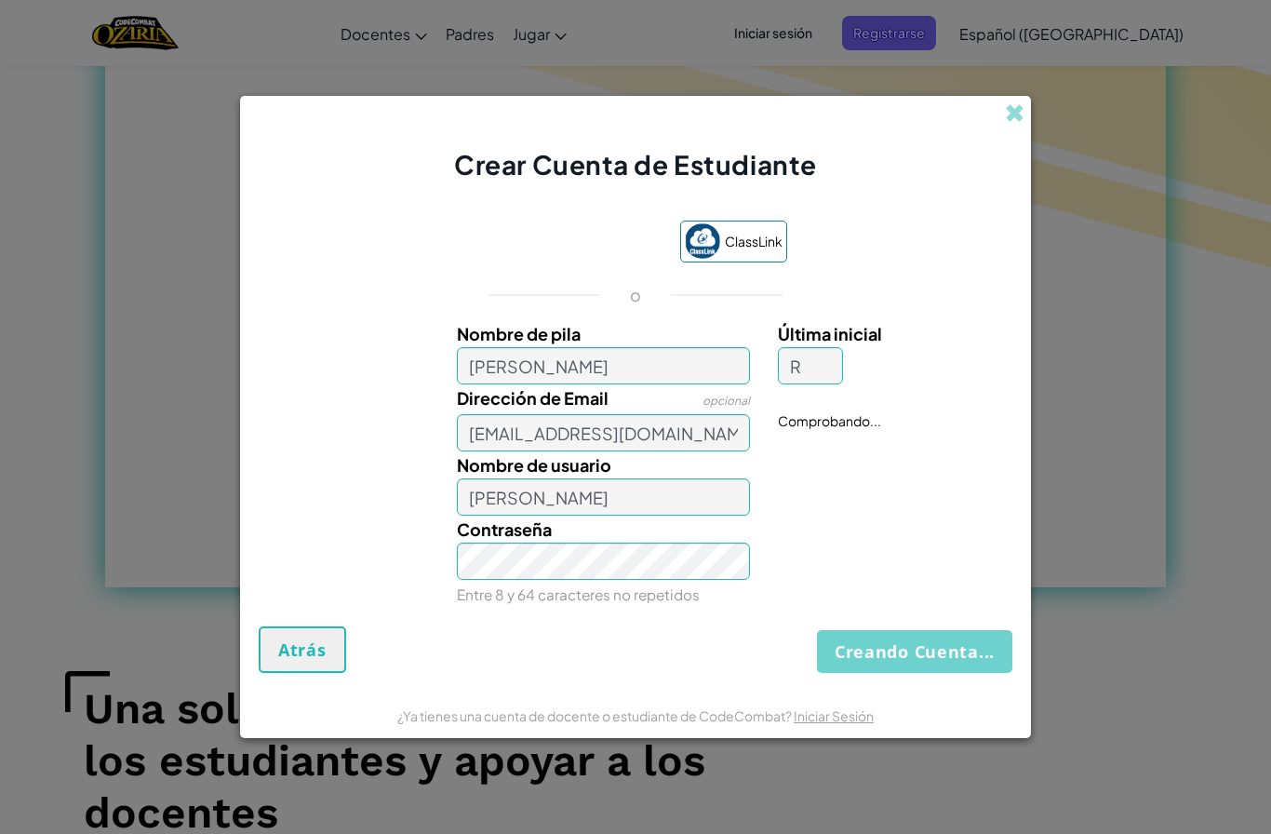
click at [874, 658] on button "Creando Cuenta..." at bounding box center [914, 651] width 195 height 43
click at [875, 659] on button "Creando Cuenta..." at bounding box center [914, 651] width 195 height 43
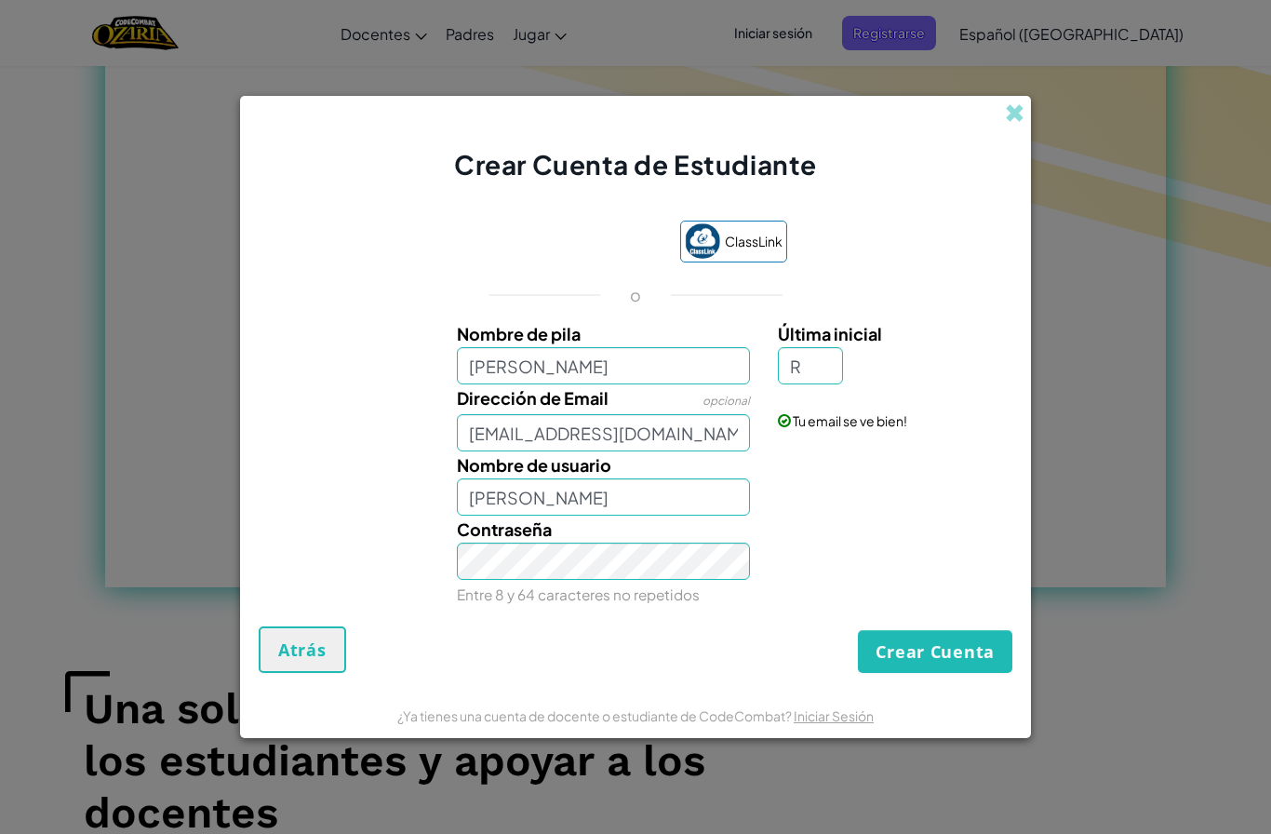
click at [877, 657] on button "Crear Cuenta" at bounding box center [935, 651] width 155 height 43
click at [879, 658] on button "Crear Cuenta" at bounding box center [935, 651] width 155 height 43
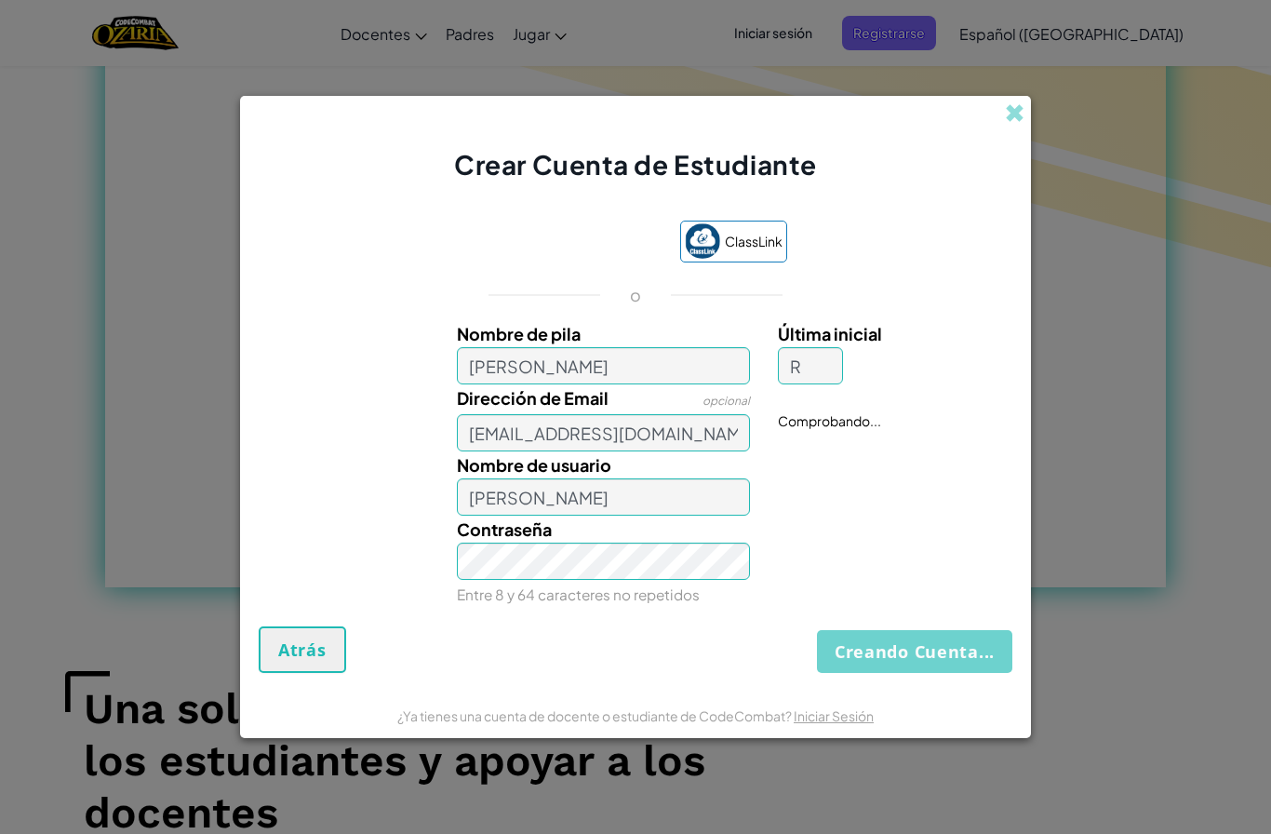
click at [881, 656] on button "Creando Cuenta..." at bounding box center [914, 651] width 195 height 43
click at [876, 654] on button "Creando Cuenta..." at bounding box center [914, 651] width 195 height 43
click at [867, 656] on button "Creando Cuenta..." at bounding box center [914, 651] width 195 height 43
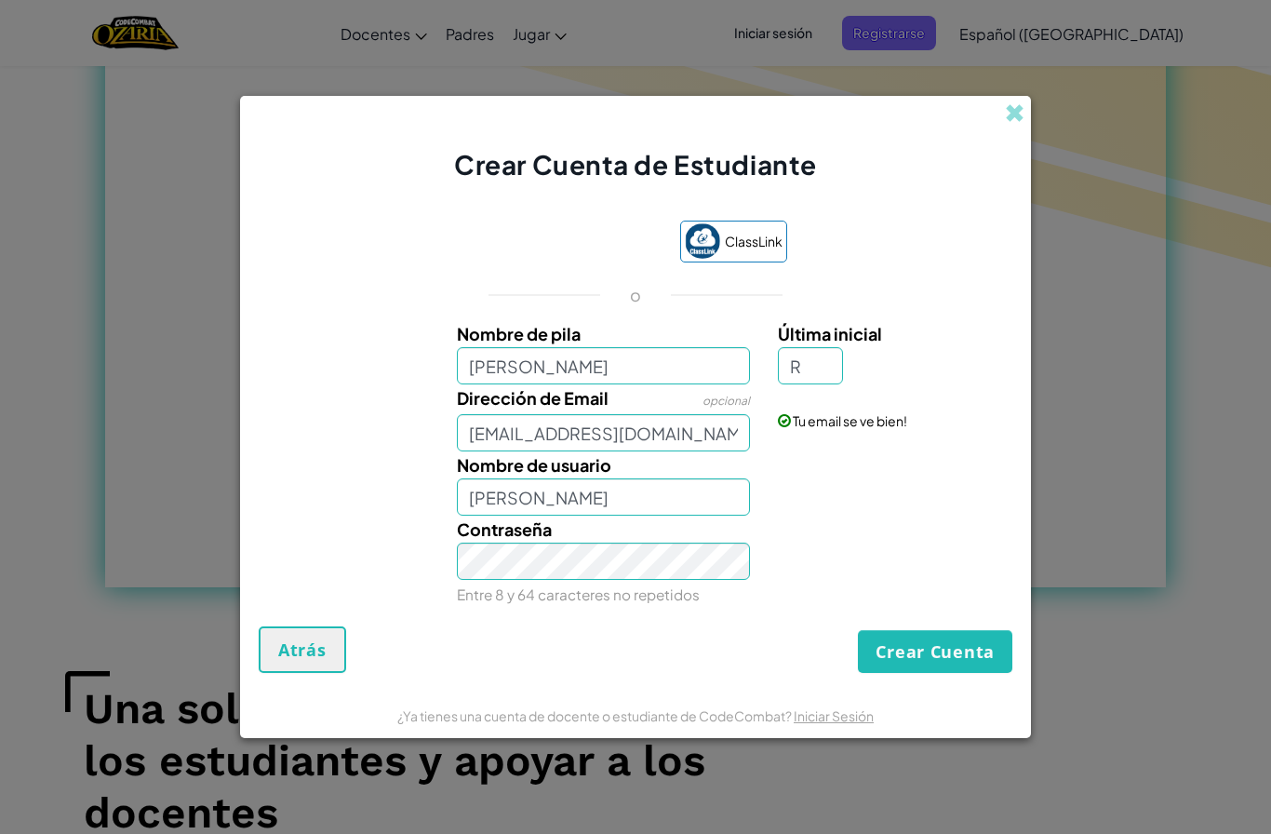
click at [860, 662] on button "Crear Cuenta" at bounding box center [935, 651] width 155 height 43
click at [854, 657] on div "Crear Cuenta Atrás" at bounding box center [636, 649] width 754 height 47
click at [860, 658] on button "Crear Cuenta" at bounding box center [935, 651] width 155 height 43
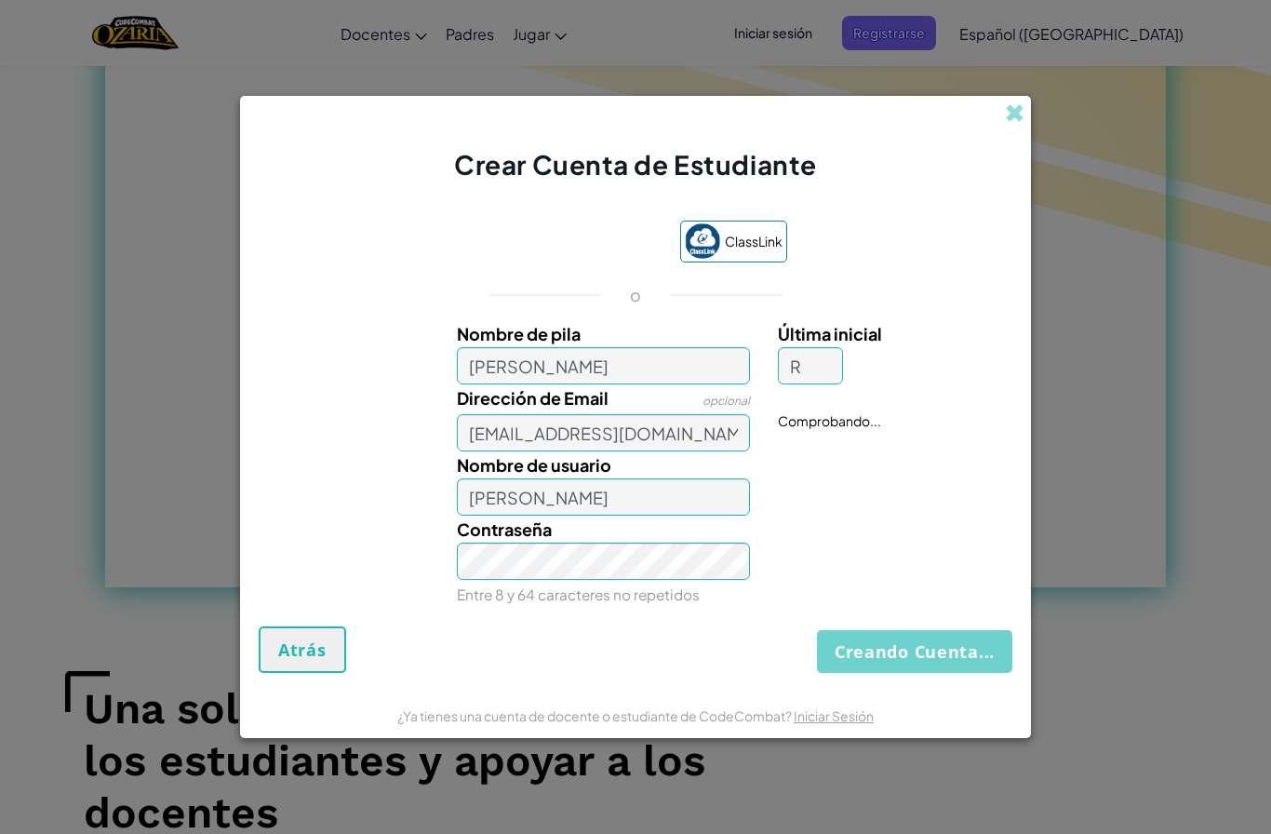
click at [860, 655] on button "Creando Cuenta..." at bounding box center [914, 651] width 195 height 43
click at [861, 657] on button "Creando Cuenta..." at bounding box center [914, 651] width 195 height 43
click at [860, 654] on button "Creando Cuenta..." at bounding box center [914, 651] width 195 height 43
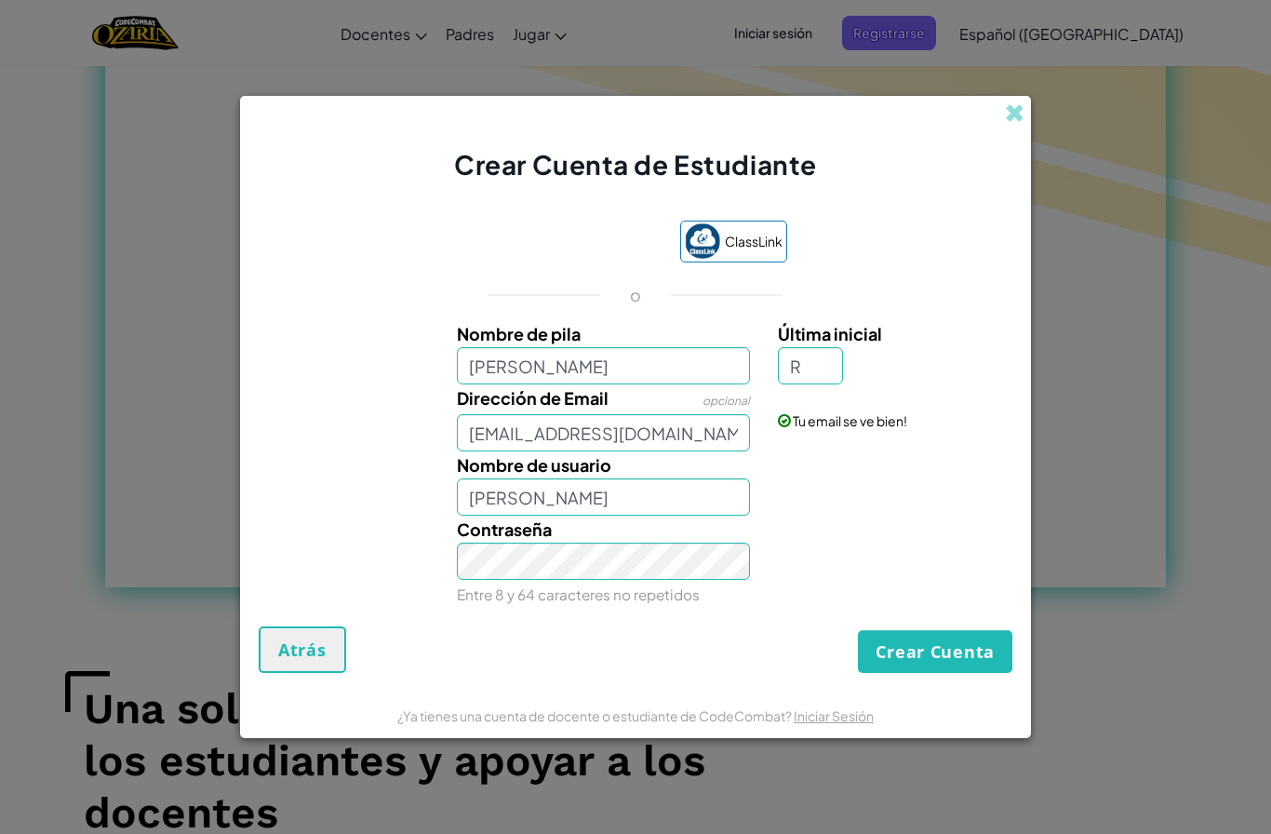
click at [848, 659] on div "Crear Cuenta Atrás" at bounding box center [636, 649] width 754 height 47
click at [868, 649] on button "Crear Cuenta" at bounding box center [935, 651] width 155 height 43
click at [887, 655] on button "Crear Cuenta" at bounding box center [935, 651] width 155 height 43
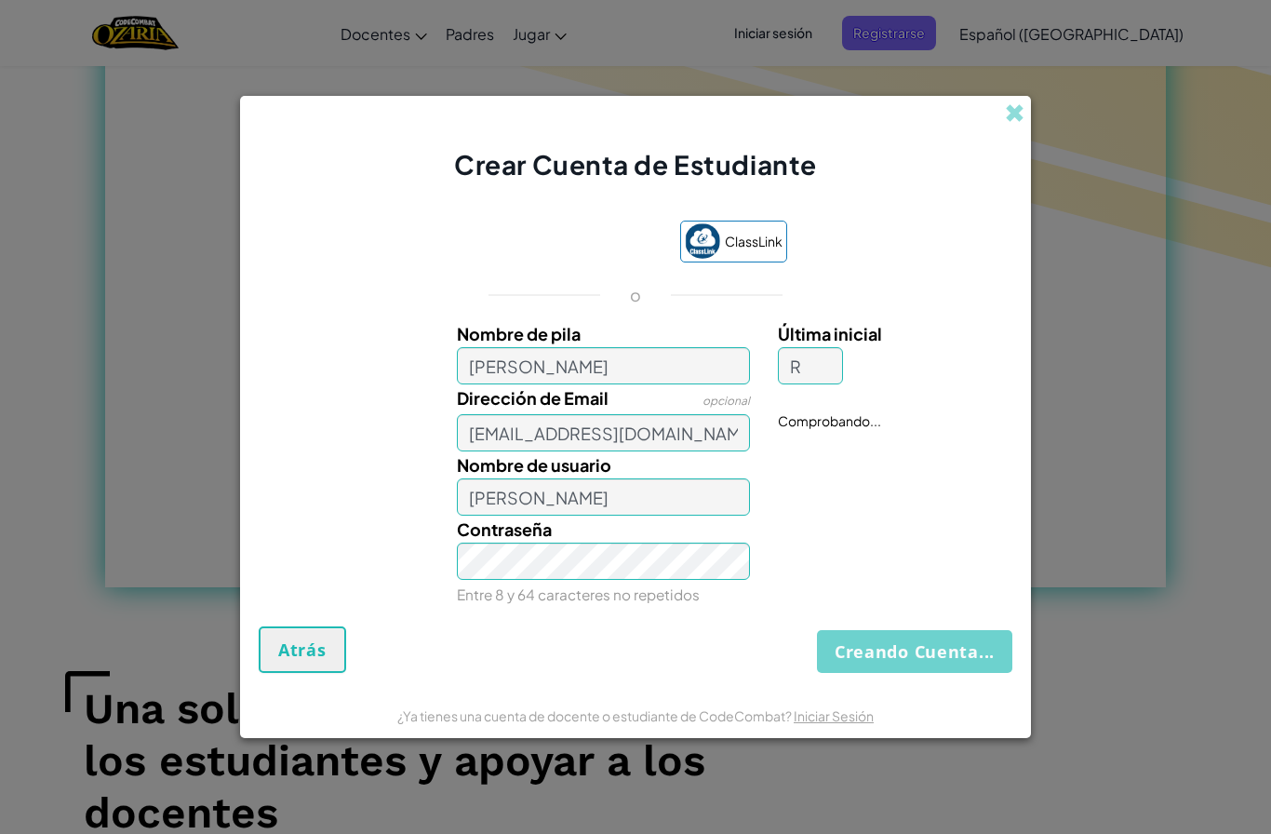
click at [902, 655] on button "Creando Cuenta..." at bounding box center [914, 651] width 195 height 43
click at [964, 664] on button "Creando Cuenta..." at bounding box center [914, 651] width 195 height 43
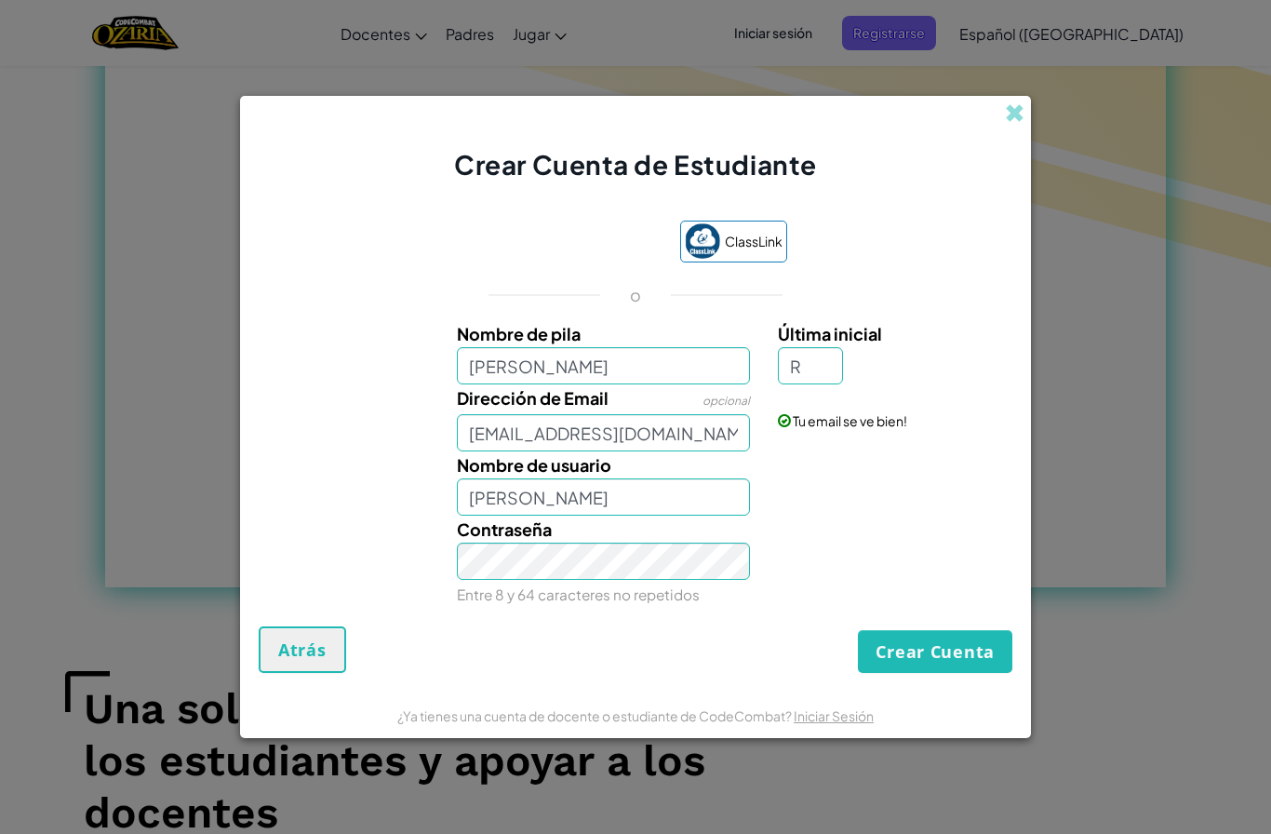
click at [962, 660] on button "Crear Cuenta" at bounding box center [935, 651] width 155 height 43
click at [959, 663] on button "Crear Cuenta" at bounding box center [935, 651] width 155 height 43
click at [951, 659] on button "Crear Cuenta" at bounding box center [935, 651] width 155 height 43
click at [939, 655] on button "Crear Cuenta" at bounding box center [935, 651] width 155 height 43
click at [927, 655] on button "Crear Cuenta" at bounding box center [935, 651] width 155 height 43
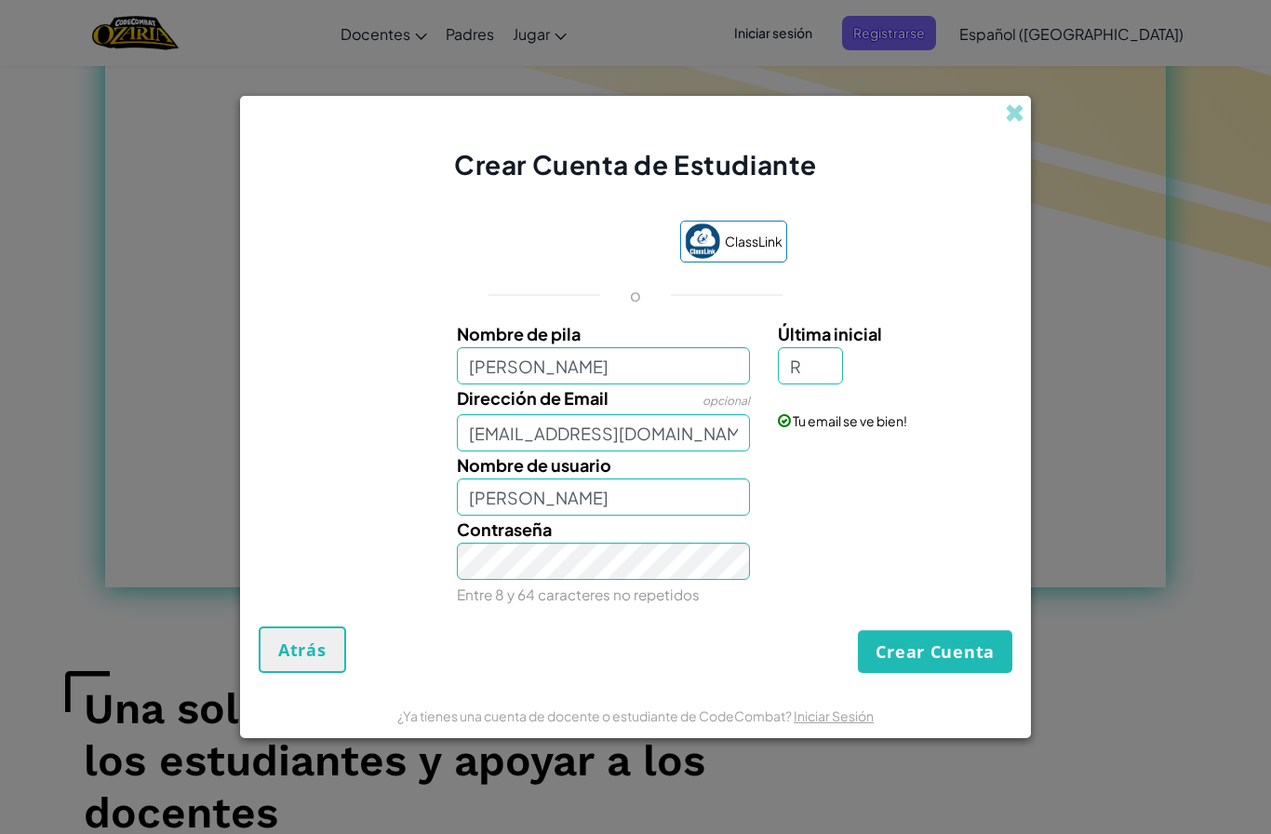
click at [974, 655] on button "Crear Cuenta" at bounding box center [935, 651] width 155 height 43
click at [975, 649] on button "Crear Cuenta" at bounding box center [935, 651] width 155 height 43
click at [960, 660] on button "Crear Cuenta" at bounding box center [935, 651] width 155 height 43
click at [907, 659] on button "Crear Cuenta" at bounding box center [935, 651] width 155 height 43
click at [955, 662] on button "Crear Cuenta" at bounding box center [935, 651] width 155 height 43
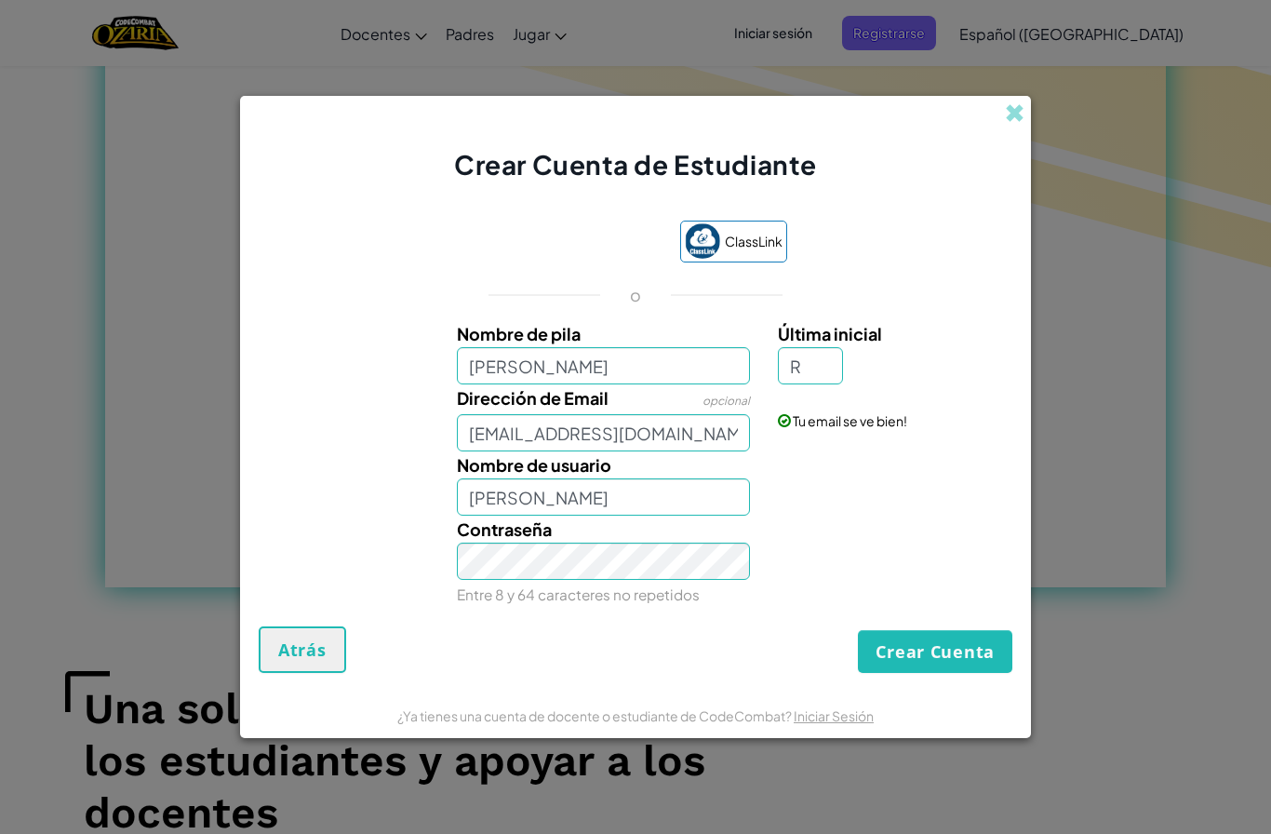
click at [960, 639] on button "Crear Cuenta" at bounding box center [935, 651] width 155 height 43
click at [962, 655] on button "Crear Cuenta" at bounding box center [935, 651] width 155 height 43
click at [920, 658] on button "Crear Cuenta" at bounding box center [935, 651] width 155 height 43
click at [890, 656] on button "Crear Cuenta" at bounding box center [935, 651] width 155 height 43
click at [891, 662] on button "Crear Cuenta" at bounding box center [935, 651] width 155 height 43
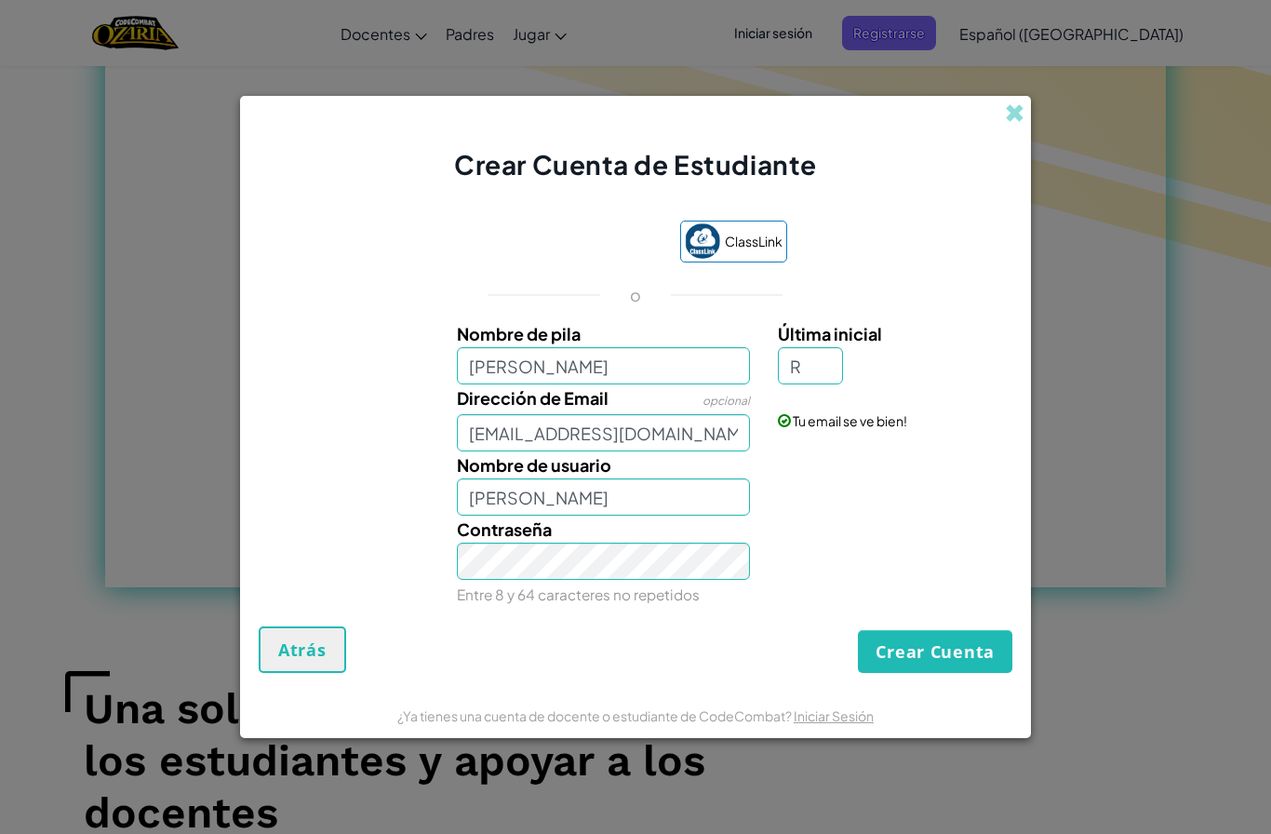
click at [892, 660] on button "Crear Cuenta" at bounding box center [935, 651] width 155 height 43
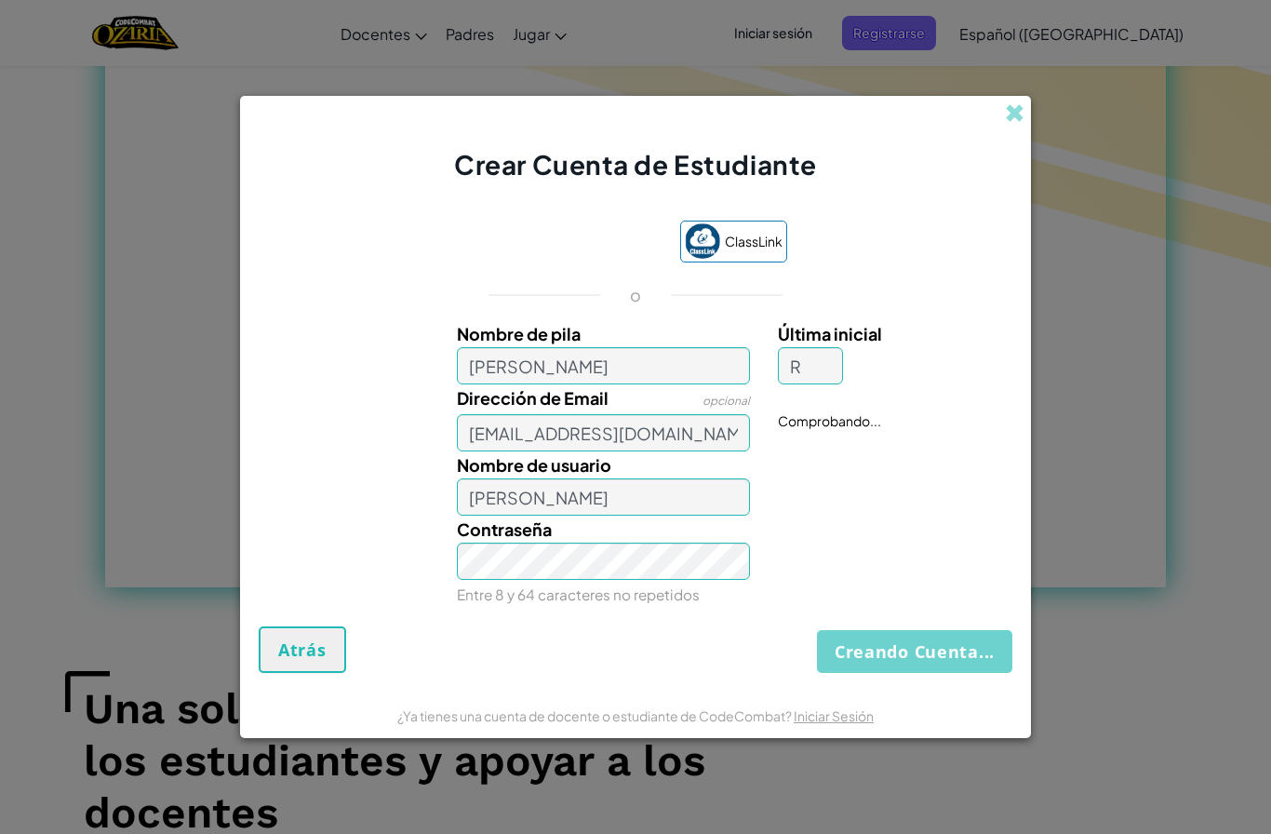
click at [881, 653] on button "Creando Cuenta..." at bounding box center [914, 651] width 195 height 43
click at [878, 653] on button "Creando Cuenta..." at bounding box center [914, 651] width 195 height 43
click at [879, 655] on button "Creando Cuenta..." at bounding box center [914, 651] width 195 height 43
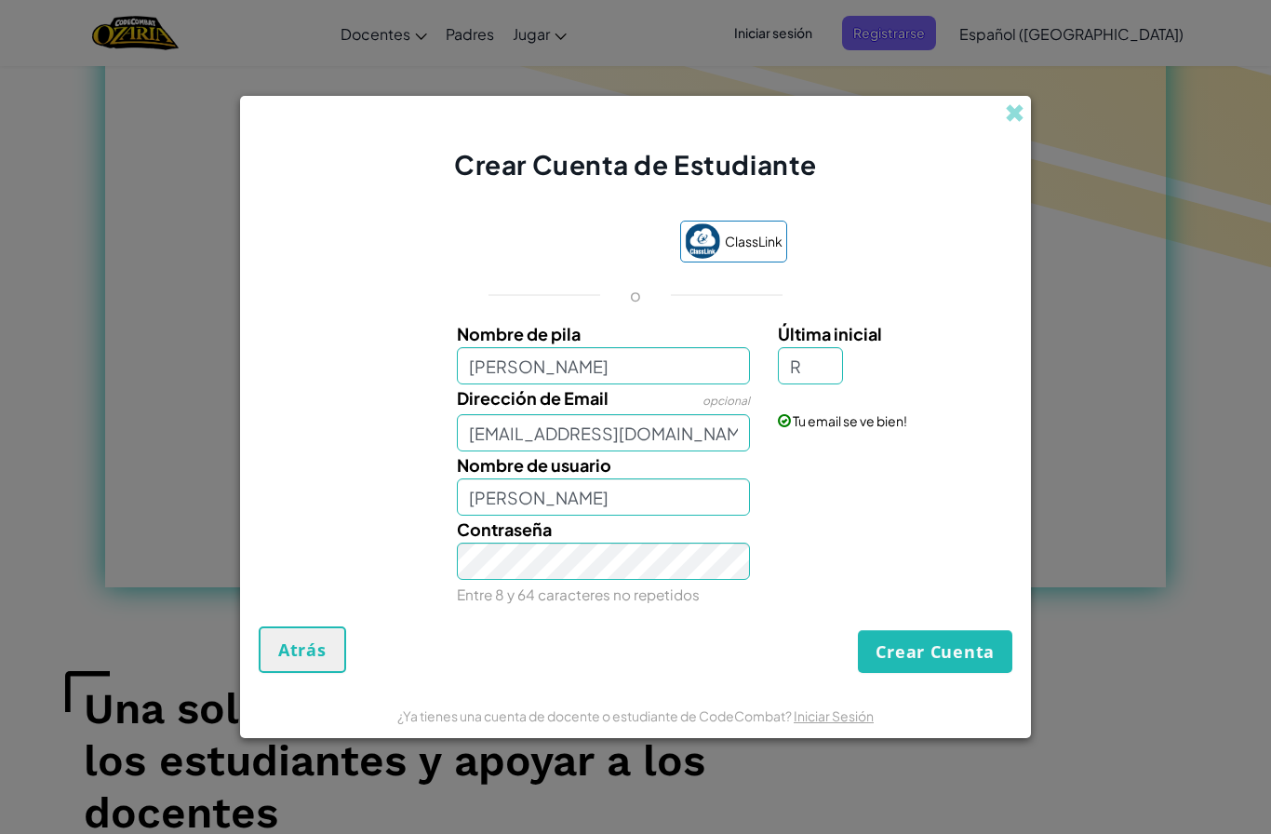
click at [864, 652] on button "Crear Cuenta" at bounding box center [935, 651] width 155 height 43
click at [861, 653] on button "Crear Cuenta" at bounding box center [935, 651] width 155 height 43
click at [862, 652] on button "Crear Cuenta" at bounding box center [935, 651] width 155 height 43
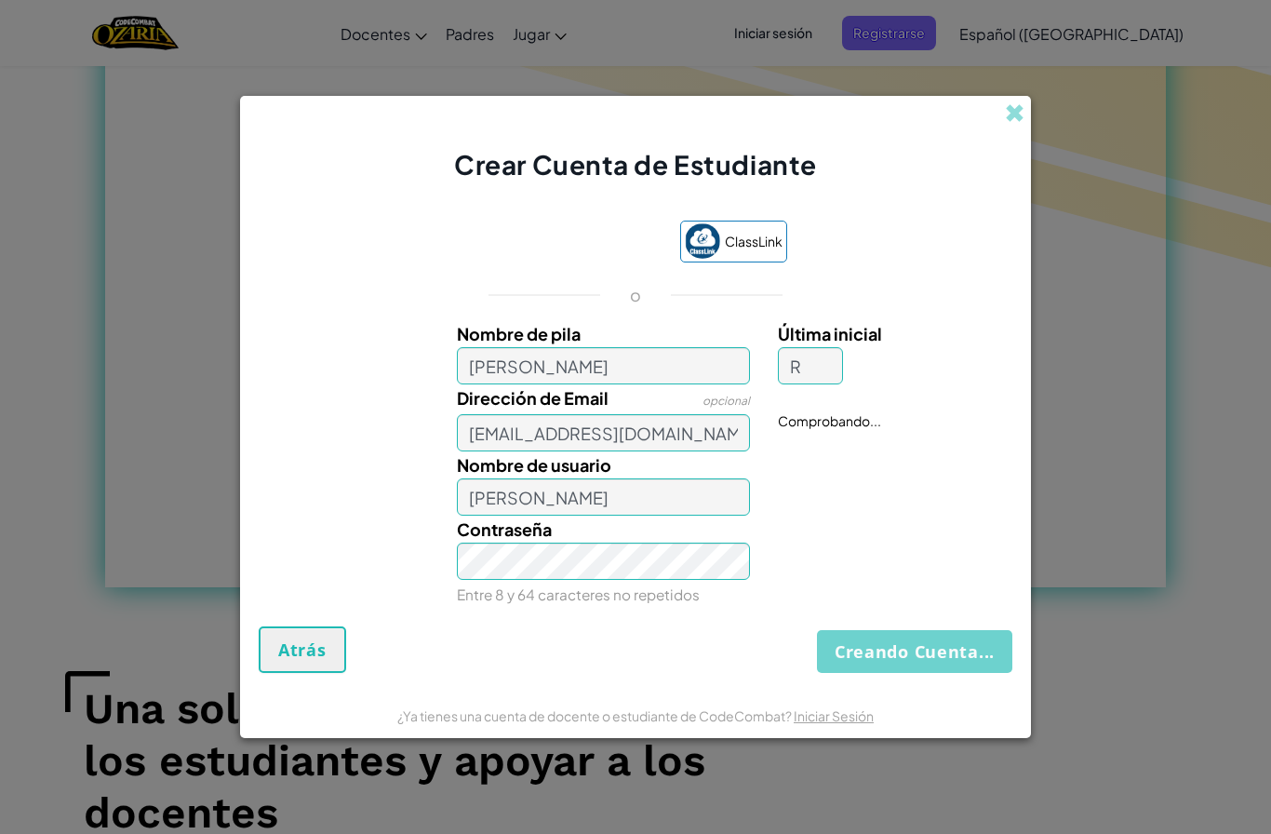
click at [861, 651] on button "Creando Cuenta..." at bounding box center [914, 651] width 195 height 43
click at [859, 651] on button "Creando Cuenta..." at bounding box center [914, 651] width 195 height 43
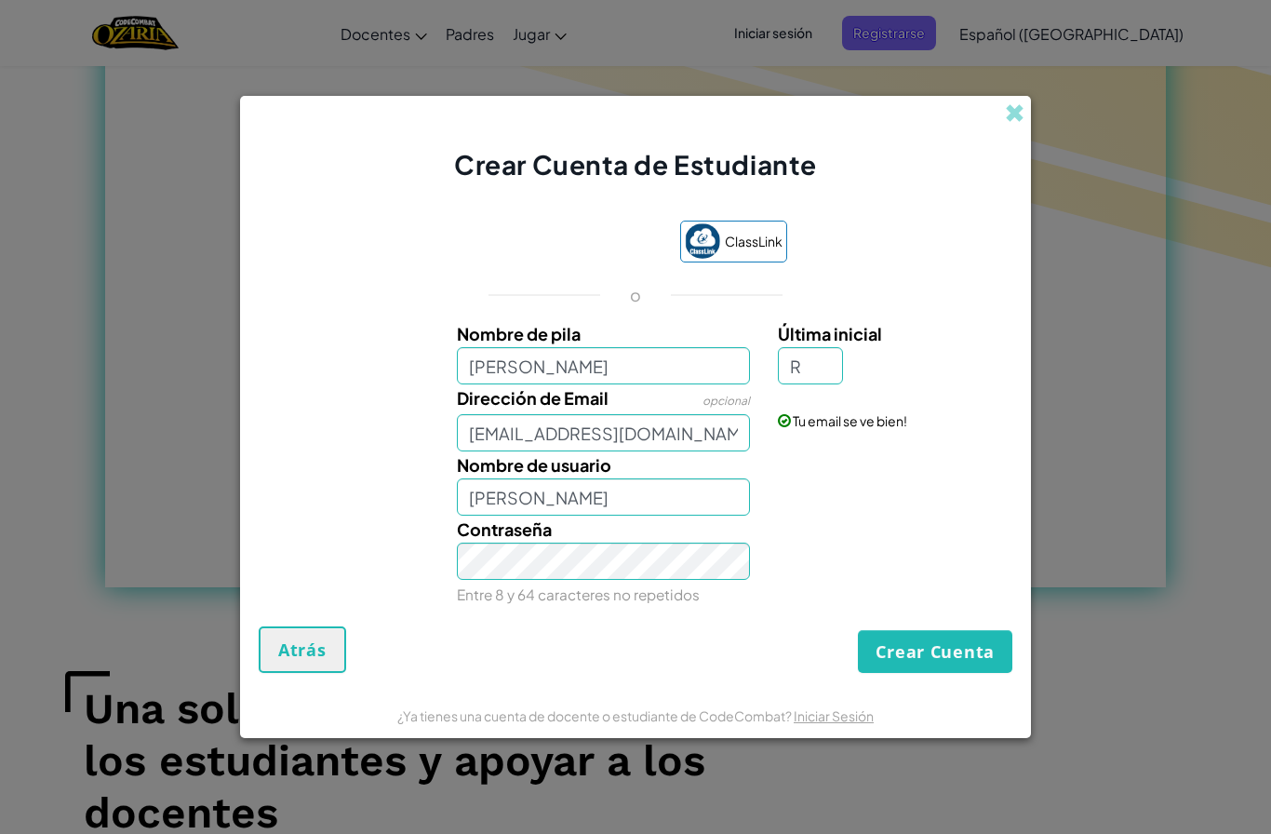
click at [859, 653] on button "Crear Cuenta" at bounding box center [935, 651] width 155 height 43
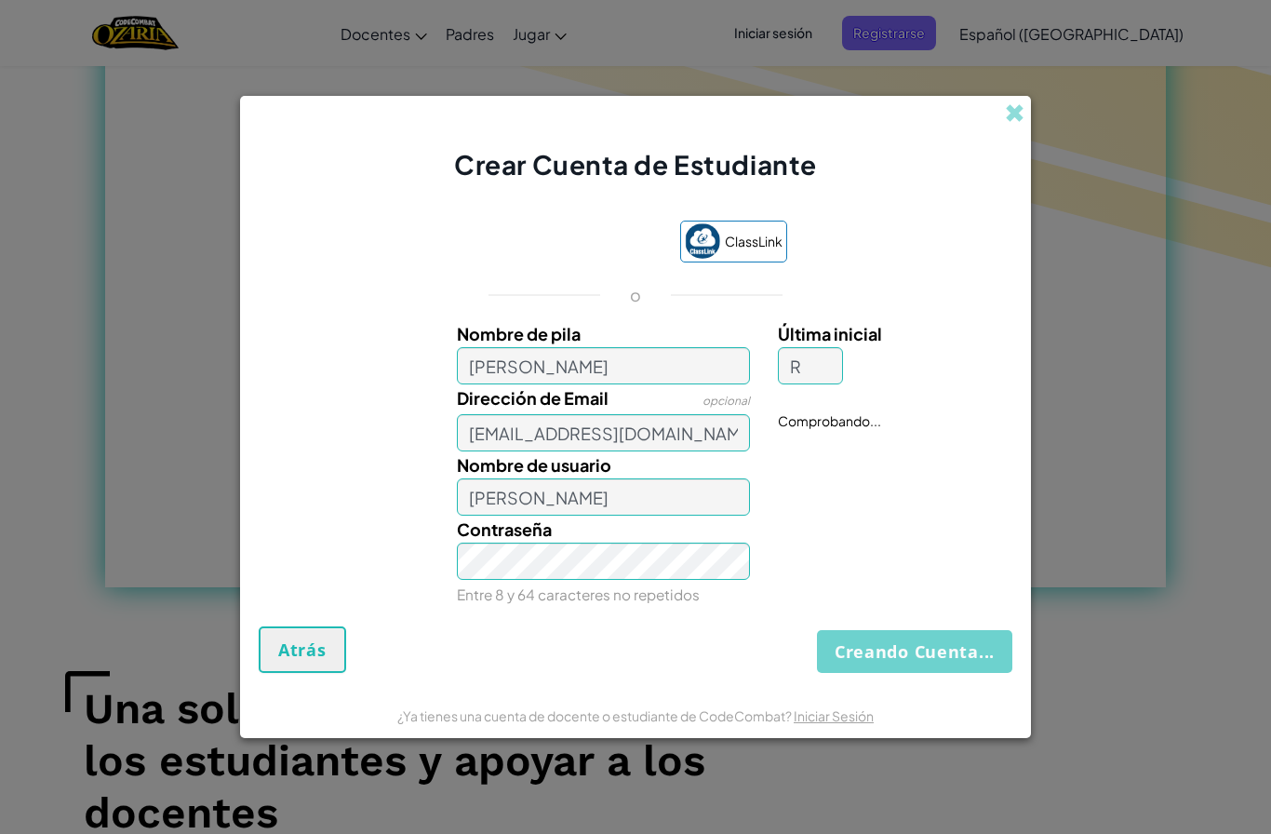
click at [859, 652] on button "Creando Cuenta..." at bounding box center [914, 651] width 195 height 43
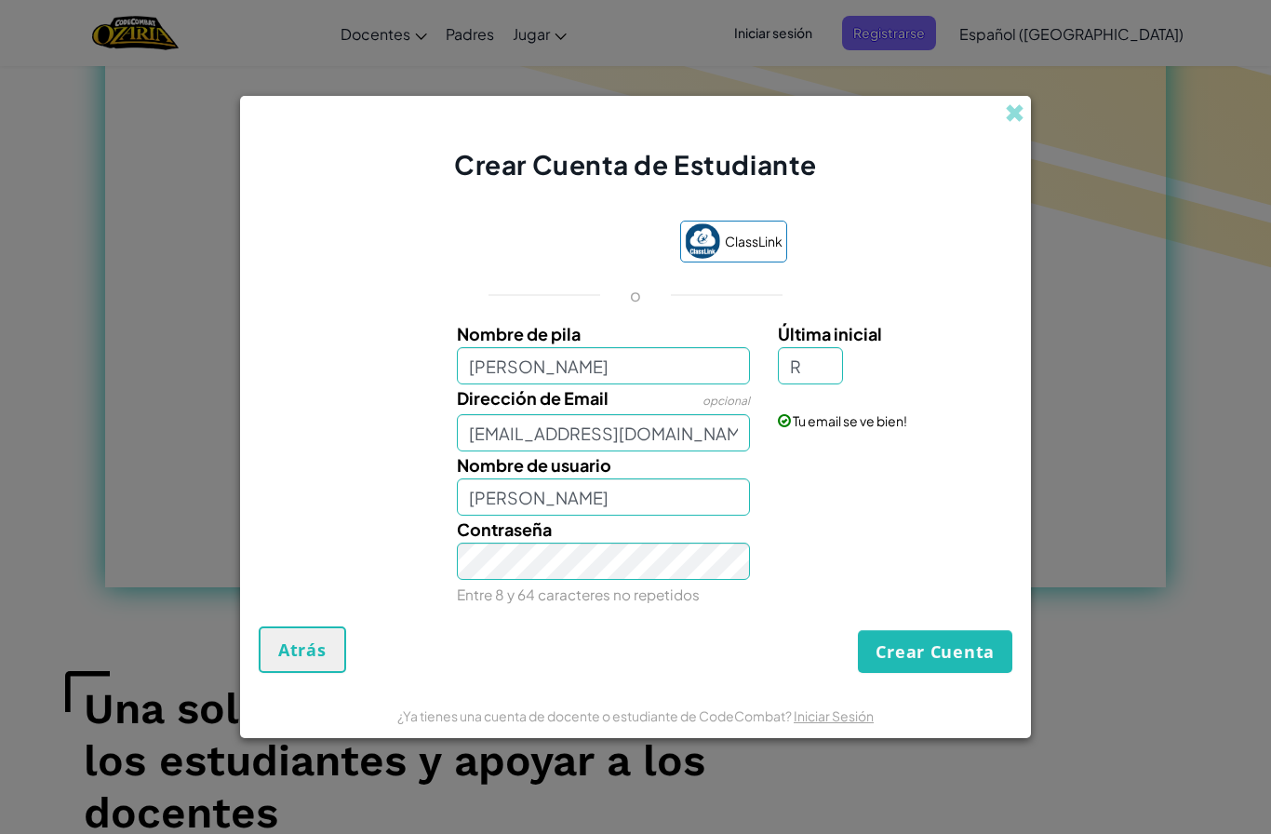
click at [855, 652] on div "Crear Cuenta Atrás" at bounding box center [636, 649] width 754 height 47
click at [860, 656] on button "Crear Cuenta" at bounding box center [935, 651] width 155 height 43
click at [978, 667] on button "Crear Cuenta" at bounding box center [935, 651] width 155 height 43
click at [967, 656] on button "Crear Cuenta" at bounding box center [935, 651] width 155 height 43
click at [966, 660] on button "Crear Cuenta" at bounding box center [935, 651] width 155 height 43
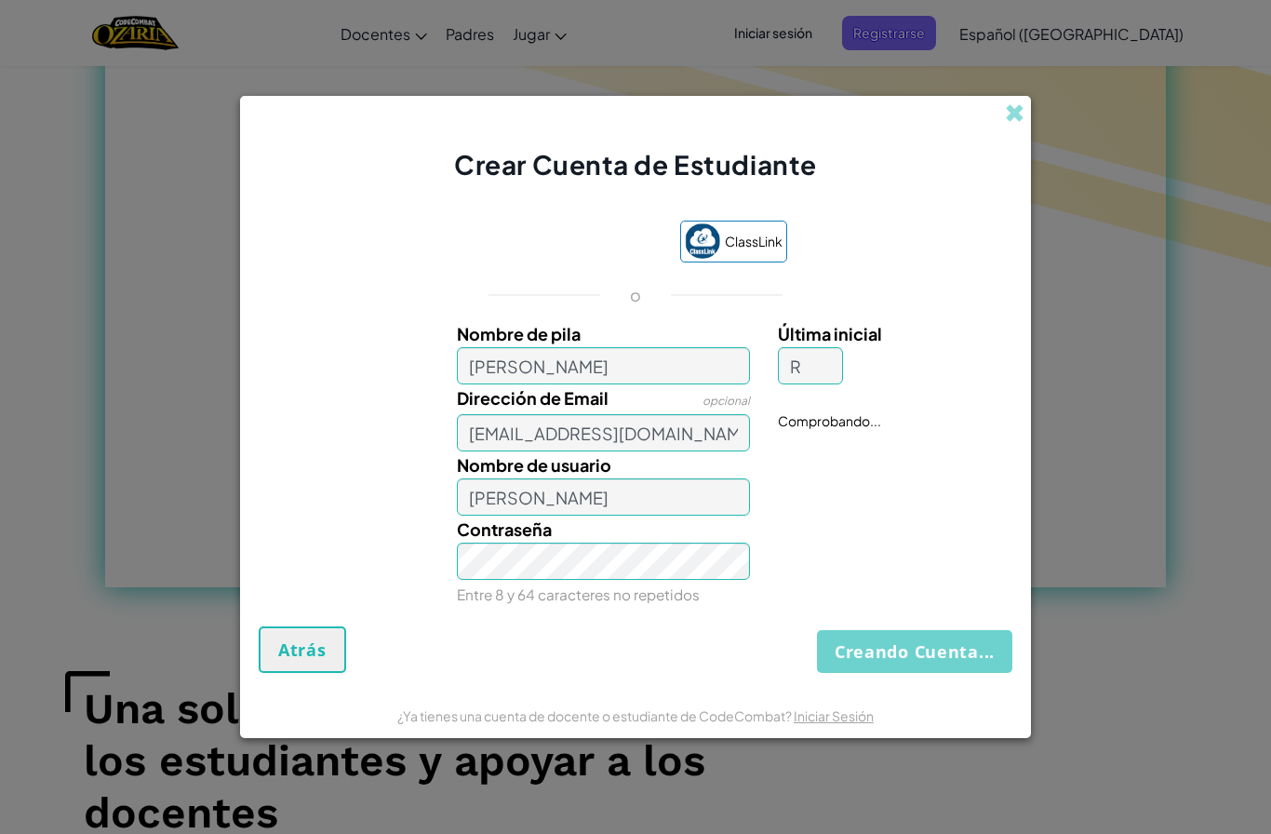
click at [969, 663] on button "Creando Cuenta..." at bounding box center [914, 651] width 195 height 43
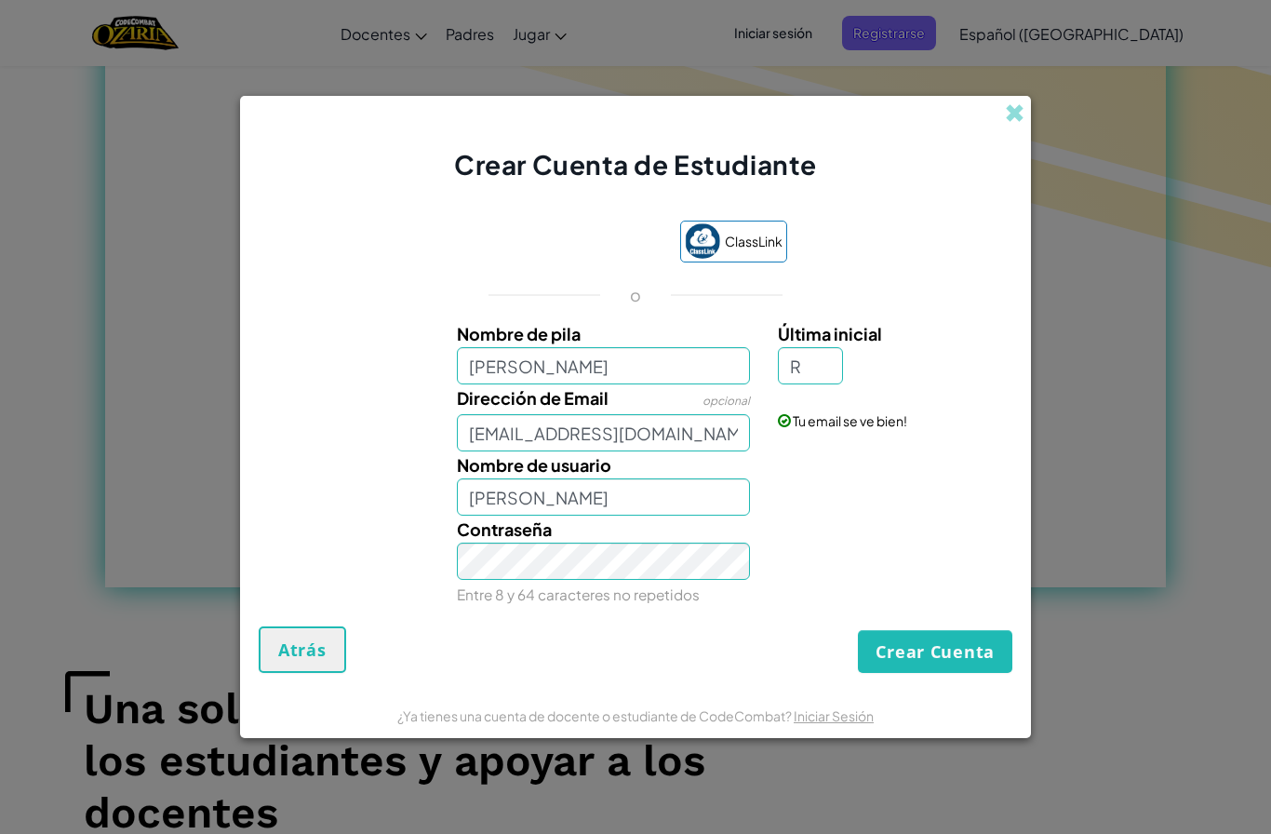
click at [961, 620] on div "ClassLink o Nombre de pila [PERSON_NAME] Última inicial R Dirección de Email op…" at bounding box center [636, 414] width 754 height 425
click at [967, 652] on button "Crear Cuenta" at bounding box center [935, 651] width 155 height 43
click at [971, 673] on button "Crear Cuenta" at bounding box center [935, 651] width 155 height 43
